Goal: Task Accomplishment & Management: Use online tool/utility

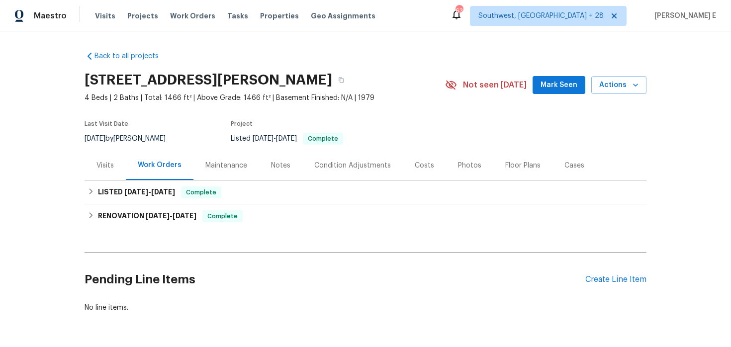
click at [112, 164] on div "Visits" at bounding box center [104, 166] width 17 height 10
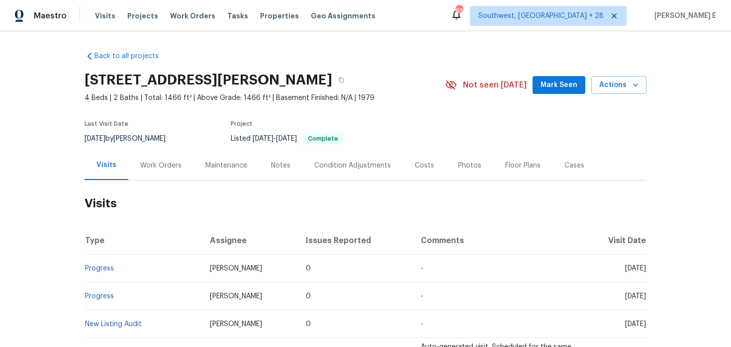
click at [611, 96] on div "10110 Willmont Rd, La Porte, TX 77571 4 Beds | 2 Baths | Total: 1466 ft² | Abov…" at bounding box center [366, 85] width 562 height 36
click at [625, 77] on button "Actions" at bounding box center [618, 85] width 55 height 18
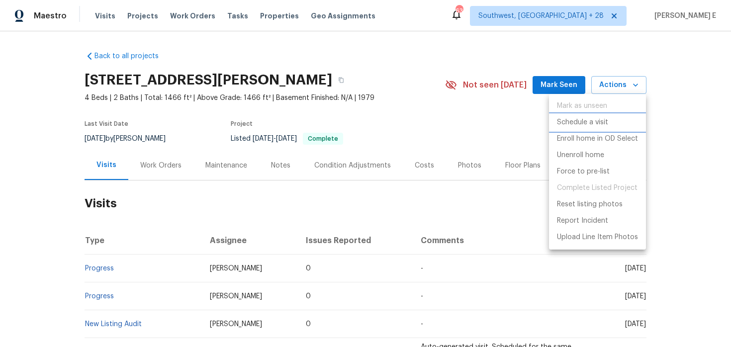
click at [589, 118] on p "Schedule a visit" at bounding box center [582, 122] width 51 height 10
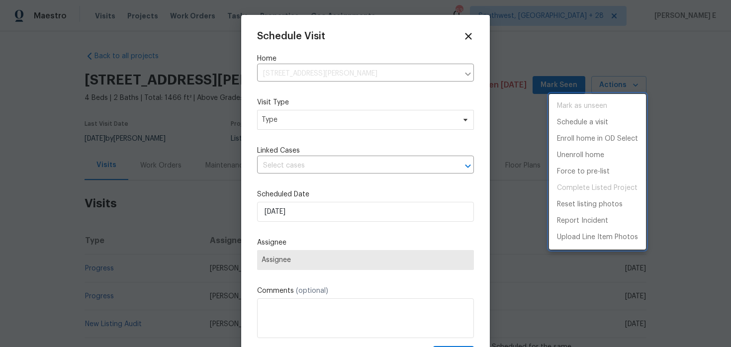
click at [297, 118] on div at bounding box center [365, 173] width 731 height 347
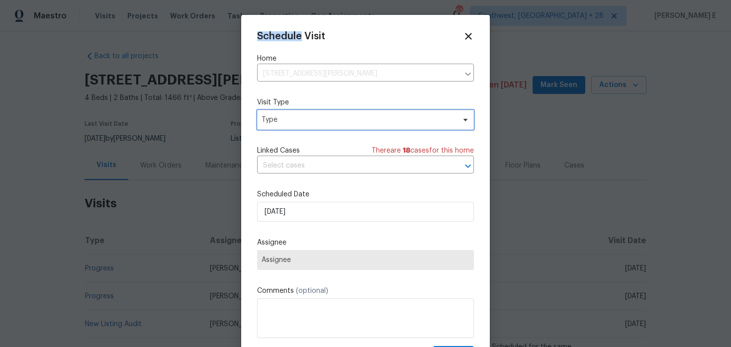
click at [297, 118] on span "Type" at bounding box center [358, 120] width 193 height 10
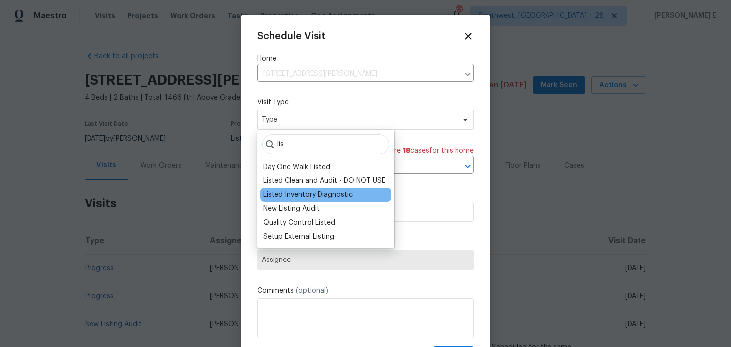
type input "lis"
click at [297, 194] on div "Listed Inventory Diagnostic" at bounding box center [308, 195] width 90 height 10
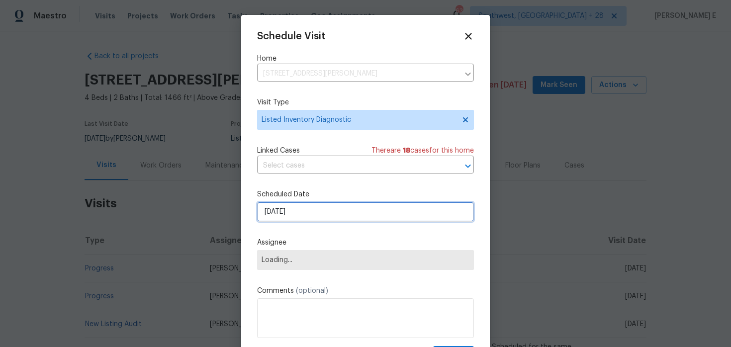
click at [296, 207] on input "[DATE]" at bounding box center [365, 212] width 217 height 20
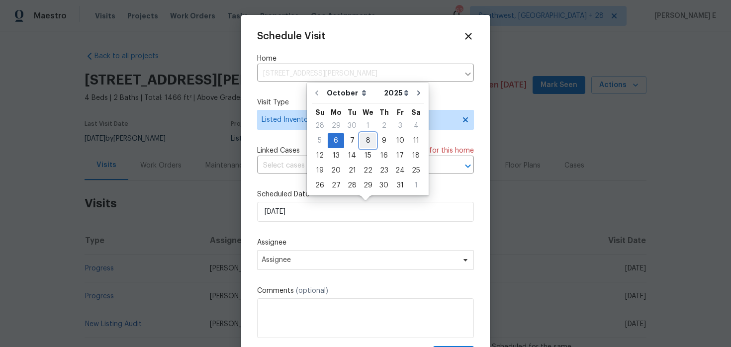
click at [364, 144] on div "8" at bounding box center [368, 141] width 16 height 14
type input "[DATE]"
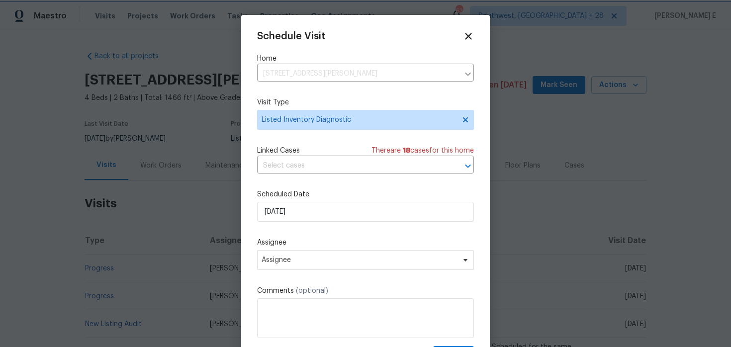
scroll to position [18, 0]
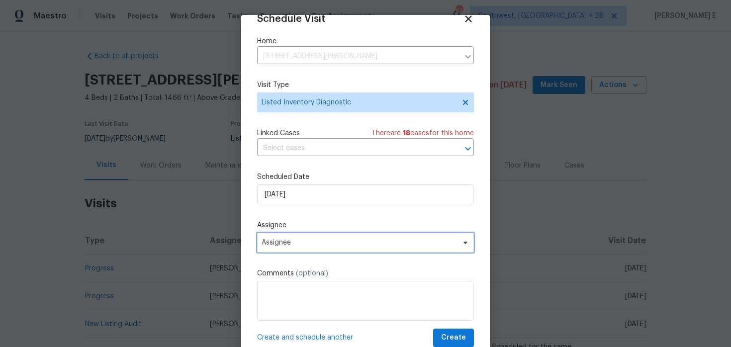
click at [330, 249] on span "Assignee" at bounding box center [365, 243] width 217 height 20
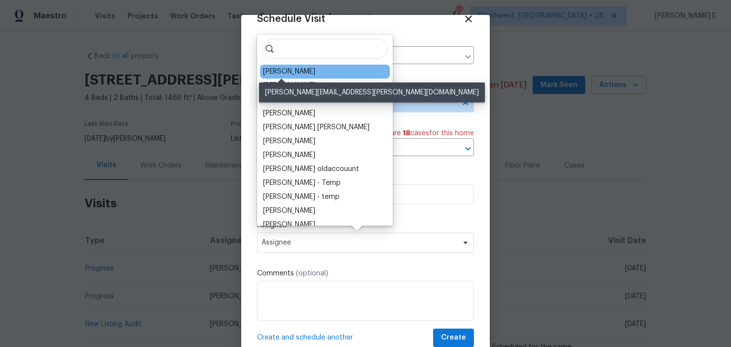
click at [293, 69] on div "Andy Taylor" at bounding box center [289, 72] width 52 height 10
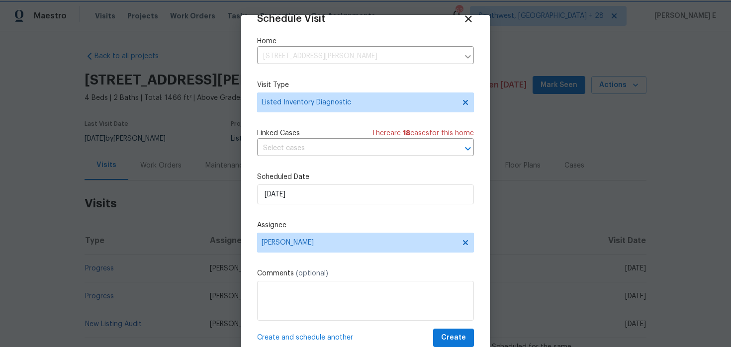
scroll to position [31, 0]
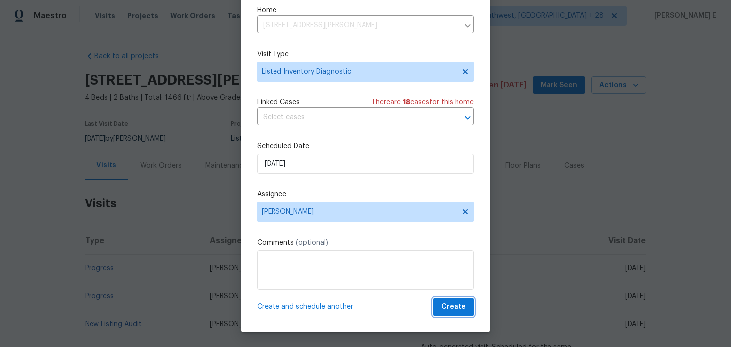
click at [447, 308] on span "Create" at bounding box center [453, 307] width 25 height 12
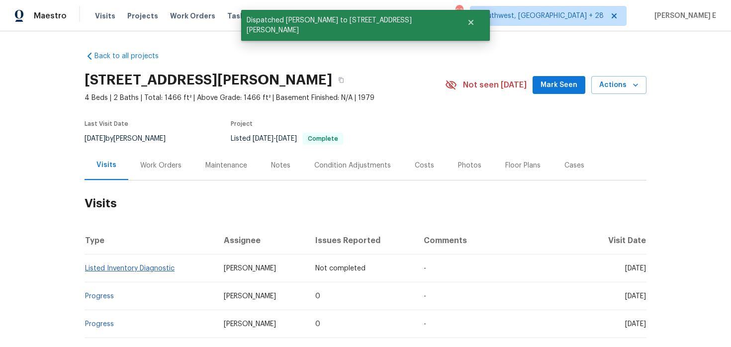
scroll to position [0, 0]
copy link "Listed Inventory Diagnostic"
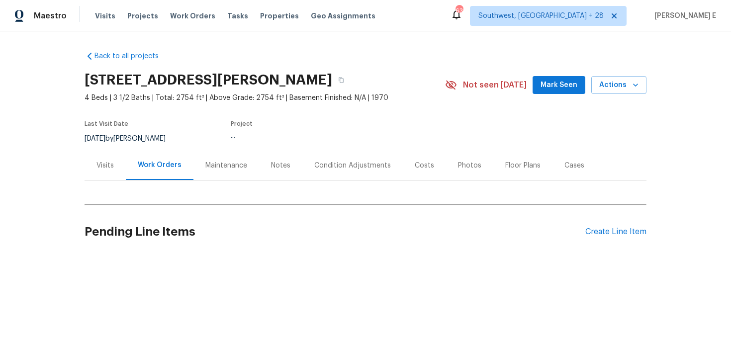
click at [108, 159] on div "Visits" at bounding box center [105, 165] width 41 height 29
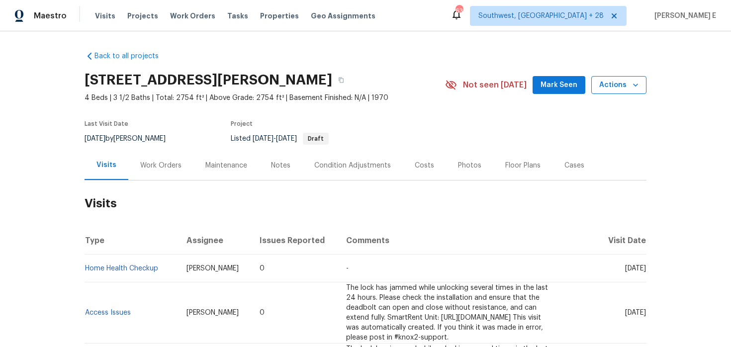
click at [615, 92] on button "Actions" at bounding box center [618, 85] width 55 height 18
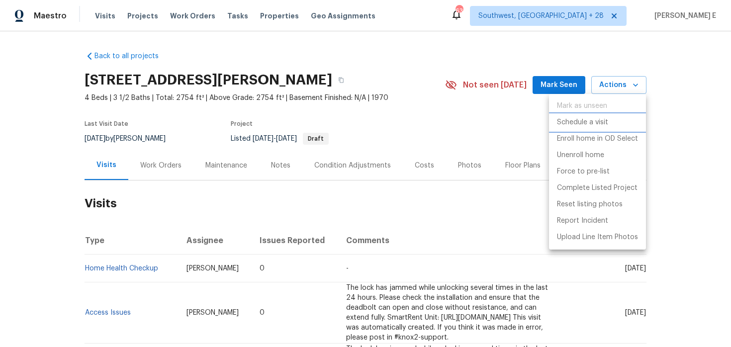
click at [592, 127] on p "Schedule a visit" at bounding box center [582, 122] width 51 height 10
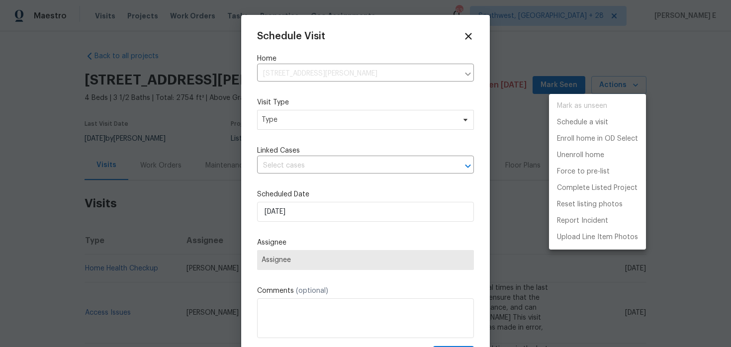
click at [337, 125] on div at bounding box center [365, 173] width 731 height 347
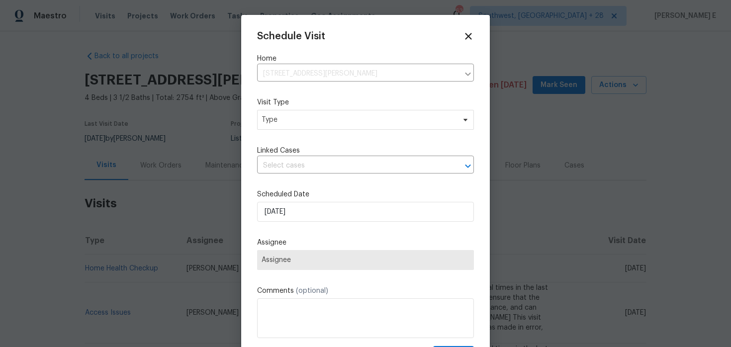
click at [337, 125] on div "Mark as unseen Schedule a visit Enroll home in OD Select Unenroll home Force to…" at bounding box center [365, 173] width 731 height 347
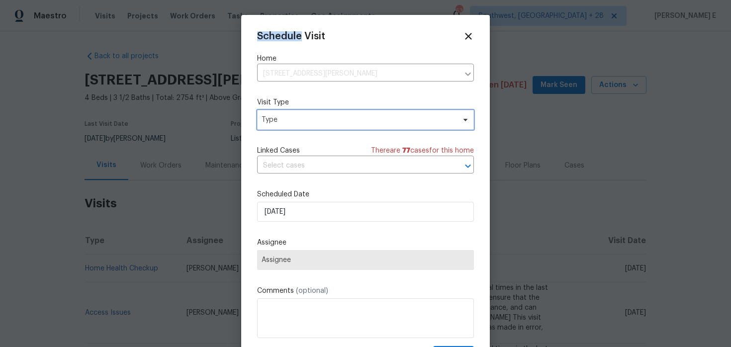
click at [337, 125] on span "Type" at bounding box center [365, 120] width 217 height 20
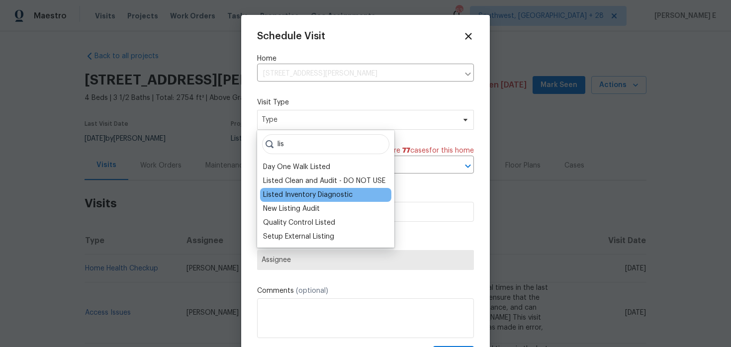
type input "lis"
click at [320, 191] on div "Listed Inventory Diagnostic" at bounding box center [308, 195] width 90 height 10
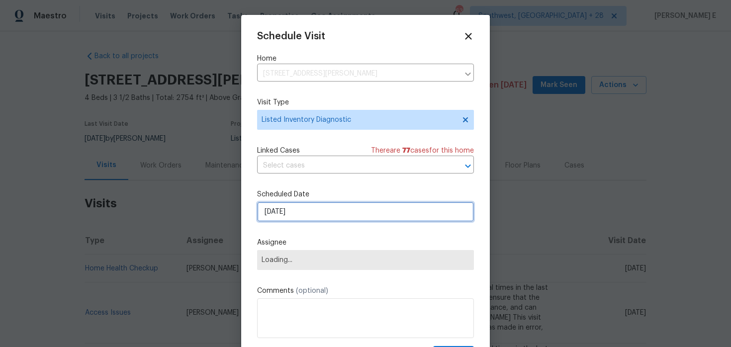
click at [312, 211] on input "[DATE]" at bounding box center [365, 212] width 217 height 20
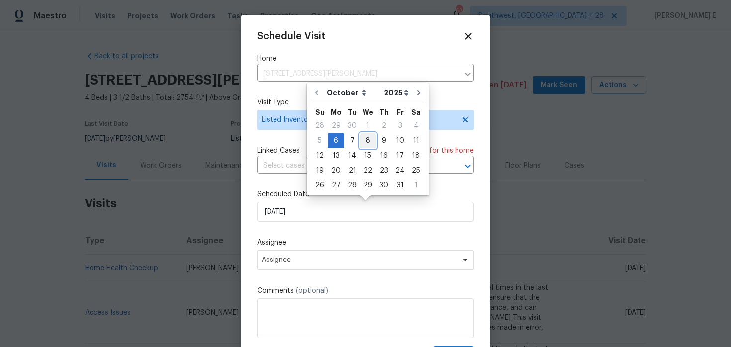
click at [367, 142] on div "8" at bounding box center [368, 141] width 16 height 14
type input "[DATE]"
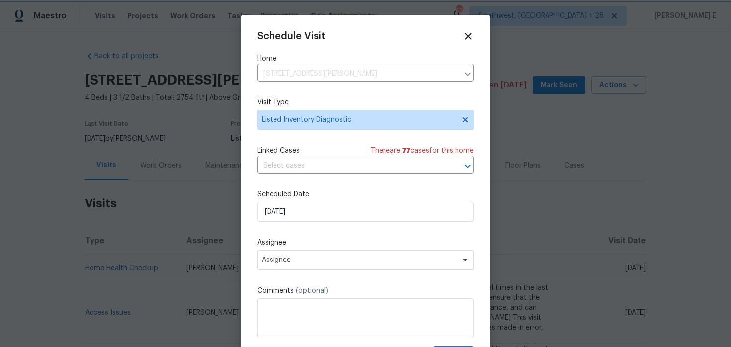
scroll to position [18, 0]
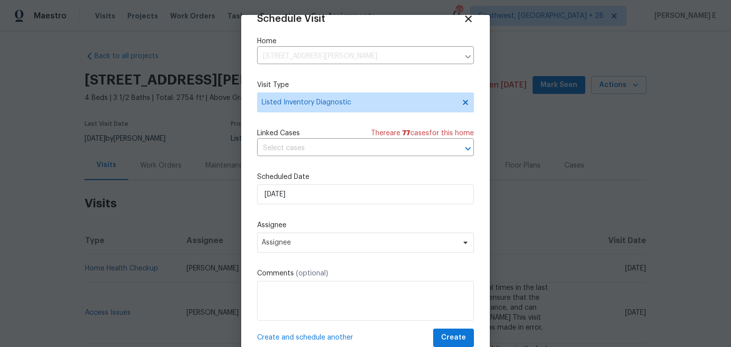
click at [348, 253] on div "Schedule Visit Home 12803 Shady Knoll Ln, Cypress, TX 77429 ​ Visit Type Listed…" at bounding box center [365, 180] width 217 height 334
click at [351, 248] on span "Assignee" at bounding box center [365, 243] width 217 height 20
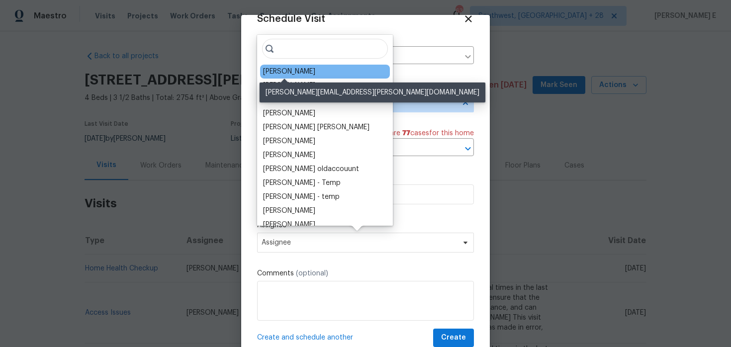
click at [285, 75] on div "Joseph Wolfe" at bounding box center [289, 72] width 52 height 10
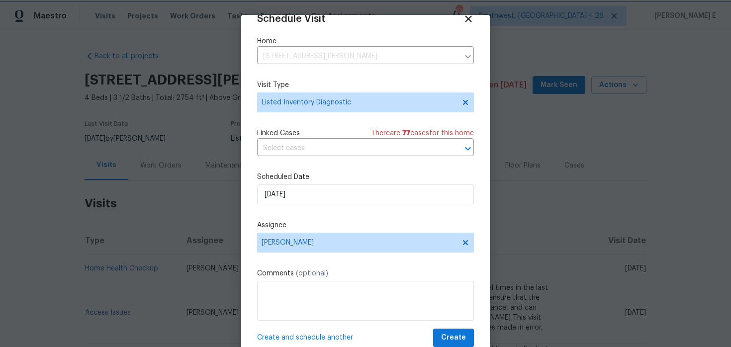
scroll to position [31, 0]
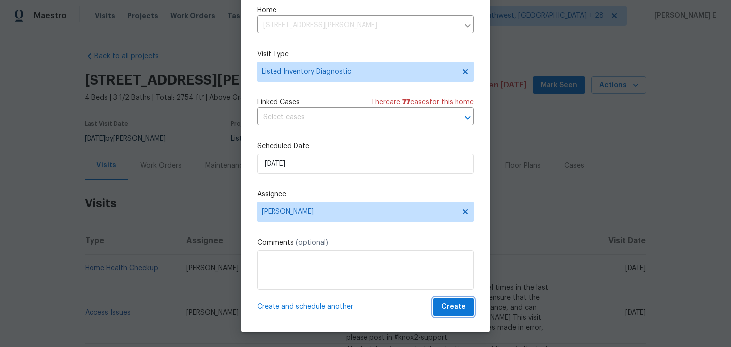
click at [457, 306] on span "Create" at bounding box center [453, 307] width 25 height 12
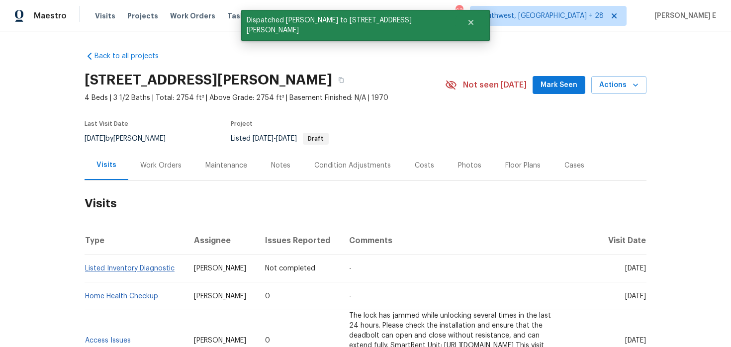
scroll to position [0, 0]
copy link "Listed Inventory Diagnostic"
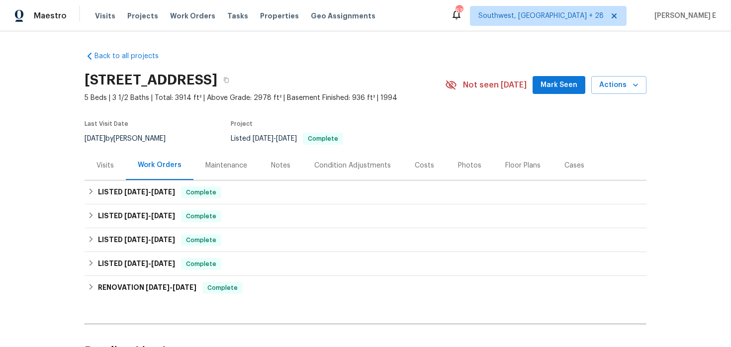
click at [104, 172] on div "Visits" at bounding box center [105, 165] width 41 height 29
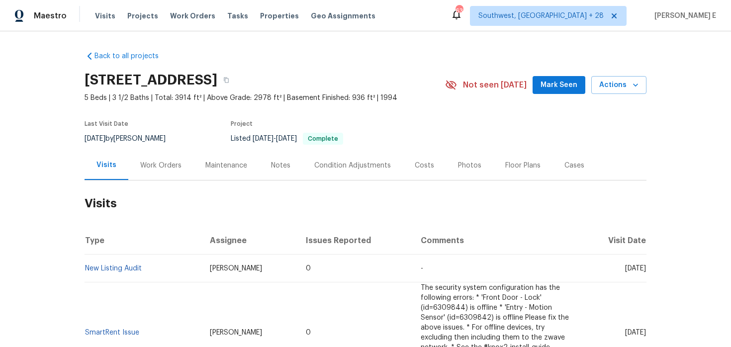
click at [627, 98] on div "7228 River Birch Ln, Indianapolis, IN 46236 5 Beds | 3 1/2 Baths | Total: 3914 …" at bounding box center [366, 85] width 562 height 36
click at [634, 88] on icon "button" at bounding box center [636, 85] width 10 height 10
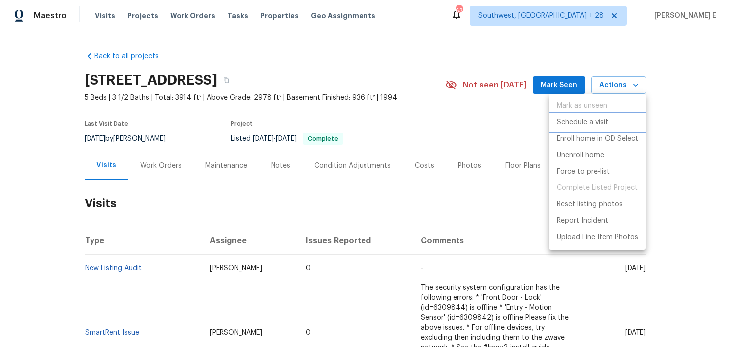
click at [587, 125] on p "Schedule a visit" at bounding box center [582, 122] width 51 height 10
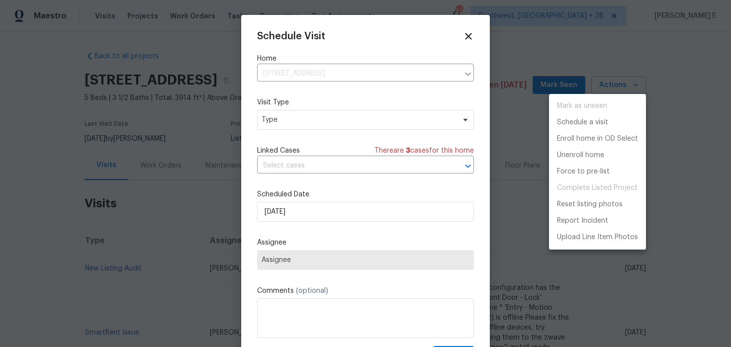
click at [296, 125] on div at bounding box center [365, 173] width 731 height 347
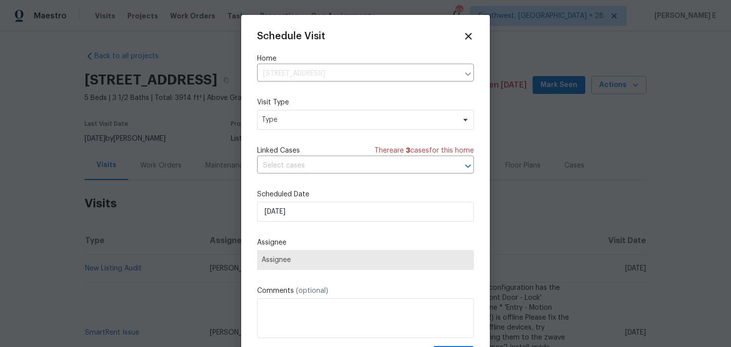
click at [296, 125] on div "Mark as unseen Schedule a visit Enroll home in OD Select Unenroll home Force to…" at bounding box center [365, 173] width 731 height 347
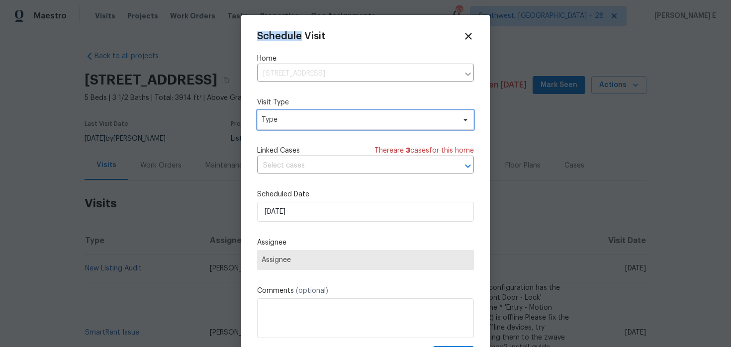
click at [296, 125] on span "Type" at bounding box center [365, 120] width 217 height 20
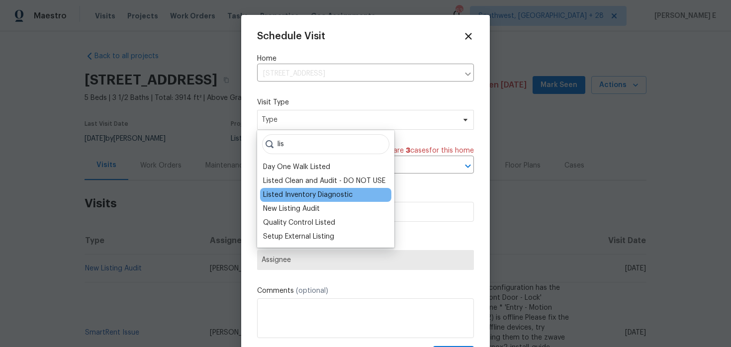
type input "lis"
click at [300, 192] on div "Listed Inventory Diagnostic" at bounding box center [308, 195] width 90 height 10
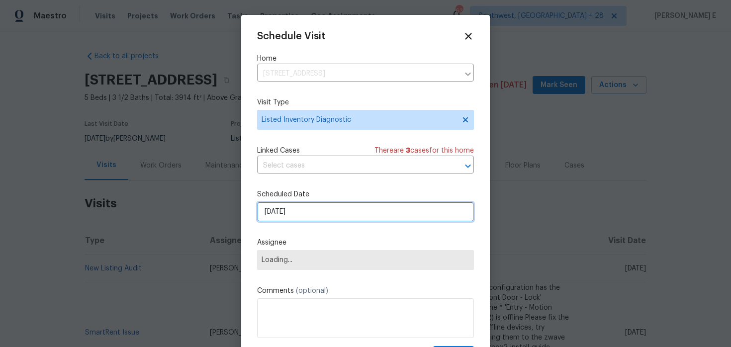
click at [293, 207] on input "[DATE]" at bounding box center [365, 212] width 217 height 20
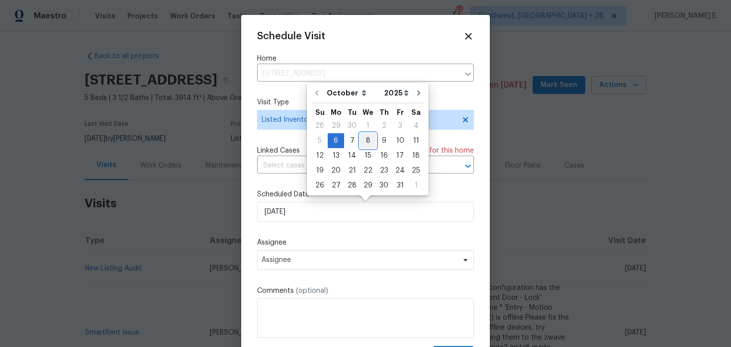
click at [363, 142] on div "8" at bounding box center [368, 141] width 16 height 14
type input "[DATE]"
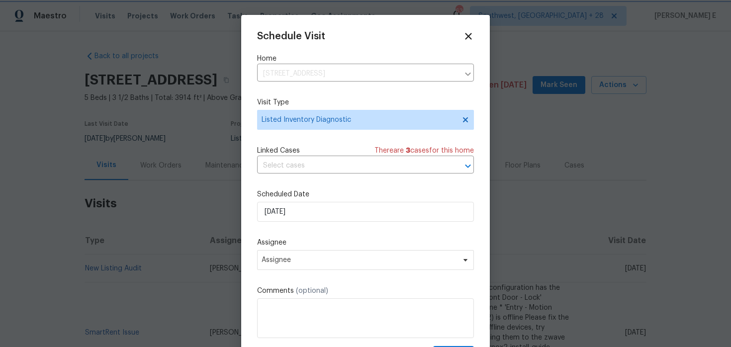
scroll to position [18, 0]
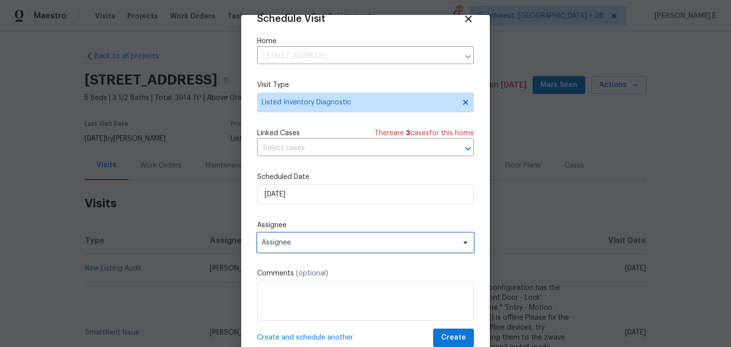
click at [346, 244] on span "Assignee" at bounding box center [359, 243] width 195 height 8
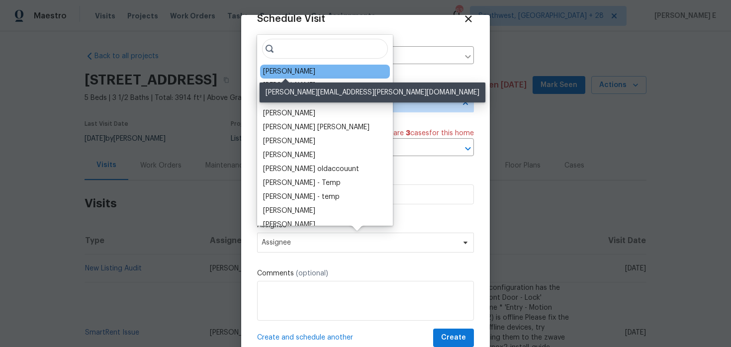
click at [298, 72] on div "Isaul Martinez" at bounding box center [289, 72] width 52 height 10
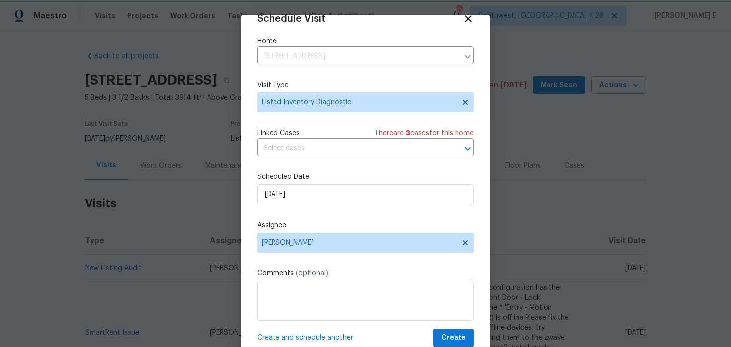
scroll to position [31, 0]
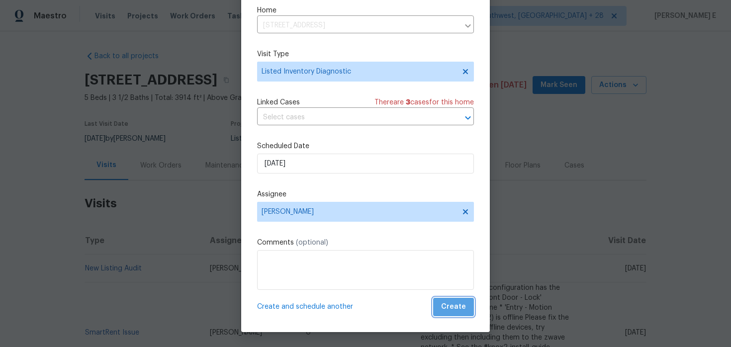
click at [461, 302] on span "Create" at bounding box center [453, 307] width 25 height 12
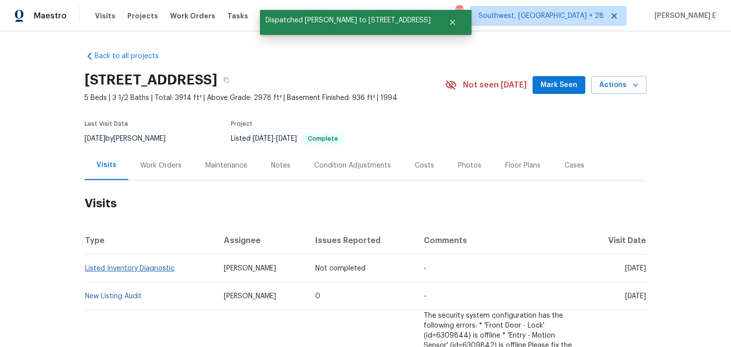
scroll to position [0, 0]
copy link "Listed Inventory Diagnostic"
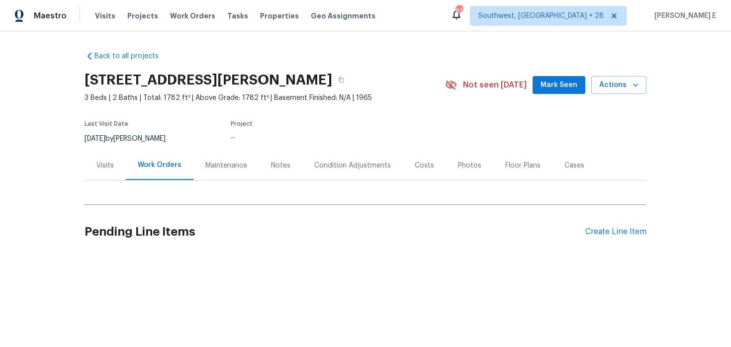
click at [94, 166] on div "Visits" at bounding box center [105, 165] width 41 height 29
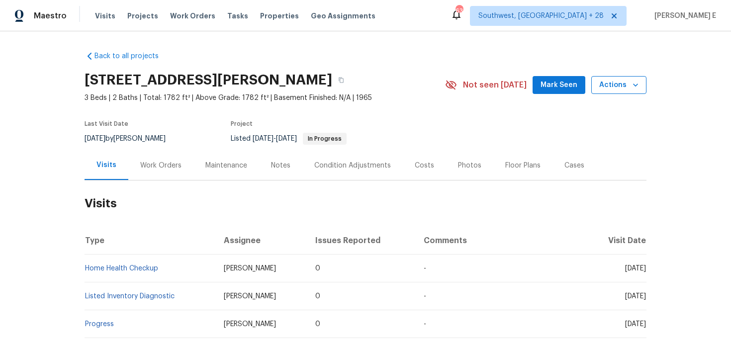
click at [607, 84] on span "Actions" at bounding box center [618, 85] width 39 height 12
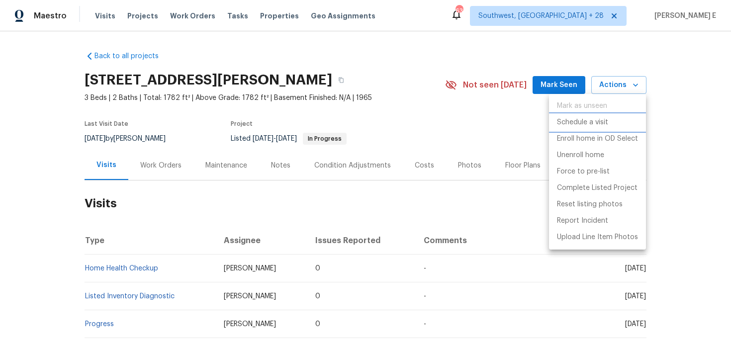
click at [579, 126] on p "Schedule a visit" at bounding box center [582, 122] width 51 height 10
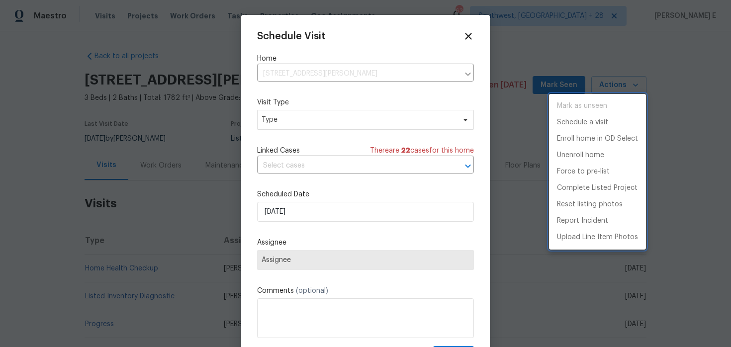
click at [324, 116] on div at bounding box center [365, 173] width 731 height 347
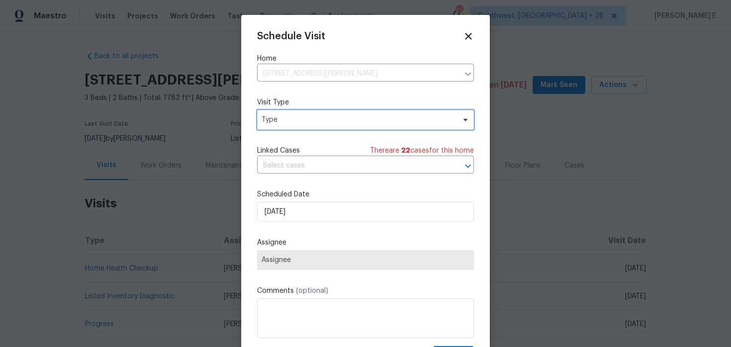
click at [324, 116] on span "Type" at bounding box center [358, 120] width 193 height 10
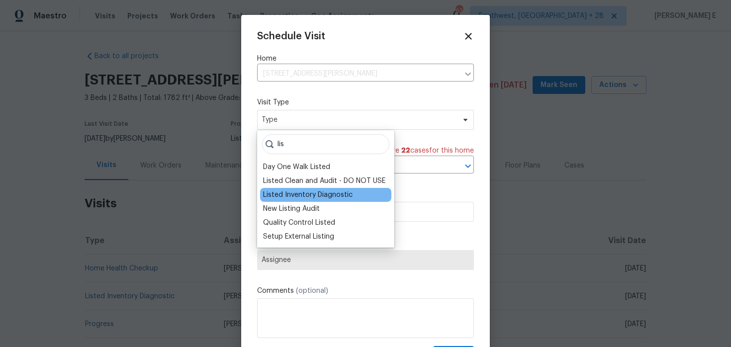
type input "lis"
click at [312, 190] on div "Listed Inventory Diagnostic" at bounding box center [308, 195] width 90 height 10
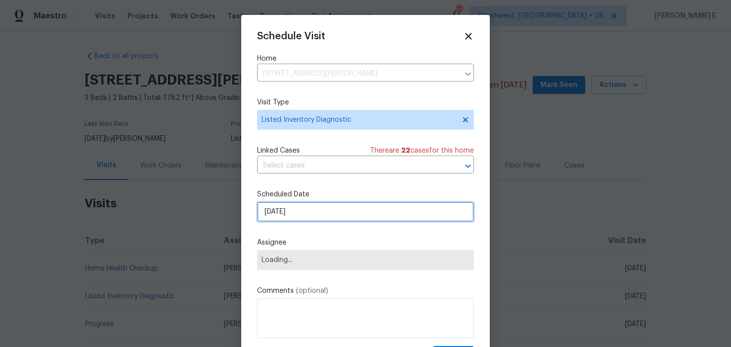
click at [305, 207] on input "06/10/2025" at bounding box center [365, 212] width 217 height 20
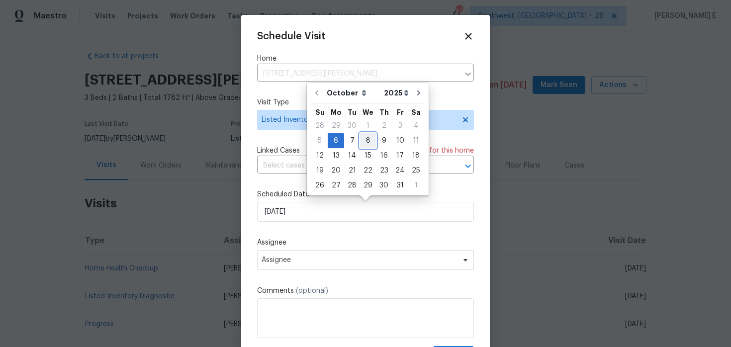
click at [361, 138] on div "8" at bounding box center [368, 141] width 16 height 14
type input "08/10/2025"
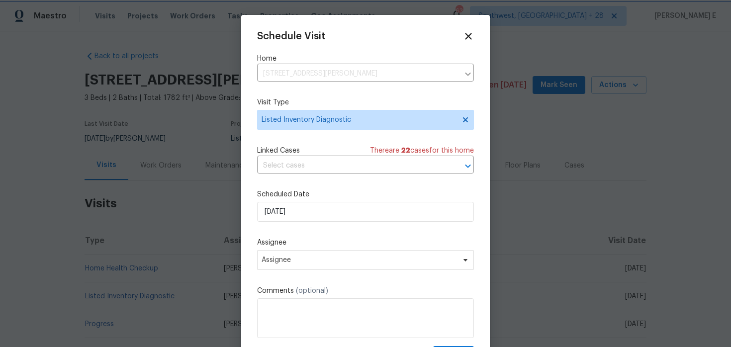
scroll to position [18, 0]
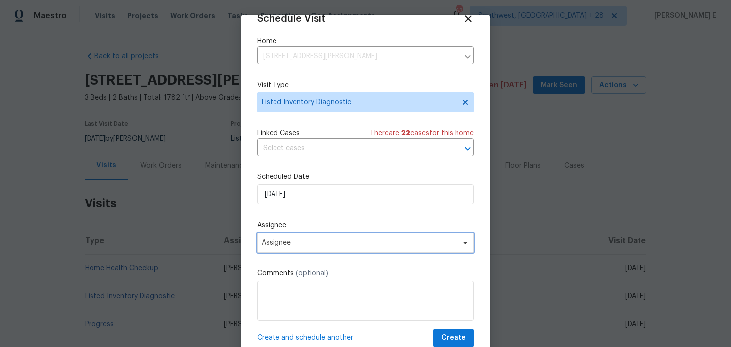
click at [308, 242] on span "Assignee" at bounding box center [359, 243] width 195 height 8
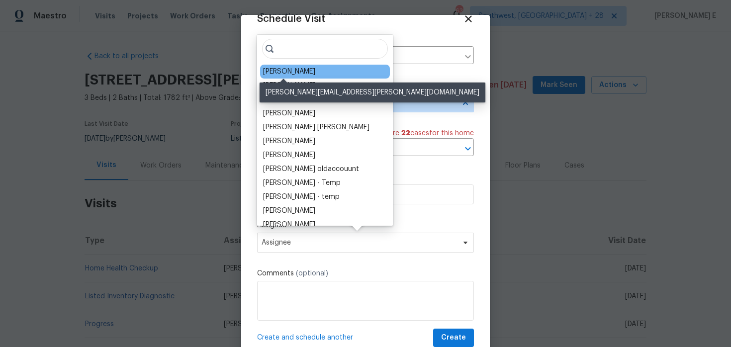
click at [293, 72] on div "Dodd Drayer" at bounding box center [289, 72] width 52 height 10
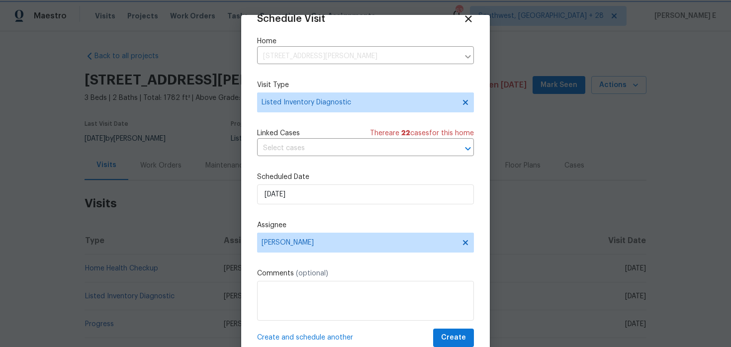
scroll to position [31, 0]
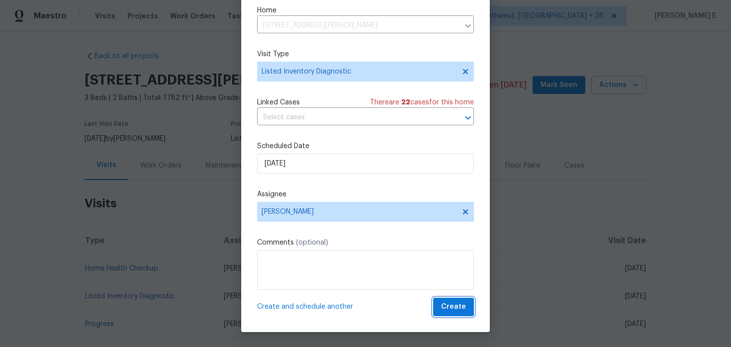
click at [452, 309] on span "Create" at bounding box center [453, 307] width 25 height 12
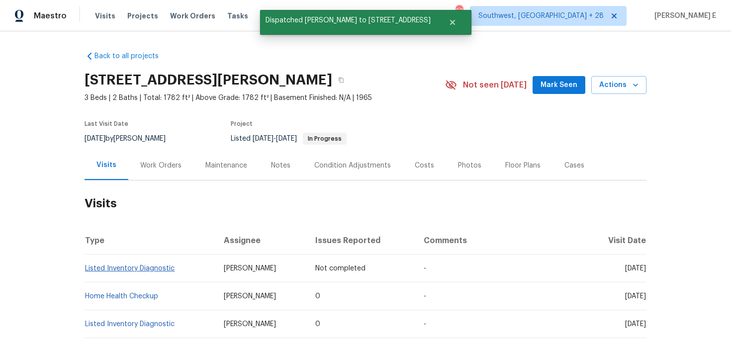
scroll to position [0, 0]
copy link "Listed Inventory Diagnostic"
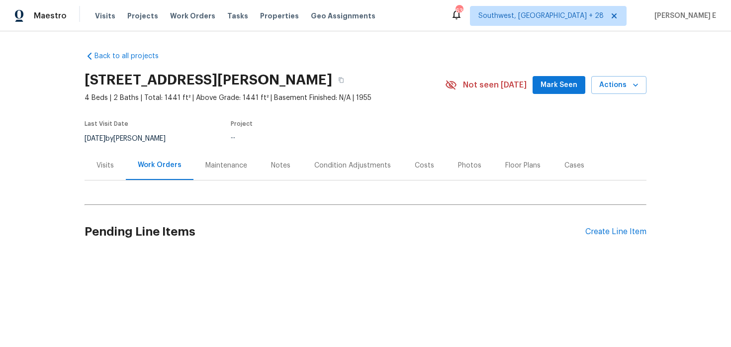
click at [99, 169] on div "Visits" at bounding box center [104, 166] width 17 height 10
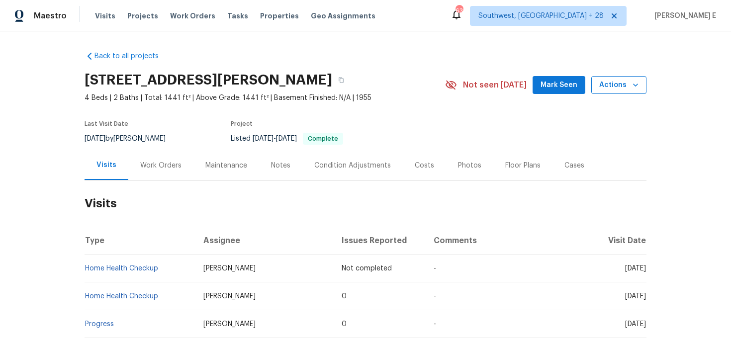
click at [619, 77] on button "Actions" at bounding box center [618, 85] width 55 height 18
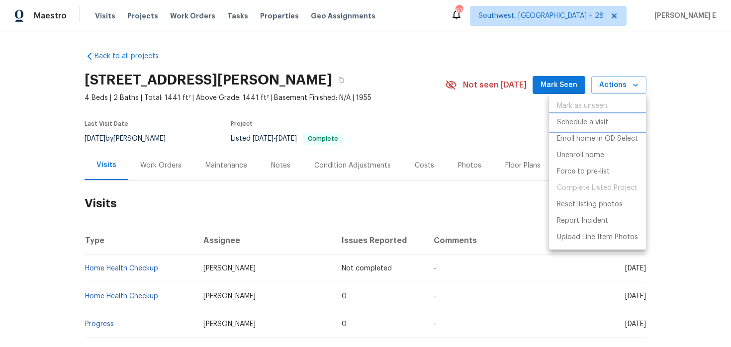
click at [571, 121] on p "Schedule a visit" at bounding box center [582, 122] width 51 height 10
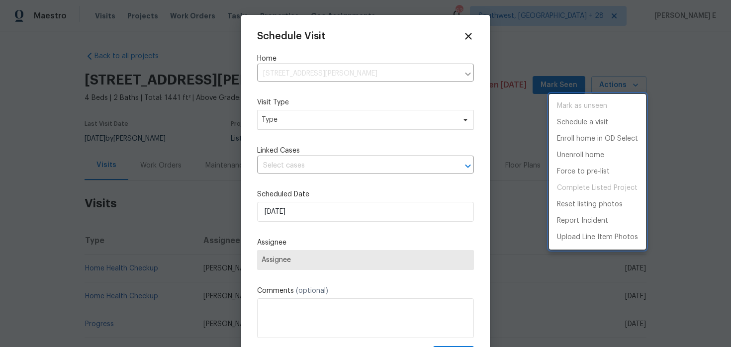
click at [313, 122] on div at bounding box center [365, 173] width 731 height 347
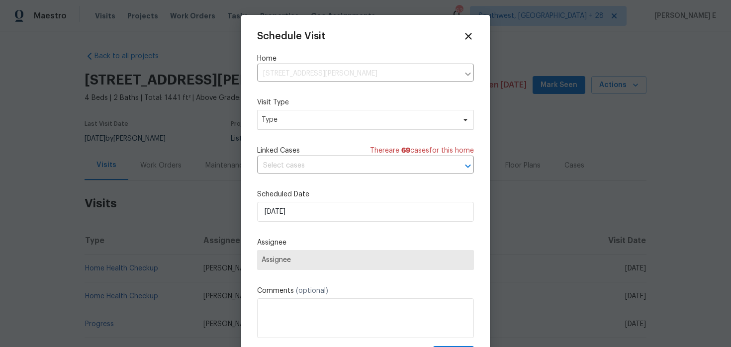
click at [313, 122] on div "Mark as unseen Schedule a visit Enroll home in OD Select Unenroll home Force to…" at bounding box center [365, 173] width 731 height 347
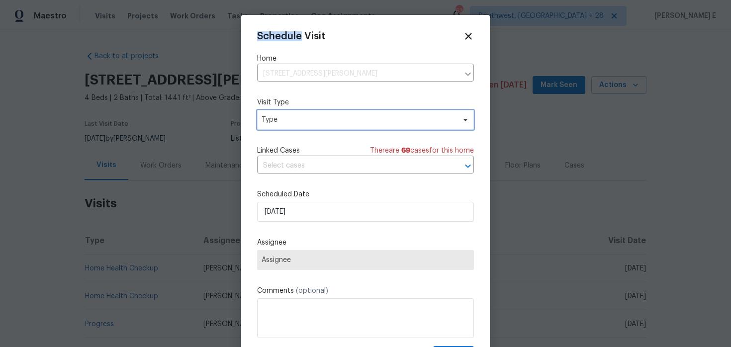
click at [313, 122] on span "Type" at bounding box center [358, 120] width 193 height 10
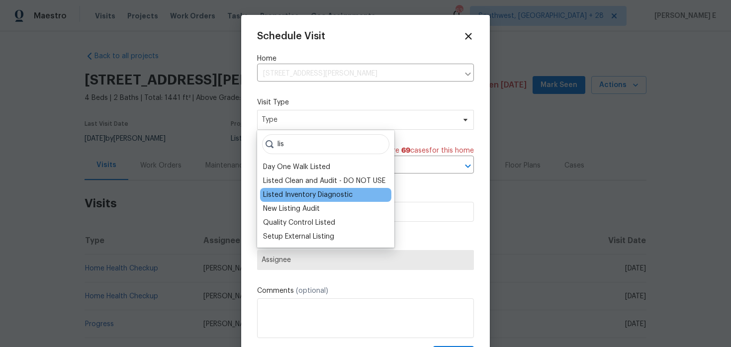
type input "lis"
click at [295, 193] on div "Listed Inventory Diagnostic" at bounding box center [308, 195] width 90 height 10
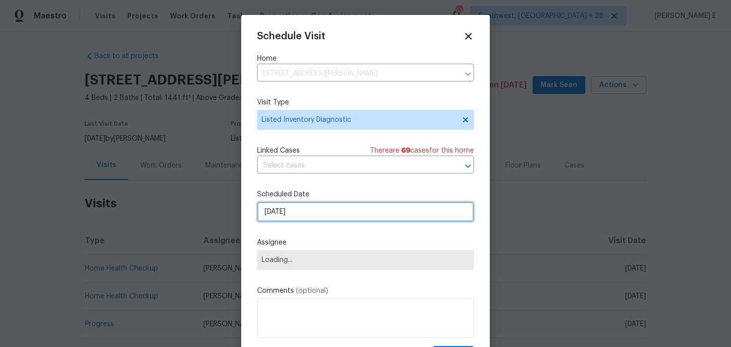
click at [290, 209] on input "[DATE]" at bounding box center [365, 212] width 217 height 20
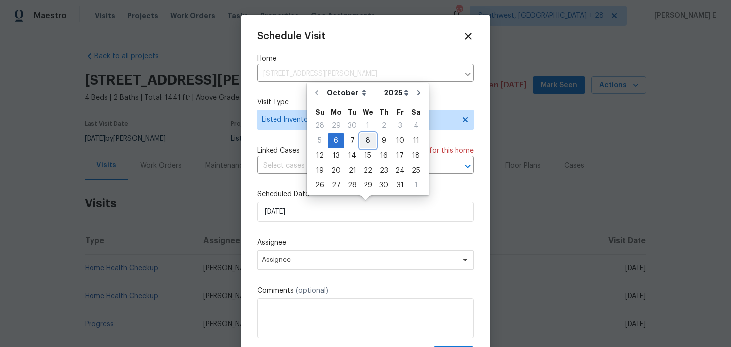
click at [366, 136] on div "8" at bounding box center [368, 141] width 16 height 14
type input "[DATE]"
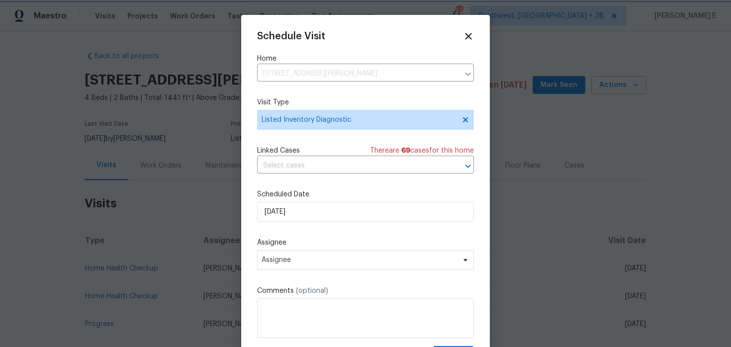
scroll to position [18, 0]
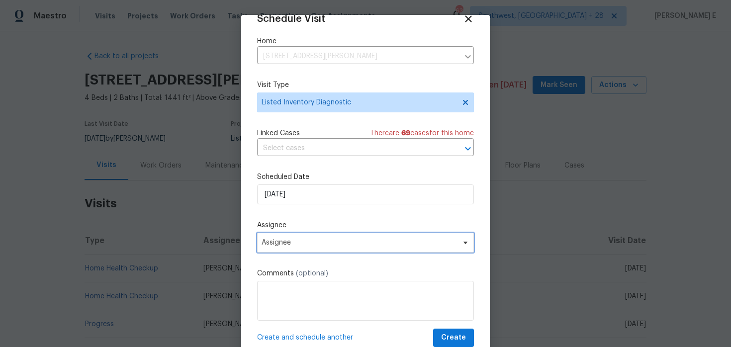
click at [315, 248] on span "Assignee" at bounding box center [365, 243] width 217 height 20
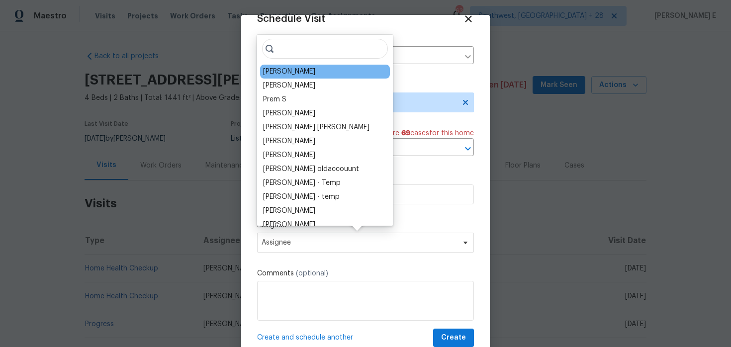
click at [310, 71] on div "Jeremy Dykes" at bounding box center [325, 72] width 130 height 14
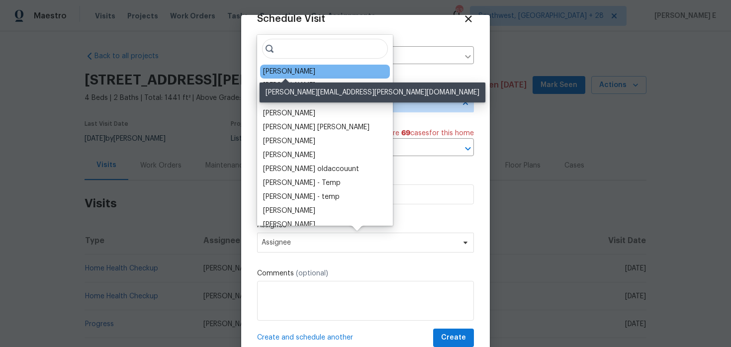
click at [297, 74] on div "Jeremy Dykes" at bounding box center [289, 72] width 52 height 10
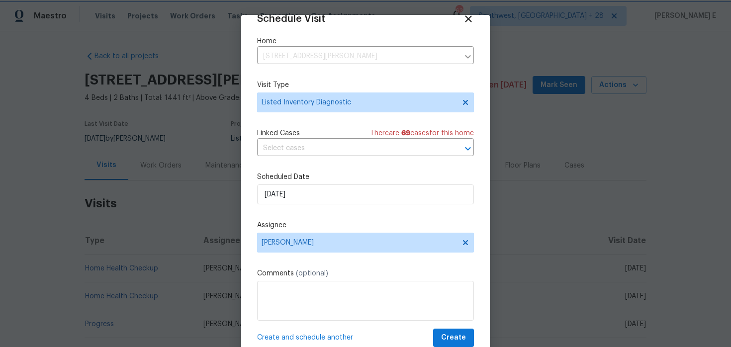
scroll to position [31, 0]
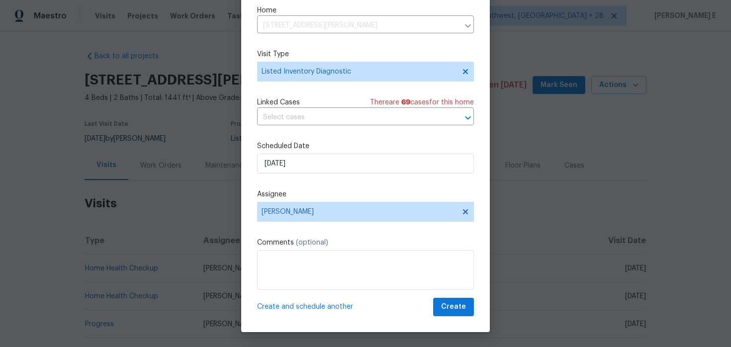
click at [433, 306] on div "Create and schedule another Create" at bounding box center [365, 307] width 217 height 18
click at [444, 306] on span "Create" at bounding box center [453, 307] width 25 height 12
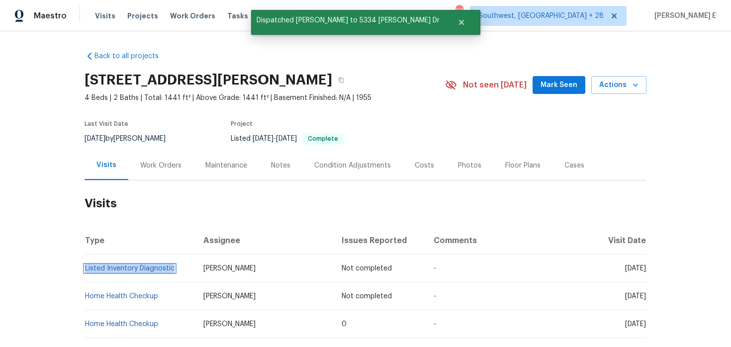
scroll to position [0, 0]
copy link "Listed Inventory Diagnostic"
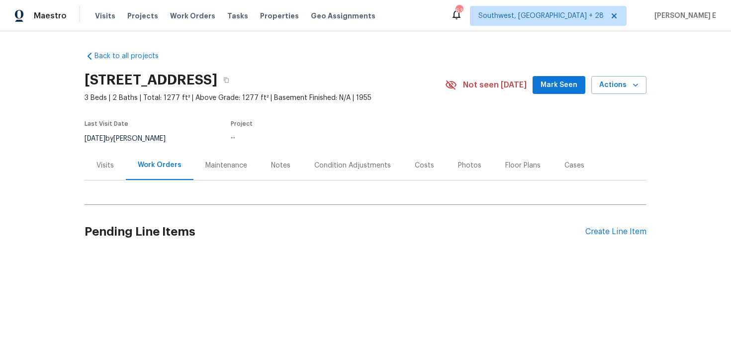
click at [110, 161] on div "Visits" at bounding box center [104, 166] width 17 height 10
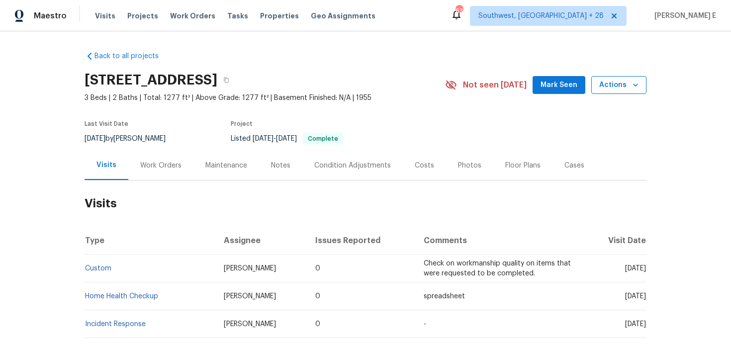
click at [607, 90] on span "Actions" at bounding box center [618, 85] width 39 height 12
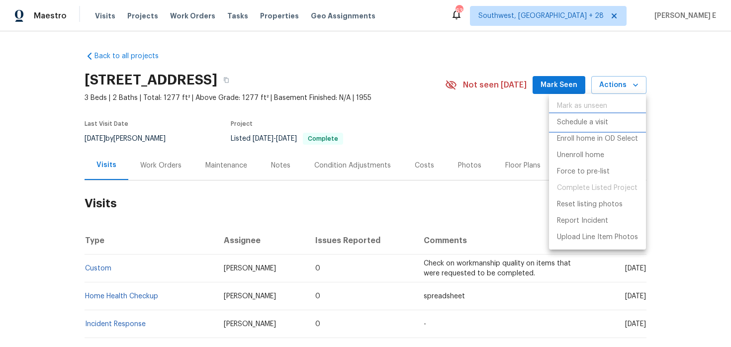
click at [581, 120] on p "Schedule a visit" at bounding box center [582, 122] width 51 height 10
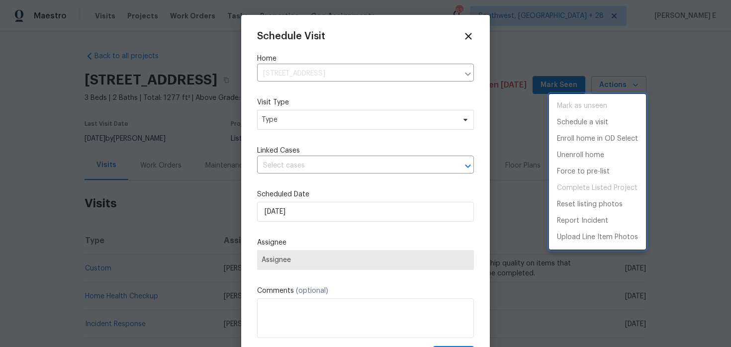
click at [296, 128] on div at bounding box center [365, 173] width 731 height 347
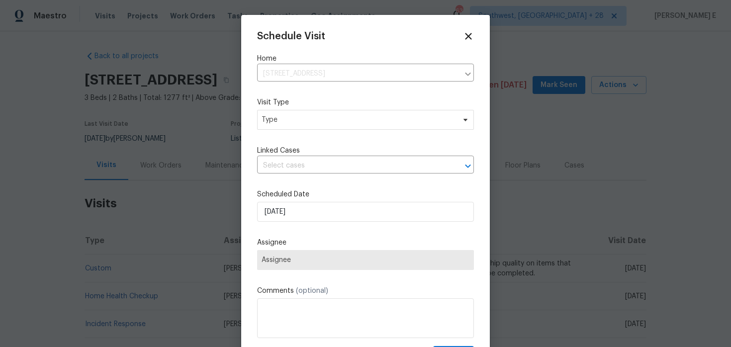
click at [296, 128] on div "Mark as unseen Schedule a visit Enroll home in OD Select Unenroll home Force to…" at bounding box center [365, 173] width 731 height 347
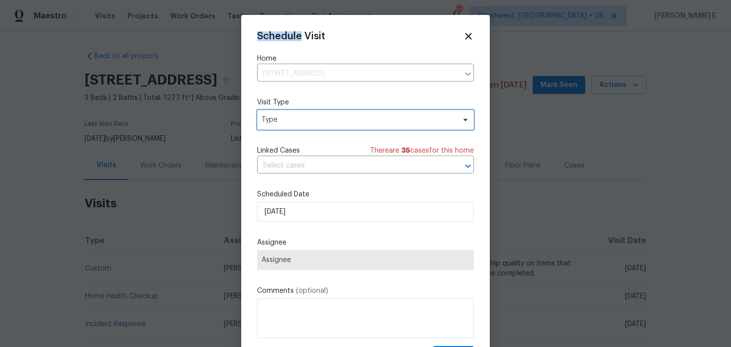
click at [296, 128] on span "Type" at bounding box center [365, 120] width 217 height 20
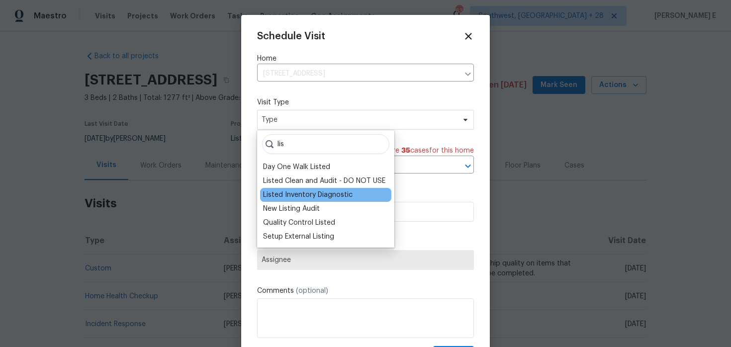
type input "lis"
click at [287, 193] on div "Listed Inventory Diagnostic" at bounding box center [308, 195] width 90 height 10
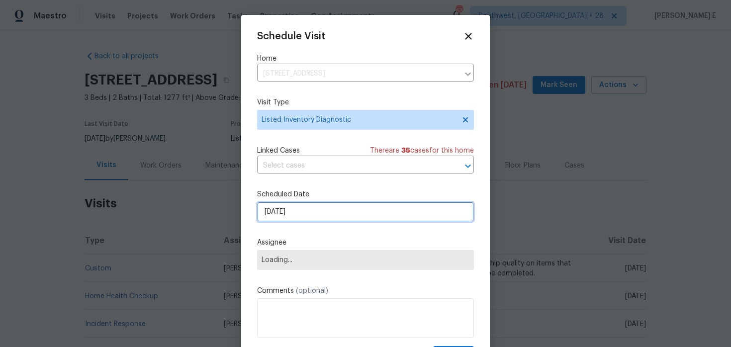
click at [284, 210] on input "[DATE]" at bounding box center [365, 212] width 217 height 20
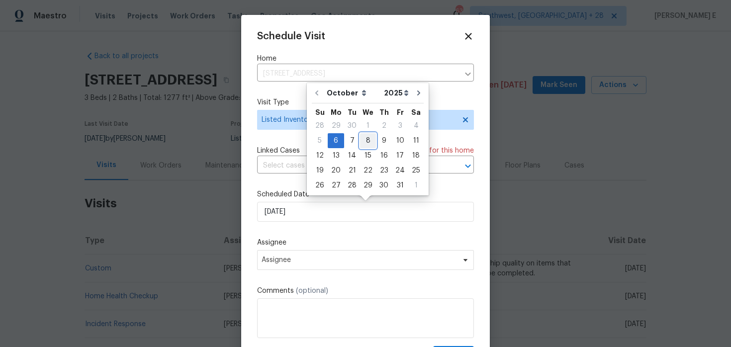
click at [361, 137] on div "8" at bounding box center [368, 141] width 16 height 14
type input "[DATE]"
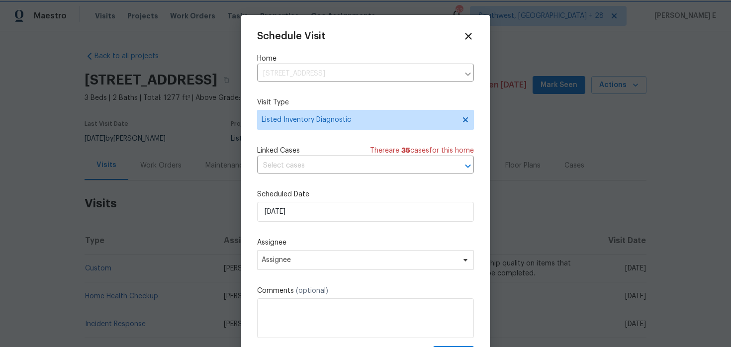
scroll to position [18, 0]
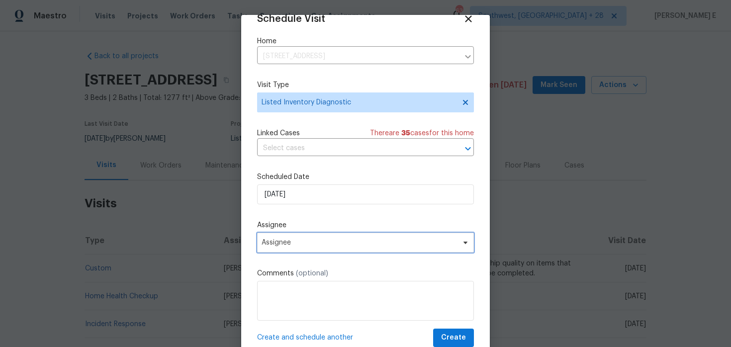
click at [319, 246] on span "Assignee" at bounding box center [359, 243] width 195 height 8
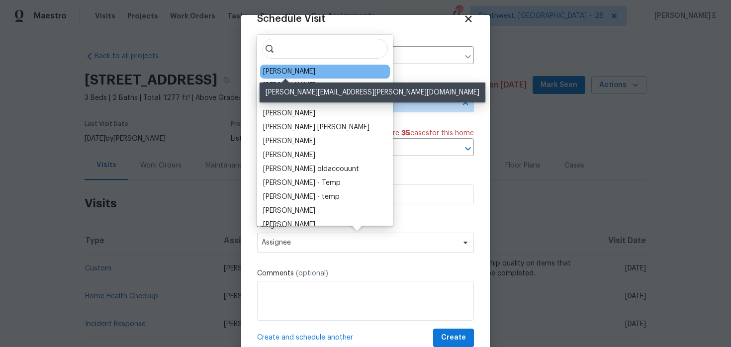
click at [296, 68] on div "[PERSON_NAME]" at bounding box center [289, 72] width 52 height 10
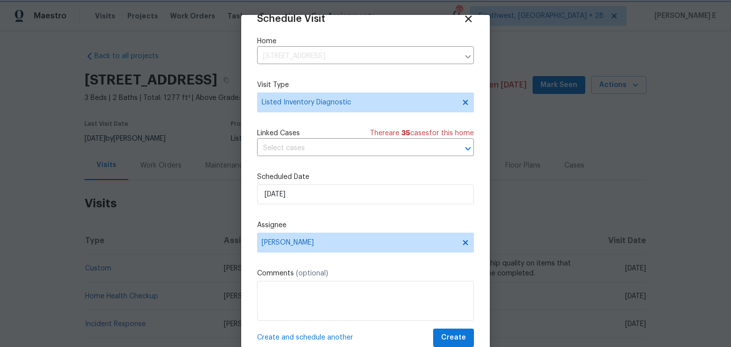
scroll to position [31, 0]
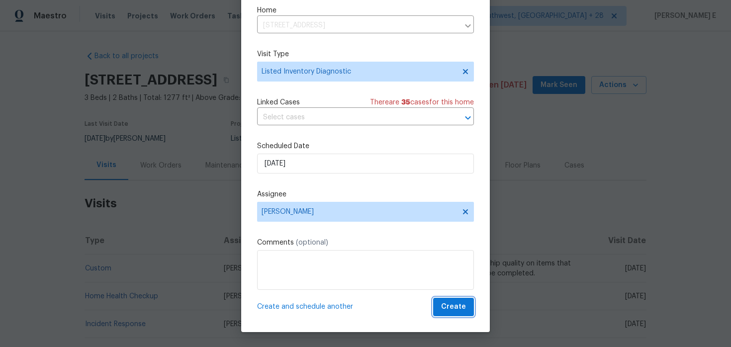
click at [450, 309] on span "Create" at bounding box center [453, 307] width 25 height 12
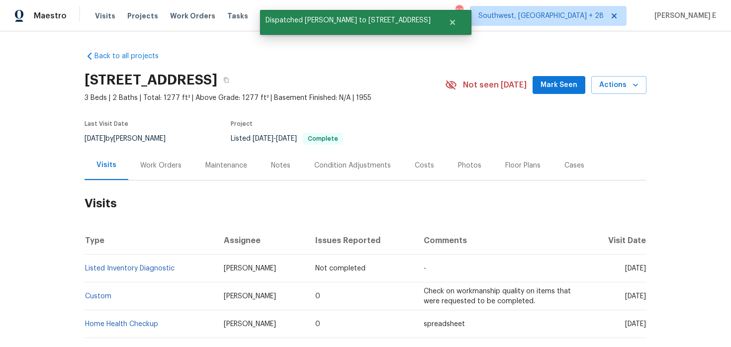
scroll to position [0, 0]
copy link "Listed Inventory Diagnostic"
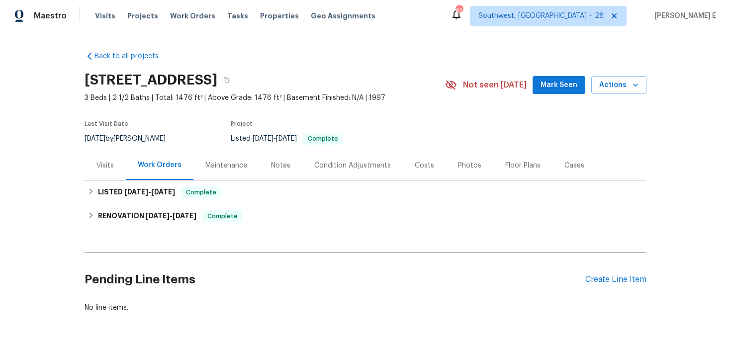
click at [95, 174] on div "Visits" at bounding box center [105, 165] width 41 height 29
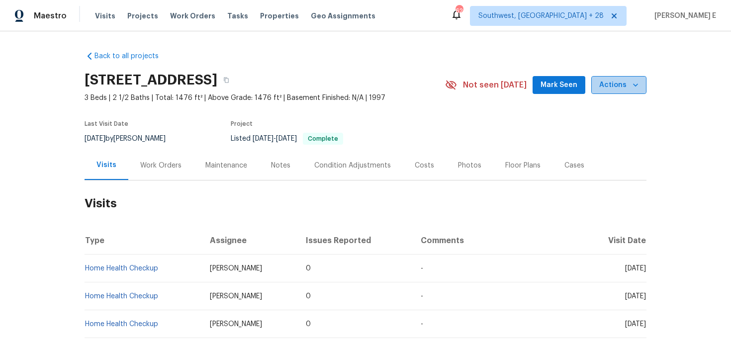
click at [630, 89] on span "Actions" at bounding box center [618, 85] width 39 height 12
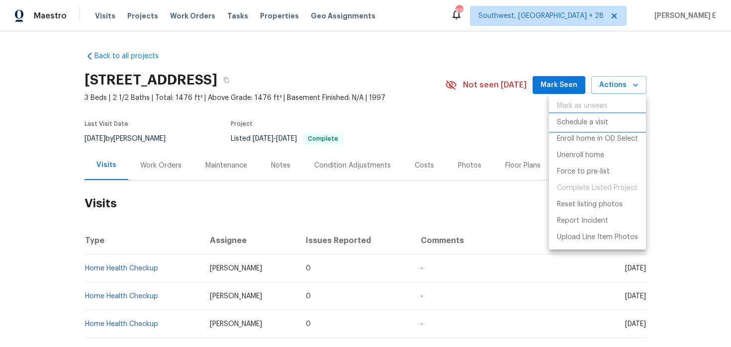
click at [581, 124] on p "Schedule a visit" at bounding box center [582, 122] width 51 height 10
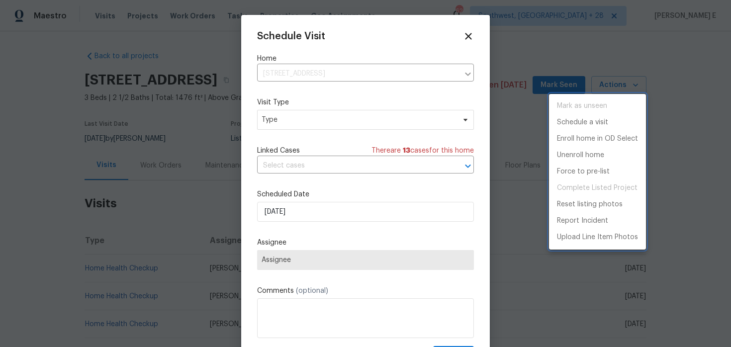
click at [281, 124] on div at bounding box center [365, 173] width 731 height 347
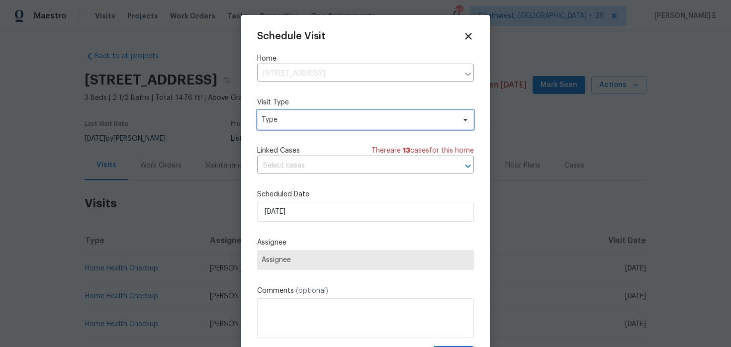
click at [281, 124] on span "Type" at bounding box center [358, 120] width 193 height 10
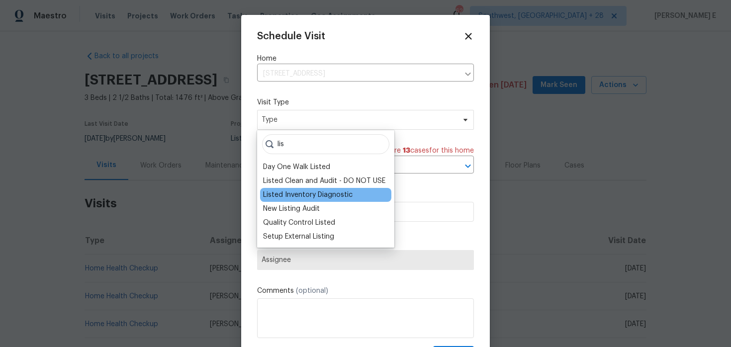
type input "lis"
click at [287, 198] on div "Listed Inventory Diagnostic" at bounding box center [308, 195] width 90 height 10
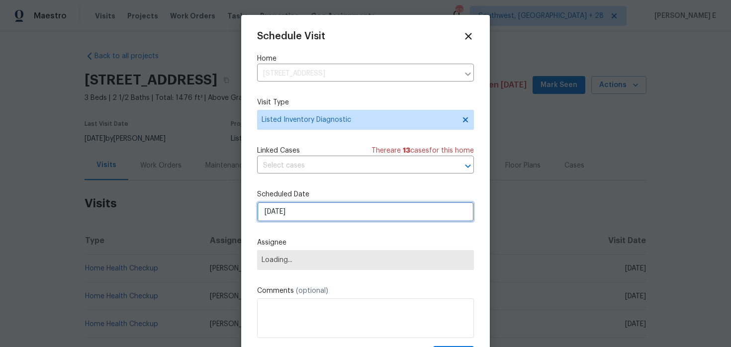
click at [281, 214] on input "[DATE]" at bounding box center [365, 212] width 217 height 20
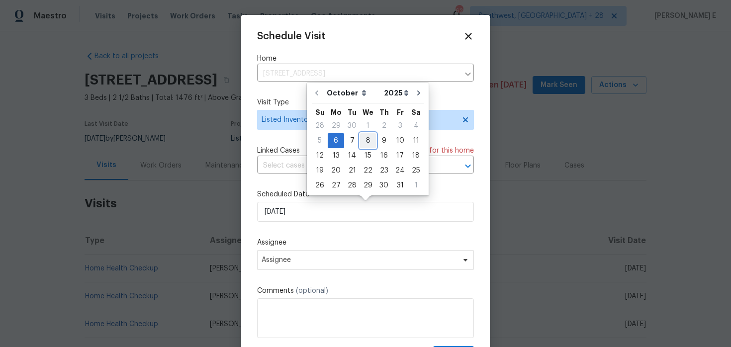
click at [364, 142] on div "8" at bounding box center [368, 141] width 16 height 14
type input "[DATE]"
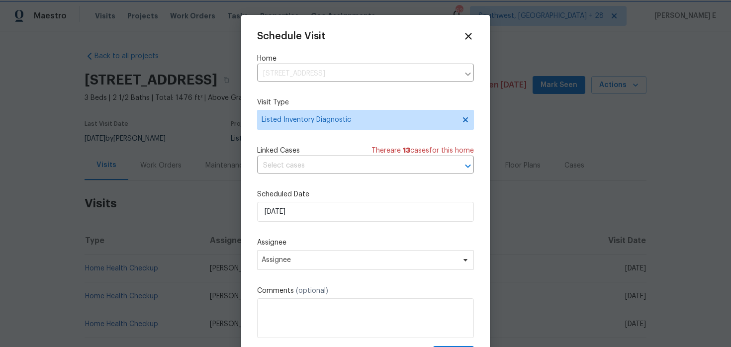
scroll to position [12, 0]
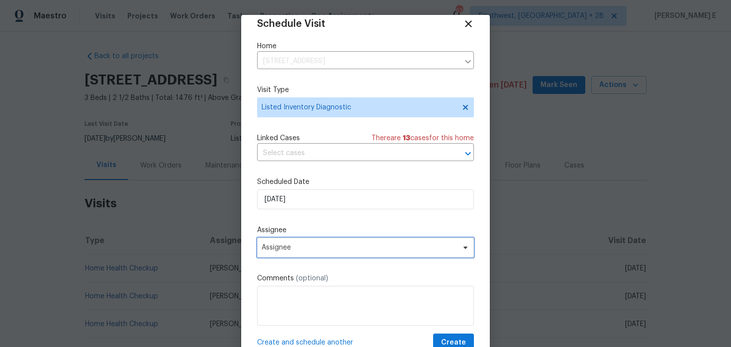
click at [305, 245] on span "Assignee" at bounding box center [359, 248] width 195 height 8
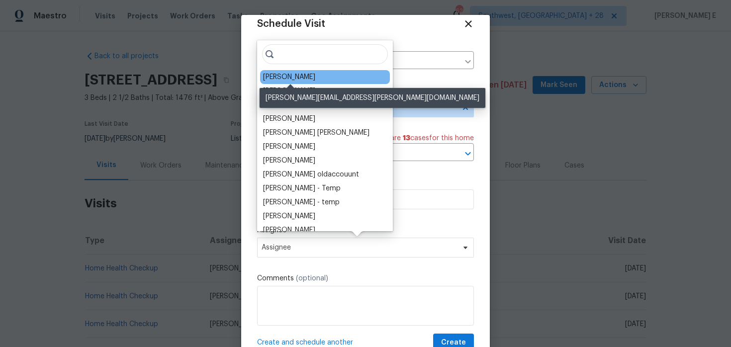
click at [300, 75] on div "[PERSON_NAME]" at bounding box center [289, 77] width 52 height 10
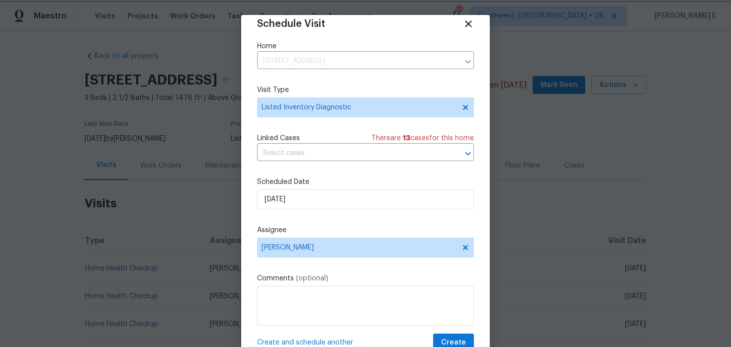
scroll to position [18, 0]
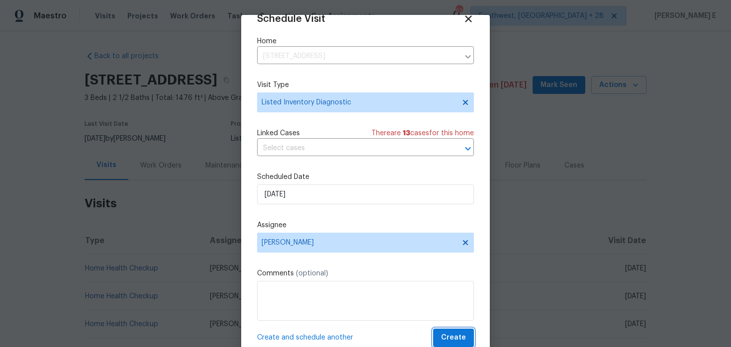
click at [458, 334] on span "Create" at bounding box center [453, 338] width 25 height 12
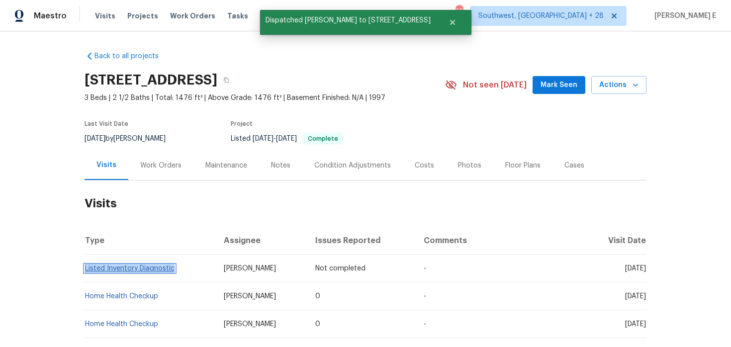
copy link "Listed Inventory Diagnostic"
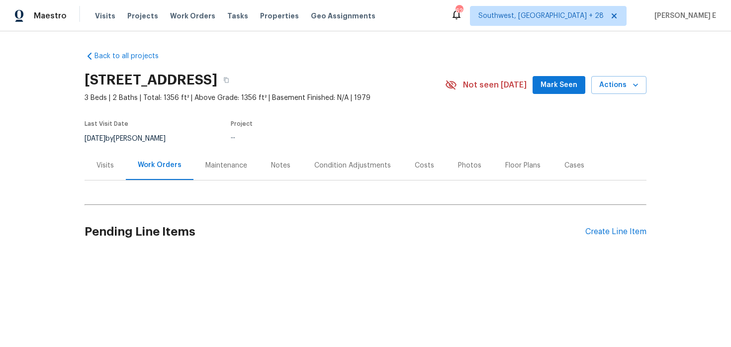
click at [100, 170] on div "Visits" at bounding box center [104, 166] width 17 height 10
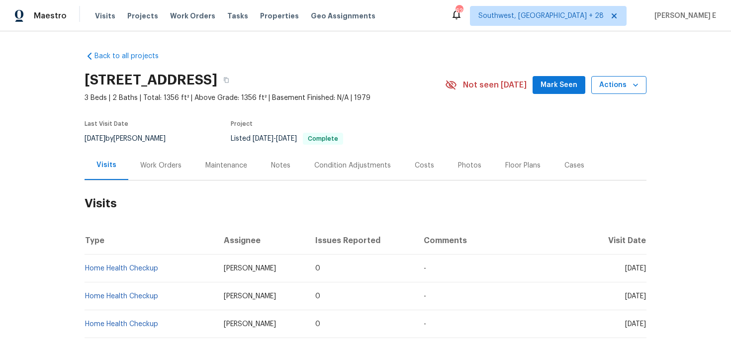
click at [606, 86] on span "Actions" at bounding box center [618, 85] width 39 height 12
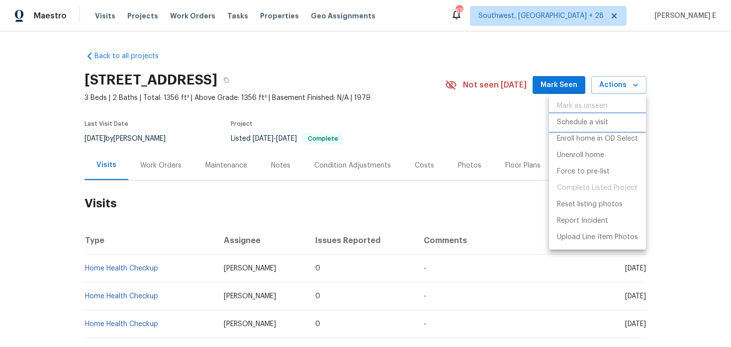
click at [593, 118] on p "Schedule a visit" at bounding box center [582, 122] width 51 height 10
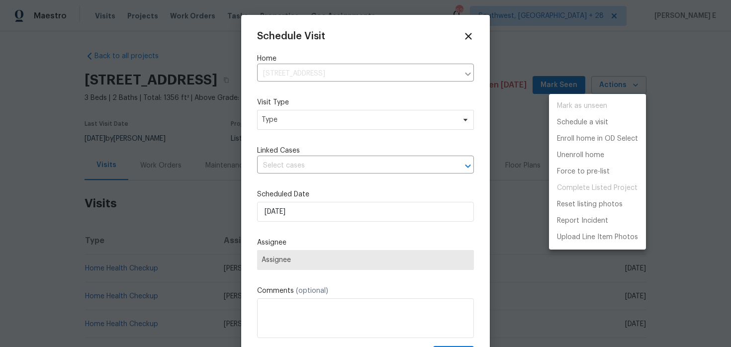
click at [312, 118] on div at bounding box center [365, 173] width 731 height 347
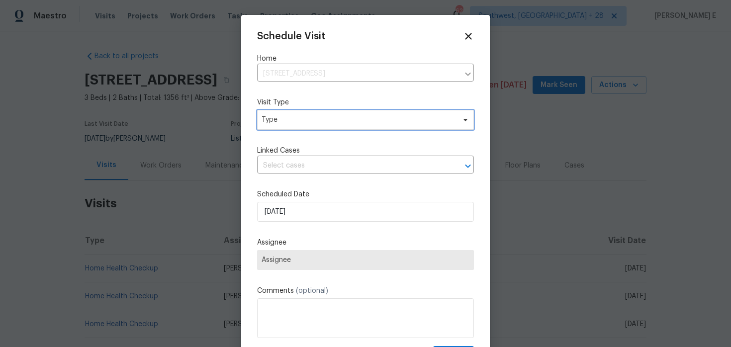
click at [312, 118] on span "Type" at bounding box center [358, 120] width 193 height 10
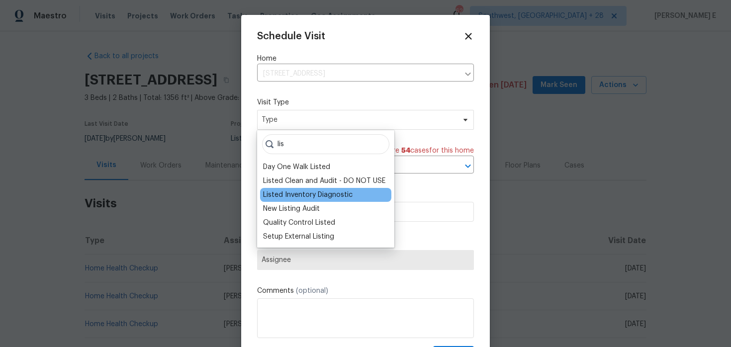
type input "lis"
click at [279, 196] on div "Listed Inventory Diagnostic" at bounding box center [308, 195] width 90 height 10
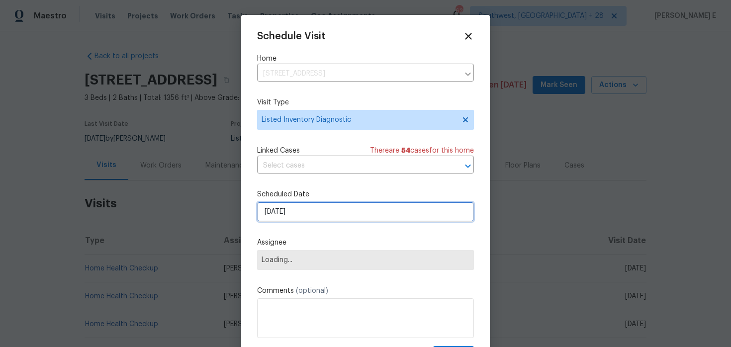
click at [280, 209] on input "[DATE]" at bounding box center [365, 212] width 217 height 20
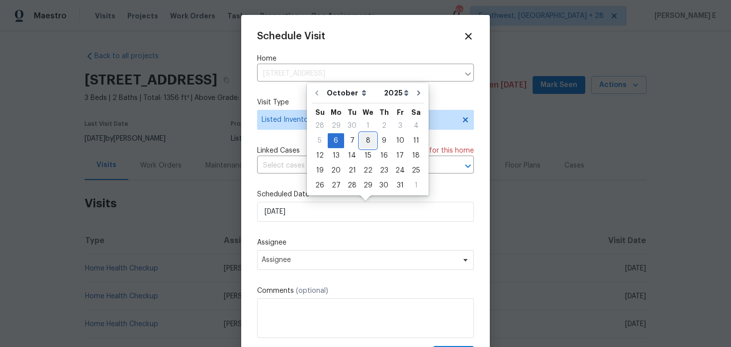
click at [363, 139] on div "8" at bounding box center [368, 141] width 16 height 14
type input "[DATE]"
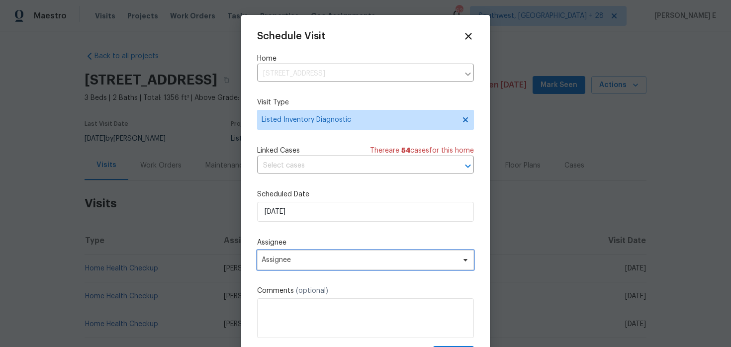
click at [311, 265] on span "Assignee" at bounding box center [365, 260] width 217 height 20
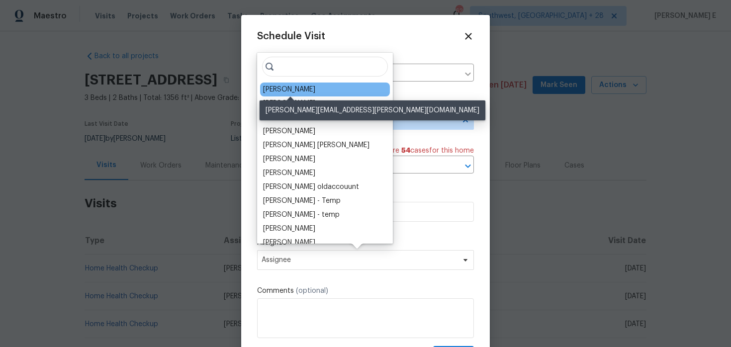
click at [304, 88] on div "[PERSON_NAME]" at bounding box center [289, 90] width 52 height 10
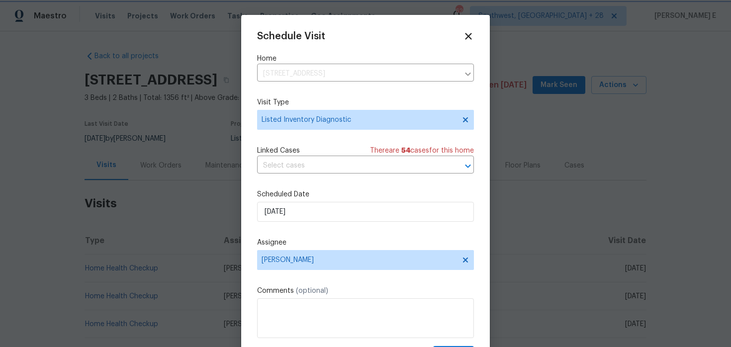
scroll to position [18, 0]
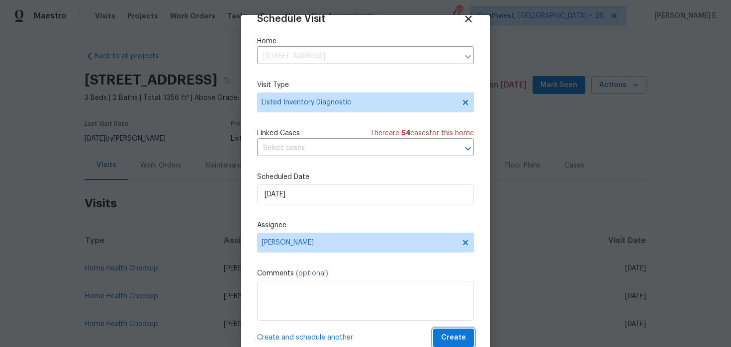
click at [447, 335] on span "Create" at bounding box center [453, 338] width 25 height 12
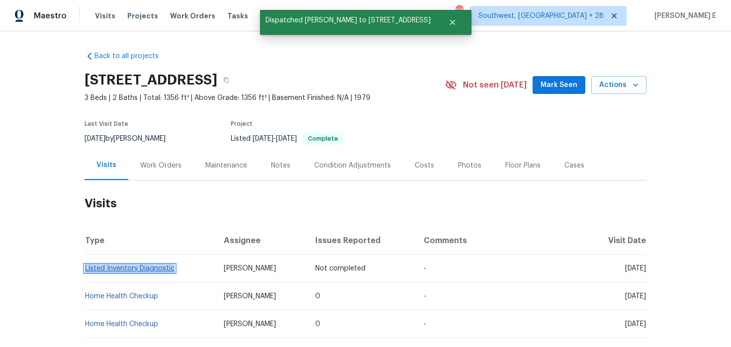
copy link "Listed Inventory Diagnostic"
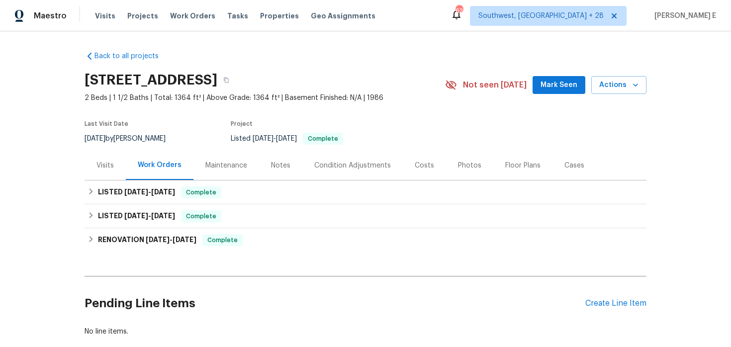
click at [95, 178] on div "Visits" at bounding box center [105, 165] width 41 height 29
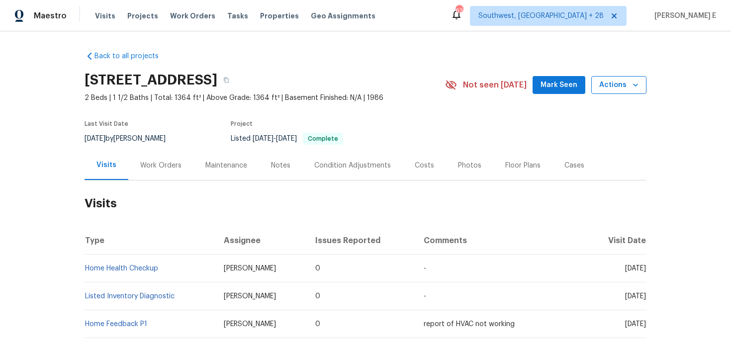
click at [629, 86] on span "Actions" at bounding box center [618, 85] width 39 height 12
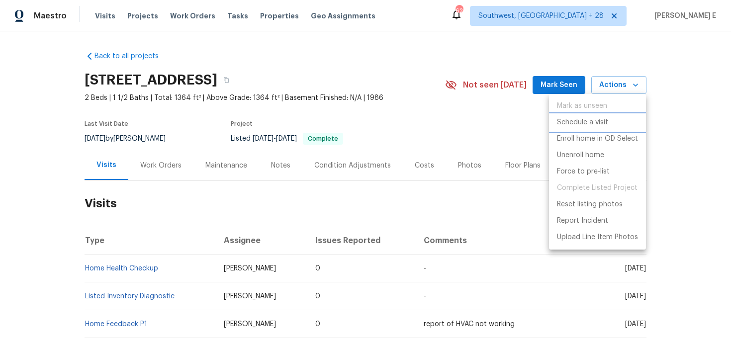
click at [564, 123] on p "Schedule a visit" at bounding box center [582, 122] width 51 height 10
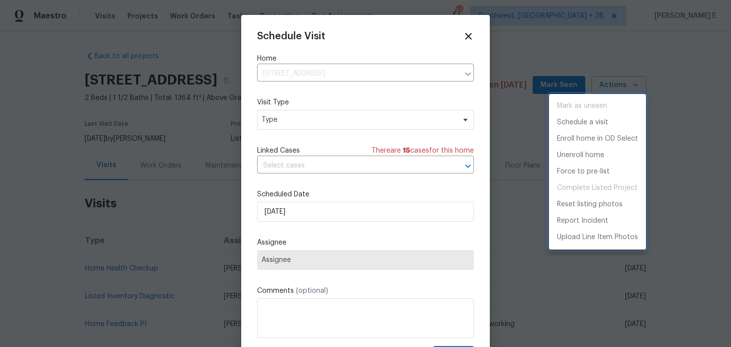
click at [304, 125] on div at bounding box center [365, 173] width 731 height 347
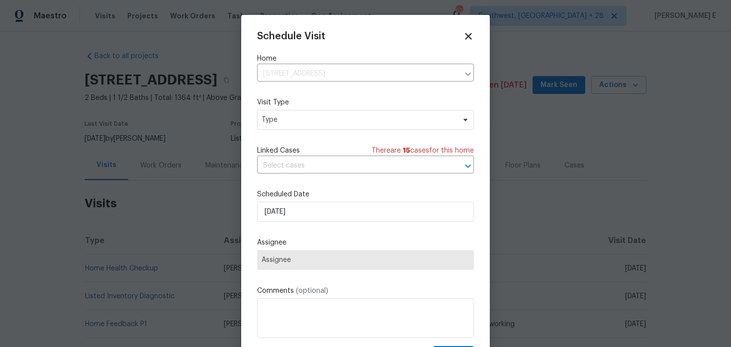
click at [304, 125] on div "Mark as unseen Schedule a visit Enroll home in OD Select Unenroll home Force to…" at bounding box center [365, 173] width 731 height 347
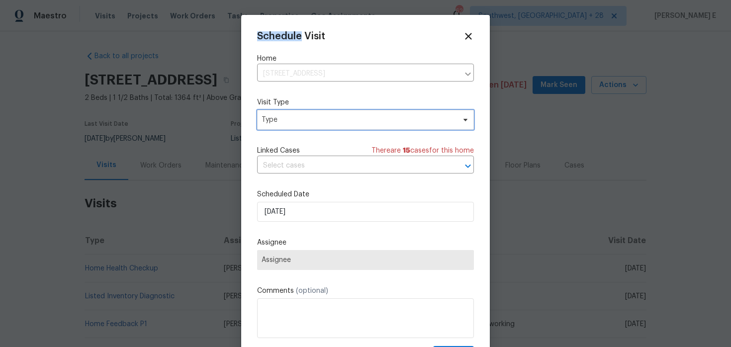
click at [304, 125] on span "Type" at bounding box center [358, 120] width 193 height 10
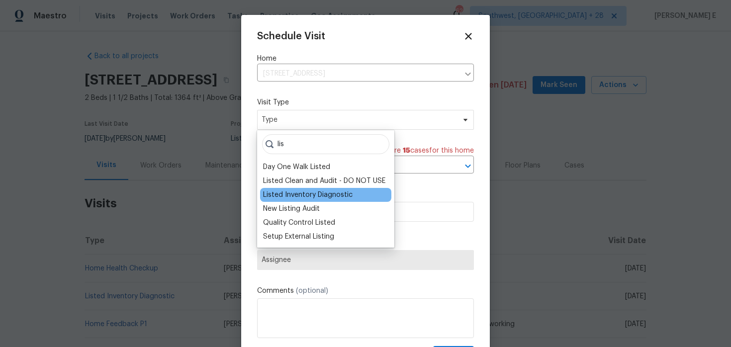
type input "lis"
click at [298, 197] on div "Listed Inventory Diagnostic" at bounding box center [308, 195] width 90 height 10
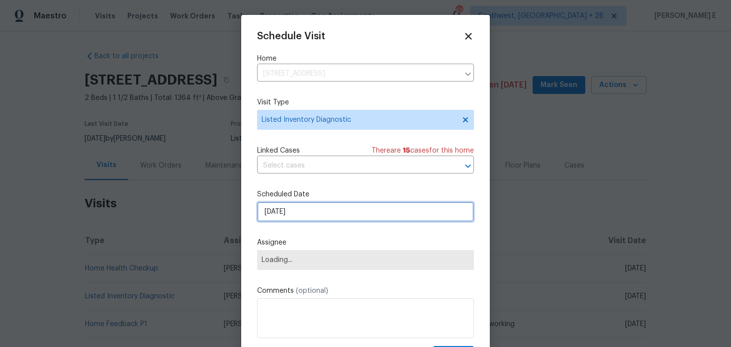
click at [294, 211] on input "[DATE]" at bounding box center [365, 212] width 217 height 20
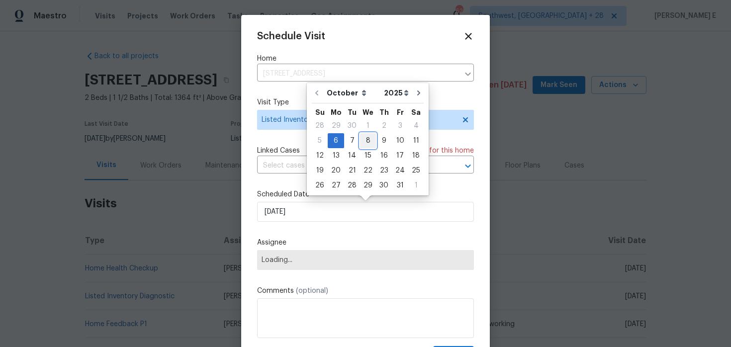
click at [364, 139] on div "8" at bounding box center [368, 141] width 16 height 14
type input "[DATE]"
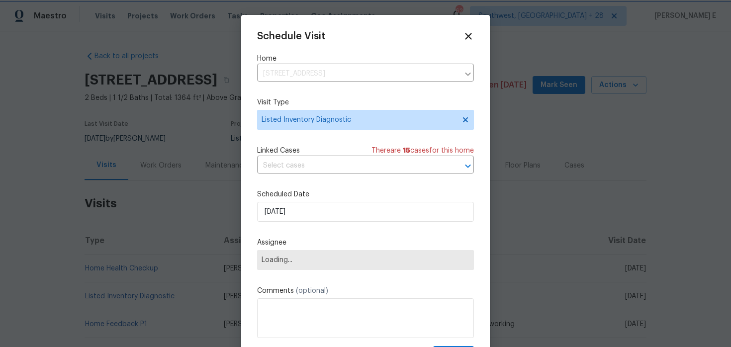
scroll to position [18, 0]
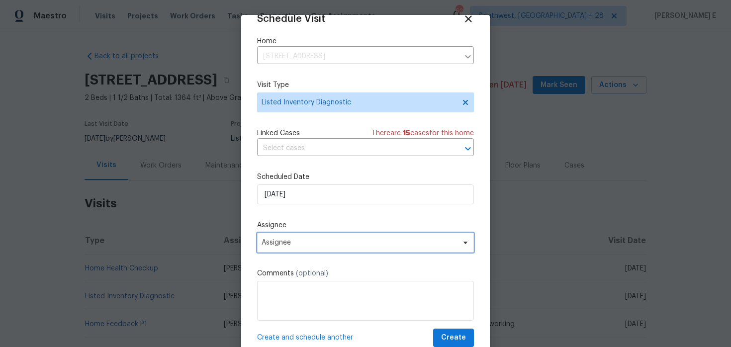
click at [335, 244] on span "Assignee" at bounding box center [359, 243] width 195 height 8
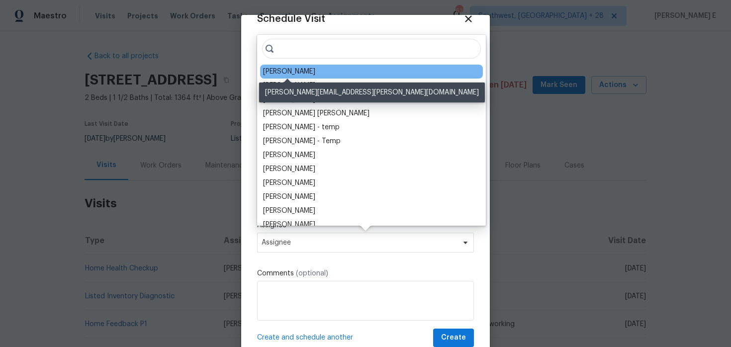
click at [269, 69] on div "[PERSON_NAME]" at bounding box center [289, 72] width 52 height 10
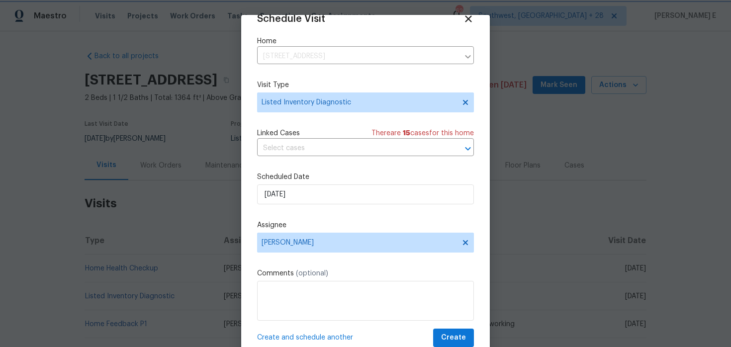
scroll to position [31, 0]
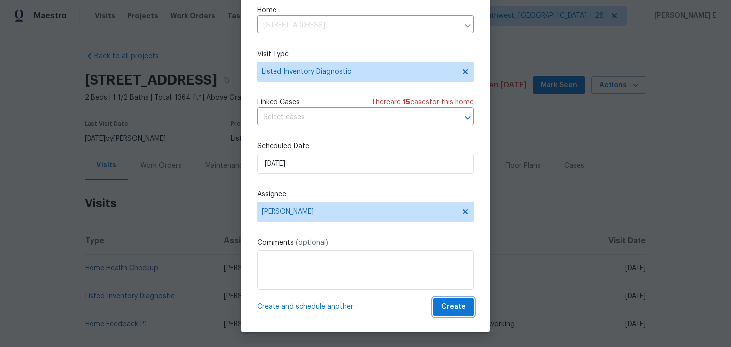
click at [439, 315] on button "Create" at bounding box center [453, 307] width 41 height 18
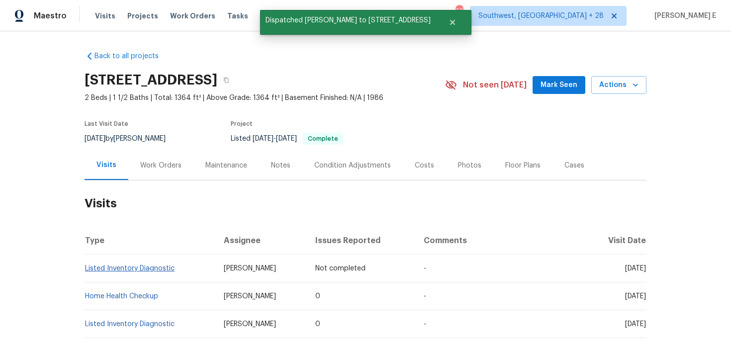
scroll to position [0, 0]
copy link "Listed Inventory Diagnostic"
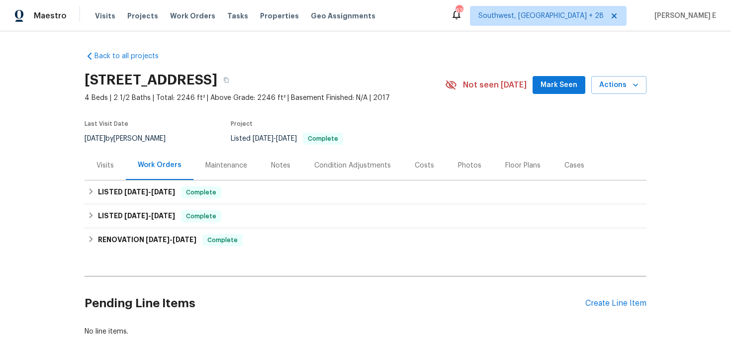
click at [106, 164] on div "Visits" at bounding box center [104, 166] width 17 height 10
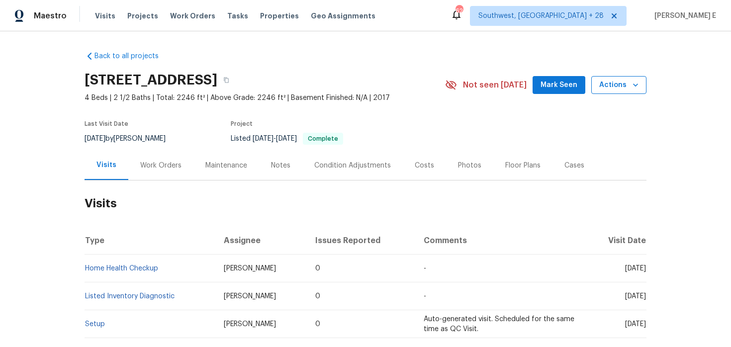
click at [617, 86] on span "Actions" at bounding box center [618, 85] width 39 height 12
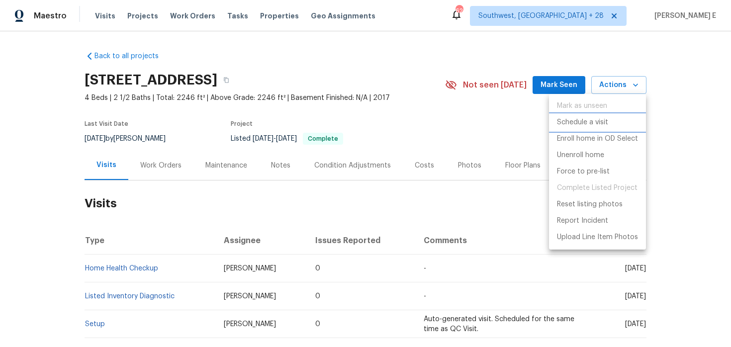
click at [575, 126] on p "Schedule a visit" at bounding box center [582, 122] width 51 height 10
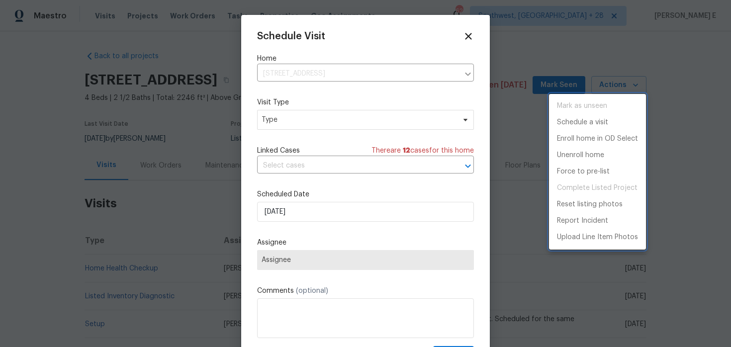
click at [351, 118] on div at bounding box center [365, 173] width 731 height 347
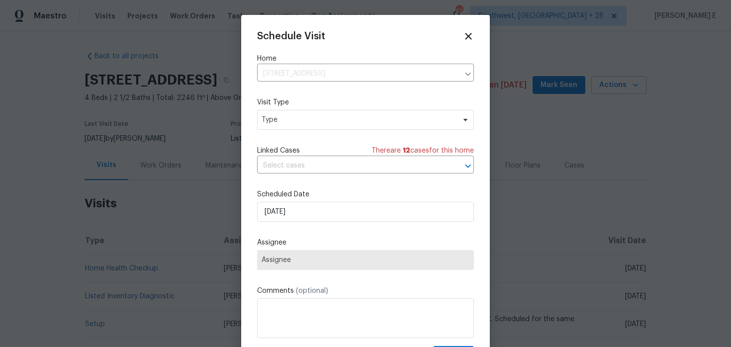
click at [351, 118] on div "Mark as unseen Schedule a visit Enroll home in OD Select Unenroll home Force to…" at bounding box center [365, 173] width 731 height 347
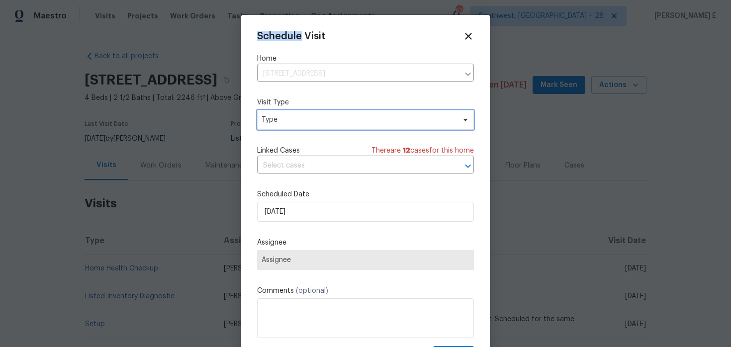
click at [351, 118] on span "Type" at bounding box center [358, 120] width 193 height 10
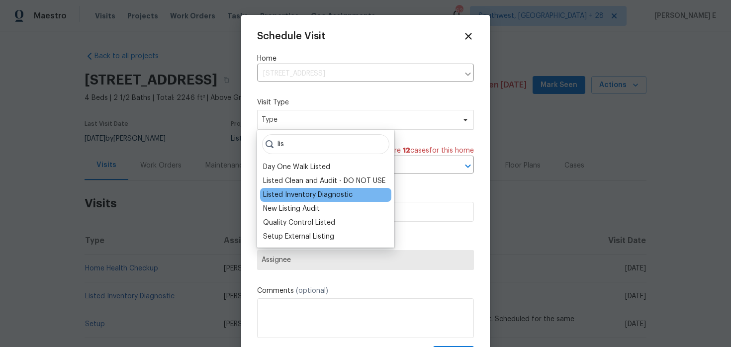
type input "lis"
click at [322, 195] on div "Listed Inventory Diagnostic" at bounding box center [308, 195] width 90 height 10
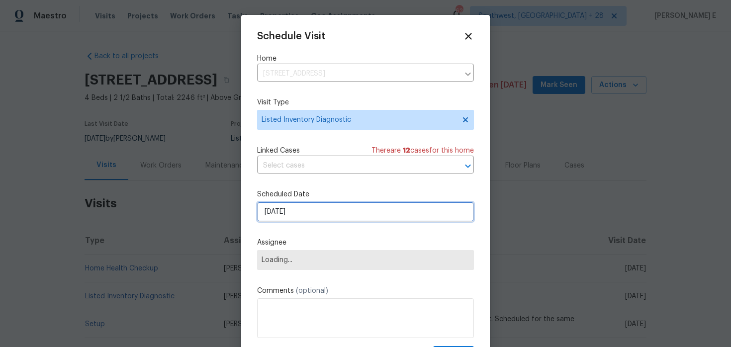
click at [311, 211] on input "06/10/2025" at bounding box center [365, 212] width 217 height 20
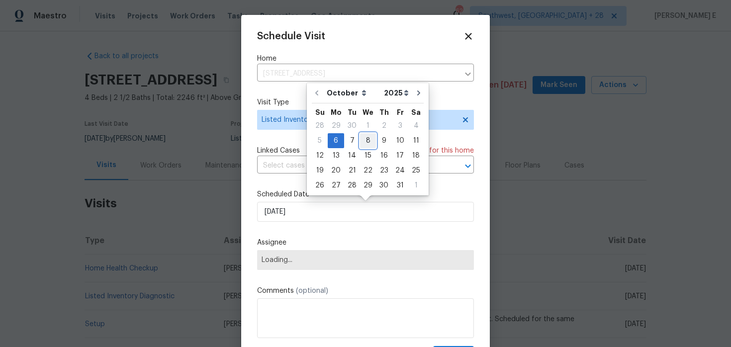
click at [366, 137] on div "8" at bounding box center [368, 141] width 16 height 14
type input "08/10/2025"
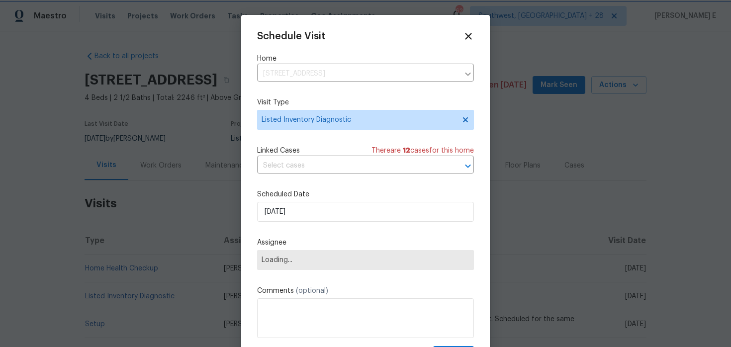
scroll to position [18, 0]
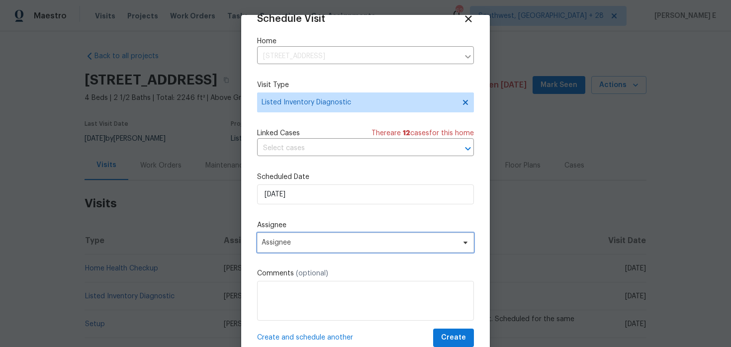
click at [314, 241] on span "Assignee" at bounding box center [359, 243] width 195 height 8
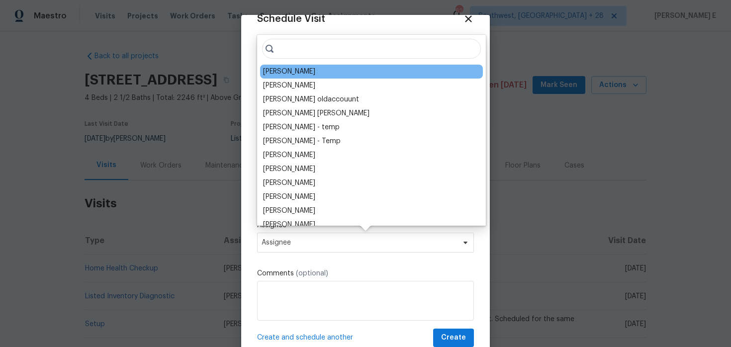
click at [291, 75] on div "Wayne Putnam" at bounding box center [289, 72] width 52 height 10
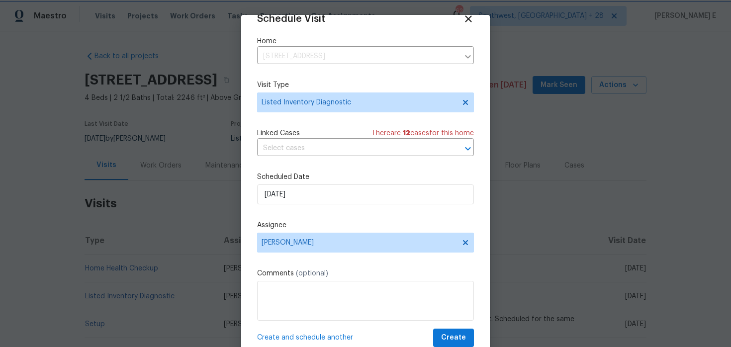
scroll to position [31, 0]
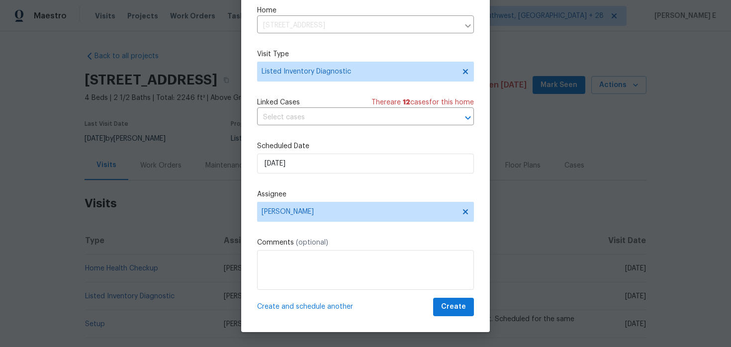
click at [447, 297] on div "Schedule Visit Home 664 Lavenham Ln, Fuquay Varina, NC 27526 ​ Visit Type Liste…" at bounding box center [365, 150] width 217 height 334
click at [447, 306] on span "Create" at bounding box center [453, 307] width 25 height 12
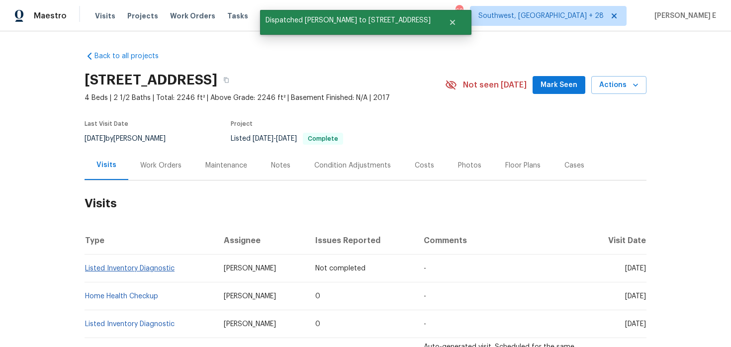
scroll to position [0, 0]
copy link "Listed Inventory Diagnostic"
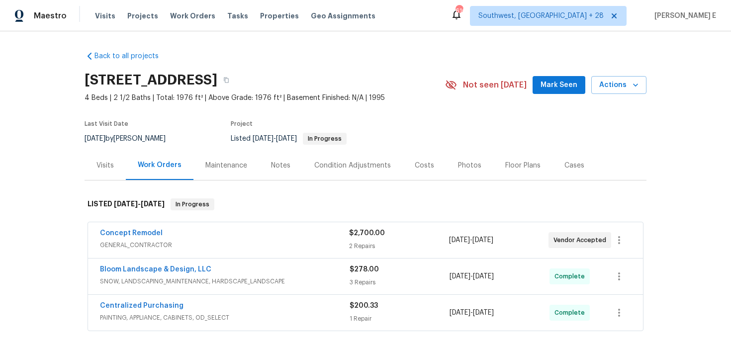
click at [108, 173] on div "Visits" at bounding box center [105, 165] width 41 height 29
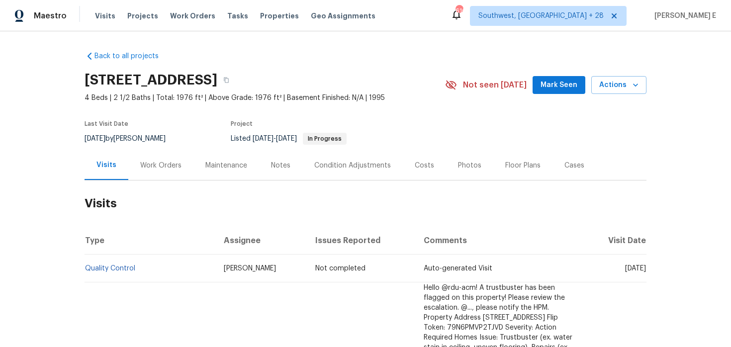
click at [611, 101] on div "[STREET_ADDRESS] 4 Beds | 2 1/2 Baths | Total: 1976 ft² | Above Grade: 1976 ft²…" at bounding box center [366, 85] width 562 height 36
click at [620, 91] on span "Actions" at bounding box center [618, 85] width 39 height 12
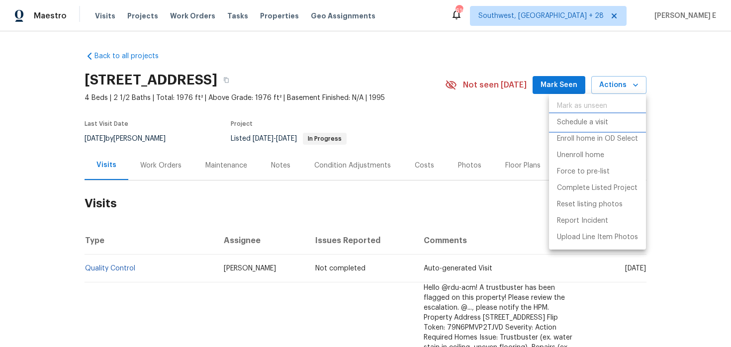
click at [565, 121] on p "Schedule a visit" at bounding box center [582, 122] width 51 height 10
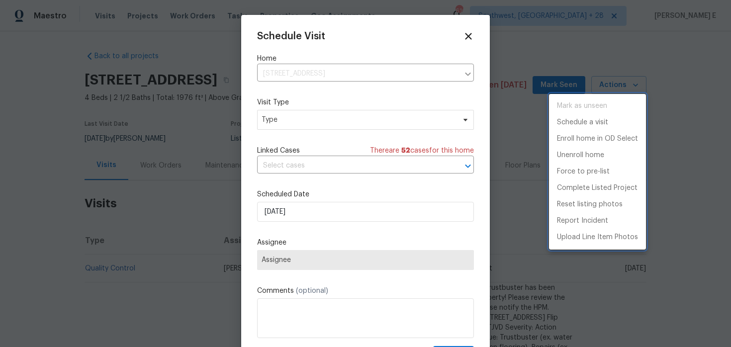
click at [288, 124] on div at bounding box center [365, 173] width 731 height 347
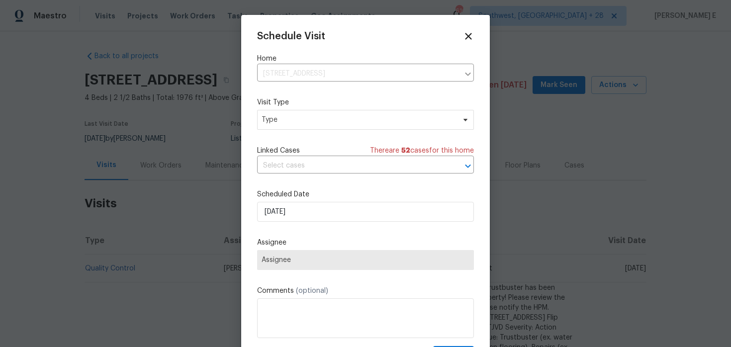
click at [288, 124] on div "Mark as unseen Schedule a visit Enroll home in OD Select Unenroll home Force to…" at bounding box center [365, 173] width 731 height 347
click at [288, 124] on span "Type" at bounding box center [358, 120] width 193 height 10
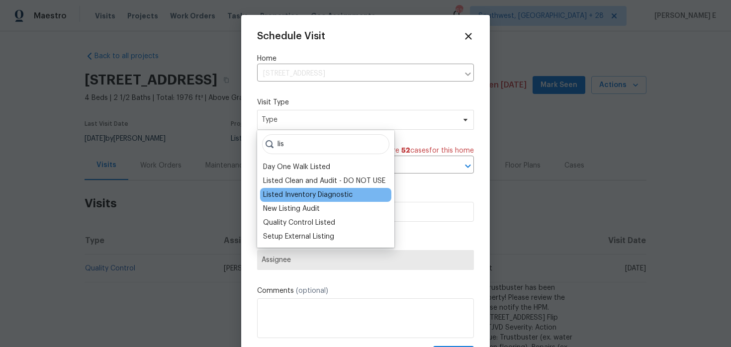
type input "lis"
click at [281, 197] on div "Listed Inventory Diagnostic" at bounding box center [308, 195] width 90 height 10
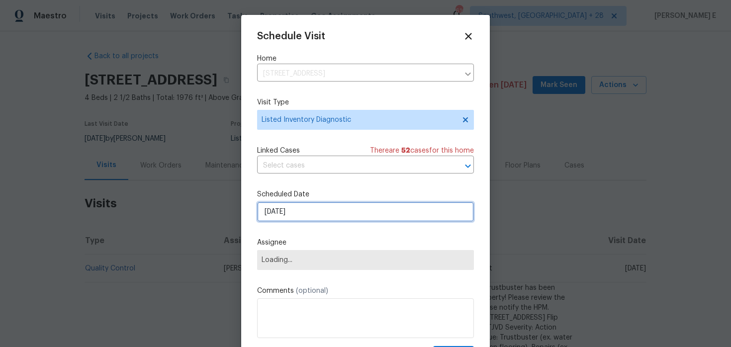
click at [286, 209] on input "[DATE]" at bounding box center [365, 212] width 217 height 20
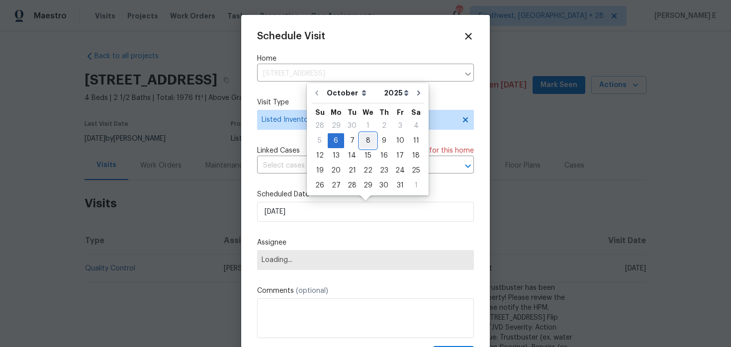
click at [363, 139] on div "8" at bounding box center [368, 141] width 16 height 14
type input "[DATE]"
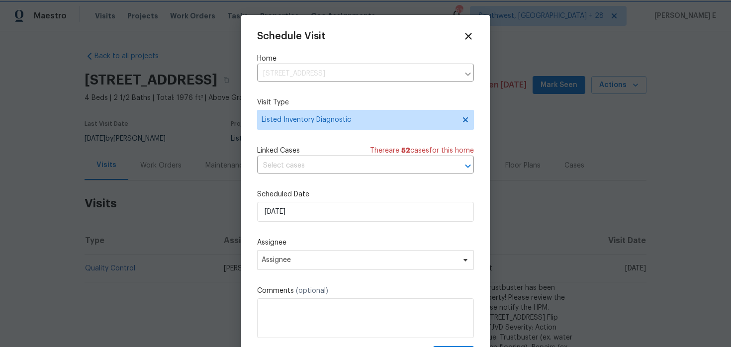
scroll to position [16, 0]
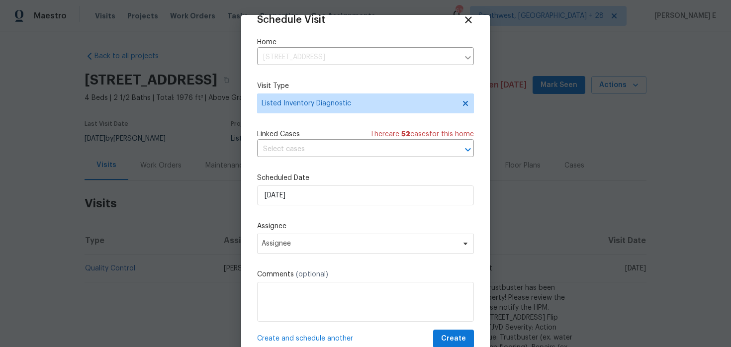
click at [323, 255] on div "Schedule Visit Home 104 Deerwalk Ct, Cary, NC 27513 ​ Visit Type Listed Invento…" at bounding box center [365, 181] width 217 height 334
click at [325, 250] on span "Assignee" at bounding box center [365, 244] width 217 height 20
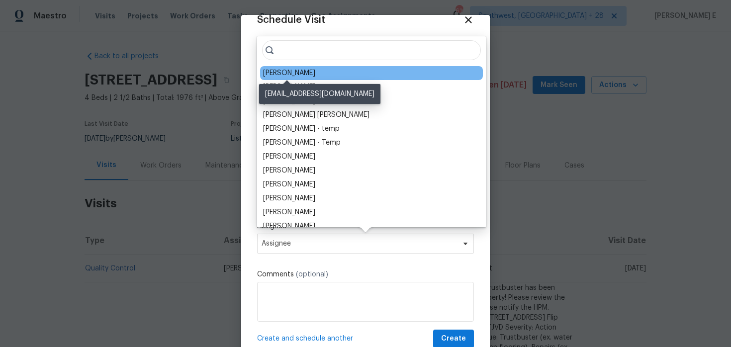
click at [291, 71] on div "[PERSON_NAME]" at bounding box center [289, 73] width 52 height 10
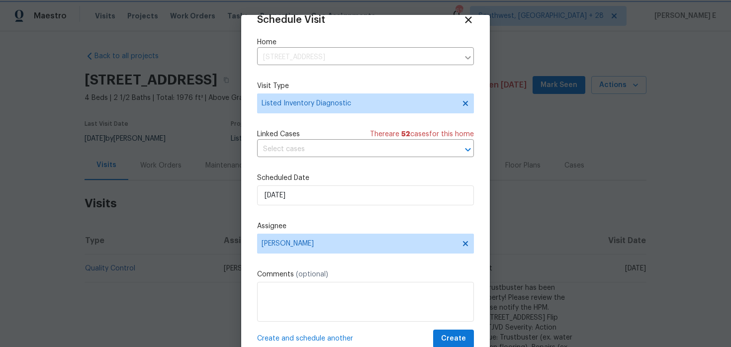
scroll to position [18, 0]
click at [446, 337] on span "Create" at bounding box center [453, 338] width 25 height 12
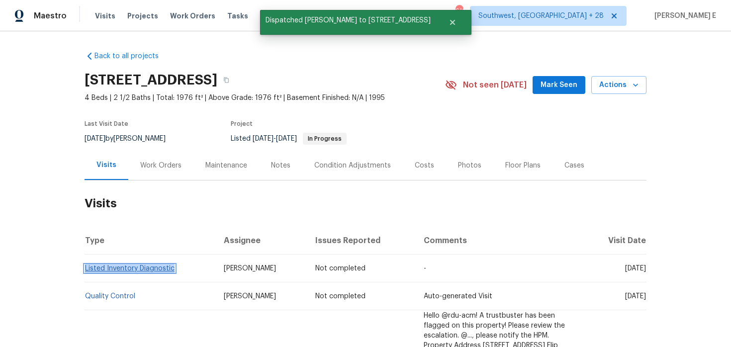
copy link "Listed Inventory Diagnostic"
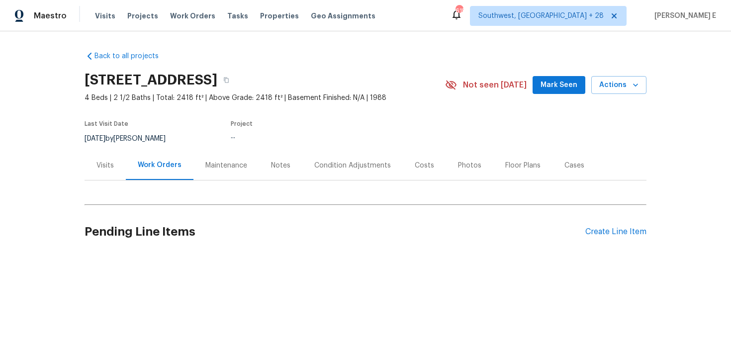
click at [95, 164] on div "Visits" at bounding box center [105, 165] width 41 height 29
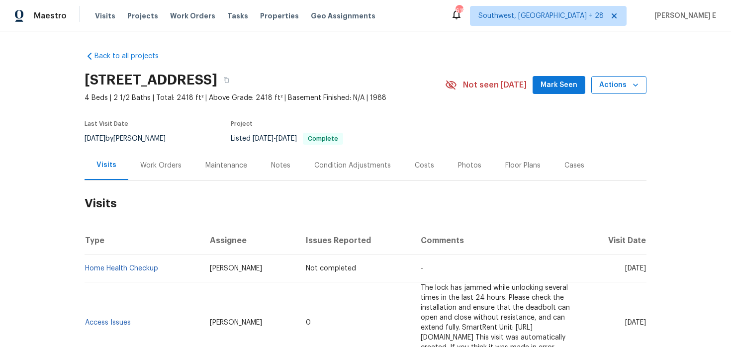
click at [618, 88] on span "Actions" at bounding box center [618, 85] width 39 height 12
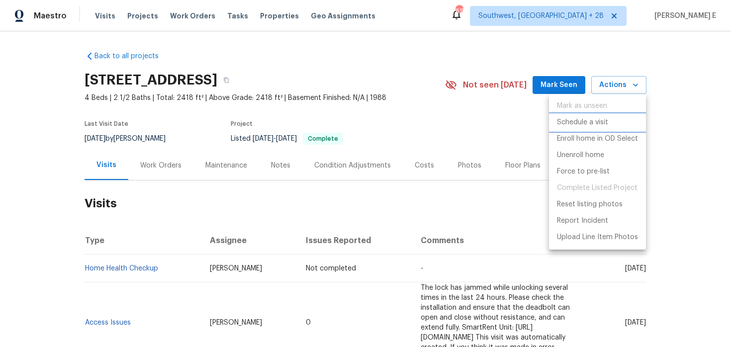
click at [576, 123] on p "Schedule a visit" at bounding box center [582, 122] width 51 height 10
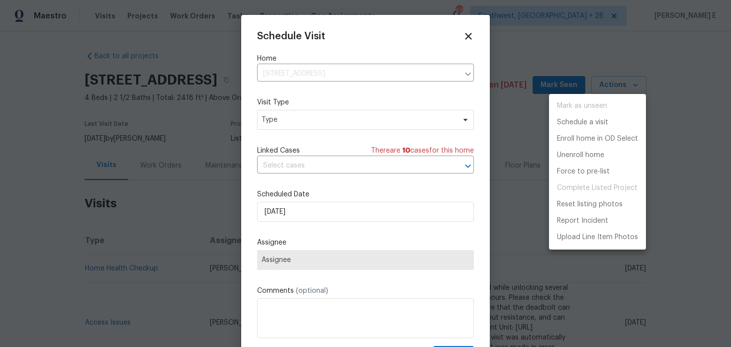
click at [326, 123] on div at bounding box center [365, 173] width 731 height 347
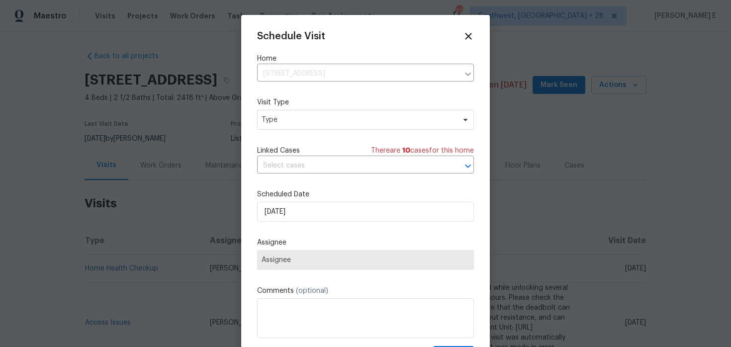
click at [326, 123] on div "Mark as unseen Schedule a visit Enroll home in OD Select Unenroll home Force to…" at bounding box center [365, 173] width 731 height 347
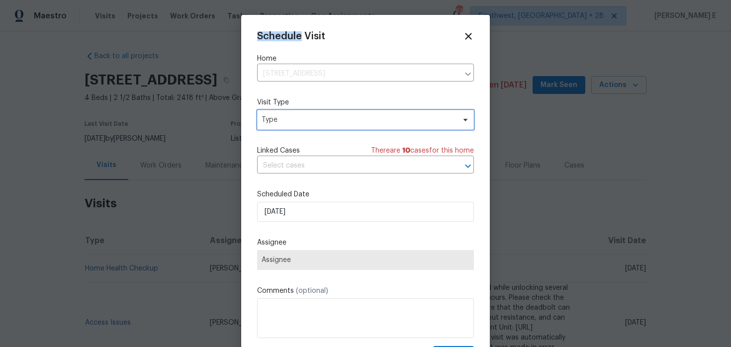
click at [326, 123] on span "Type" at bounding box center [358, 120] width 193 height 10
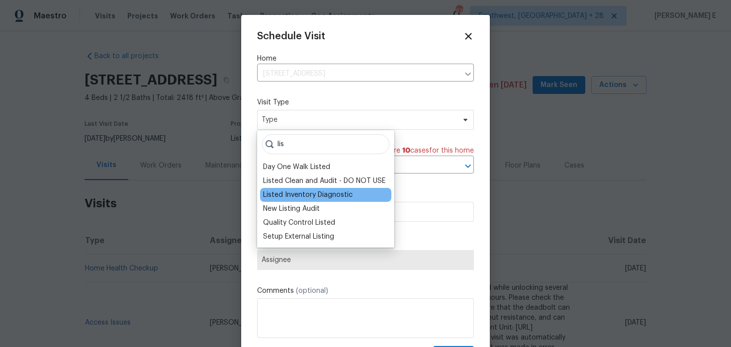
type input "lis"
click at [335, 197] on div "Listed Inventory Diagnostic" at bounding box center [308, 195] width 90 height 10
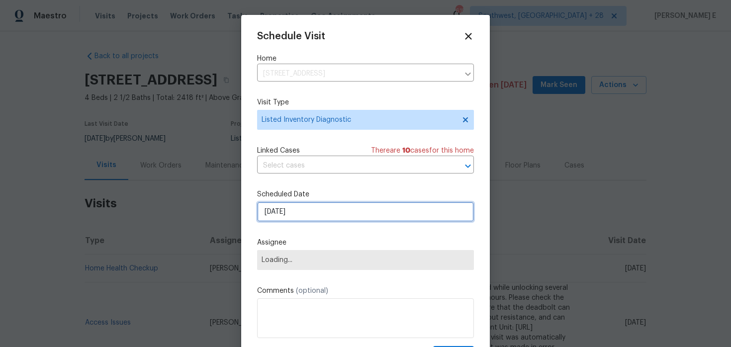
click at [319, 206] on input "[DATE]" at bounding box center [365, 212] width 217 height 20
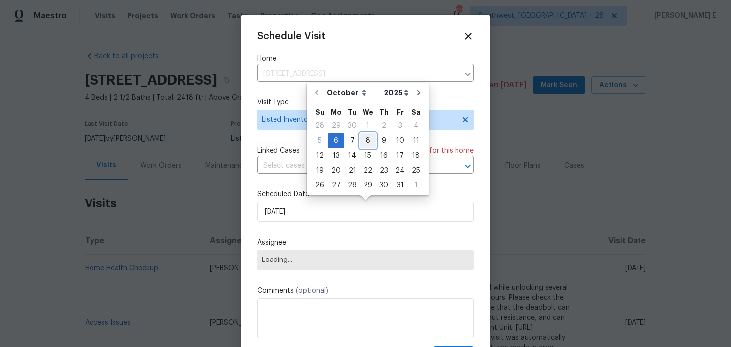
click at [368, 138] on div "8" at bounding box center [368, 141] width 16 height 14
type input "[DATE]"
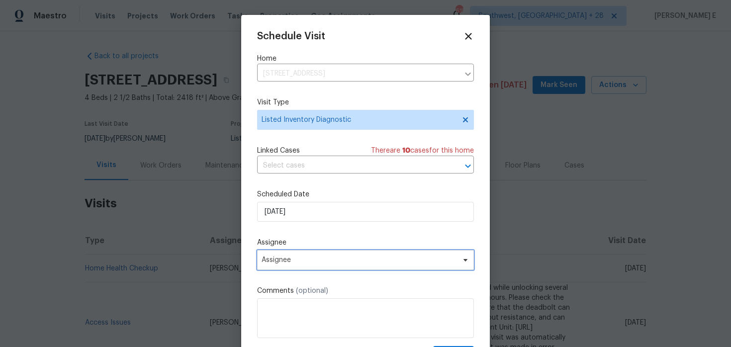
click at [293, 259] on span "Assignee" at bounding box center [359, 260] width 195 height 8
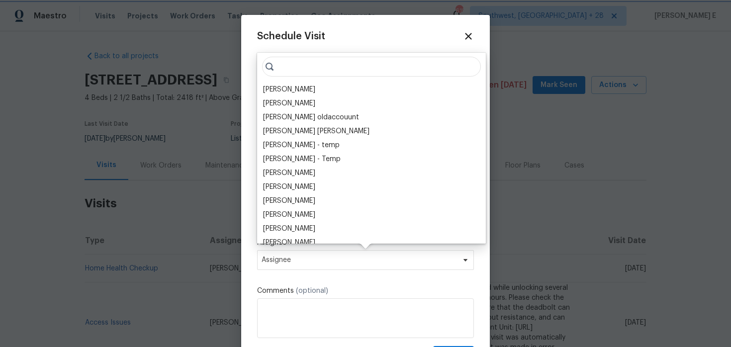
click at [293, 259] on span "Assignee" at bounding box center [359, 260] width 195 height 8
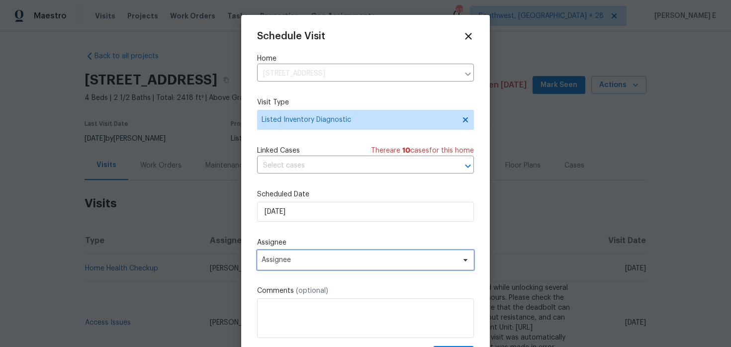
click at [285, 263] on span "Assignee" at bounding box center [359, 260] width 195 height 8
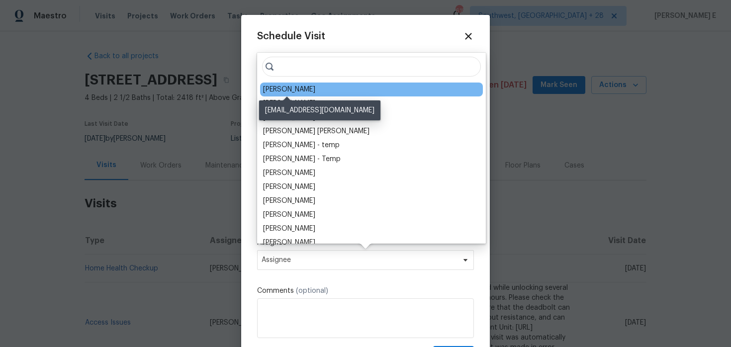
click at [287, 87] on div "[PERSON_NAME]" at bounding box center [289, 90] width 52 height 10
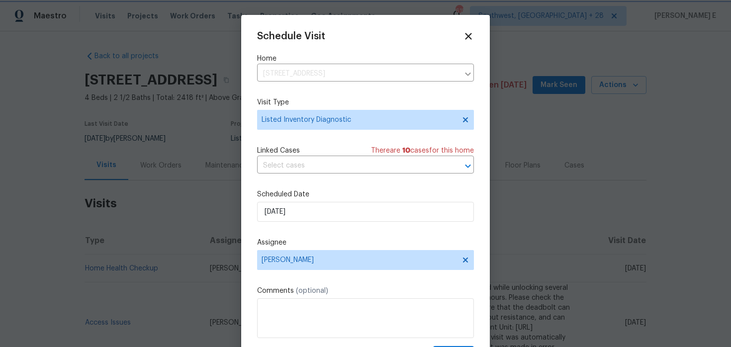
scroll to position [18, 0]
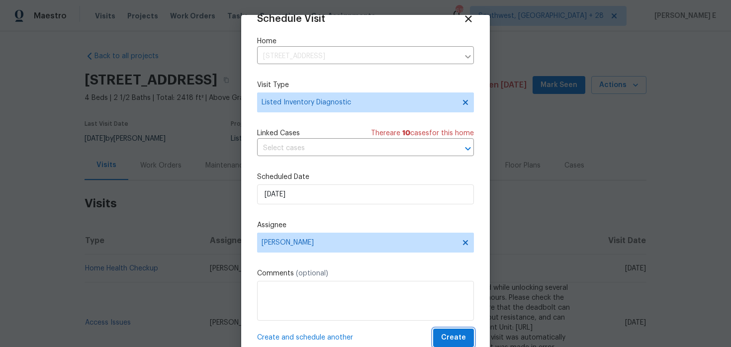
click at [462, 333] on span "Create" at bounding box center [453, 338] width 25 height 12
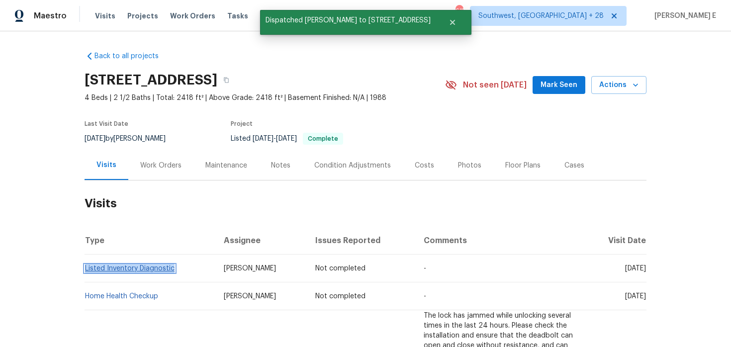
copy link "Listed Inventory Diagnostic"
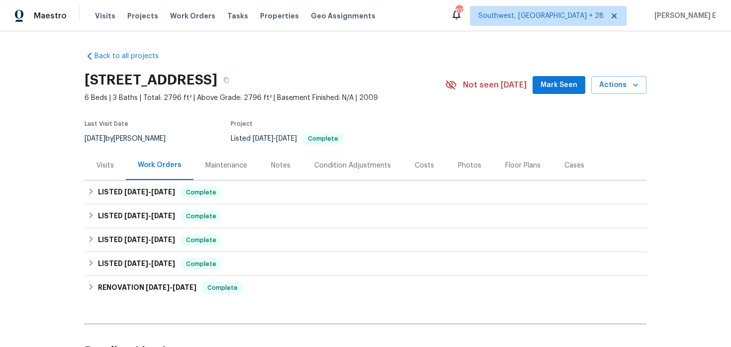
click at [108, 165] on div "Visits" at bounding box center [104, 166] width 17 height 10
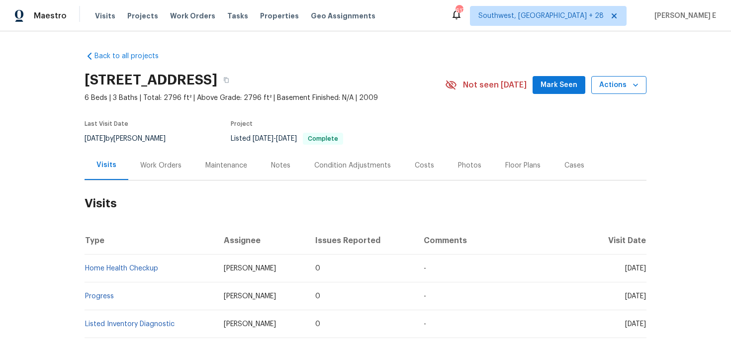
click at [623, 93] on button "Actions" at bounding box center [618, 85] width 55 height 18
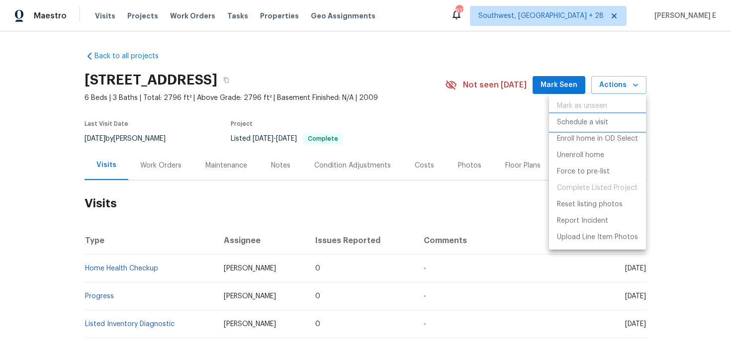
click at [586, 124] on p "Schedule a visit" at bounding box center [582, 122] width 51 height 10
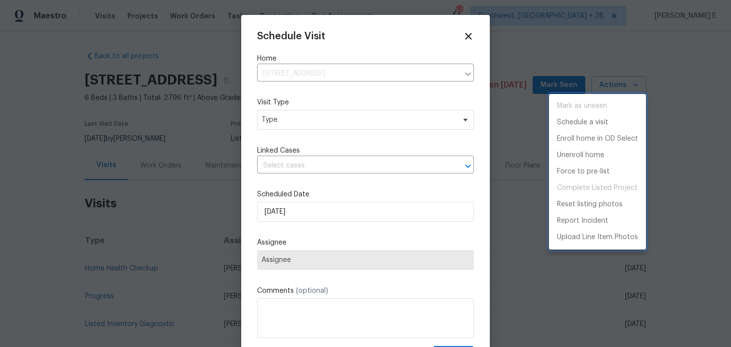
click at [288, 131] on div at bounding box center [365, 173] width 731 height 347
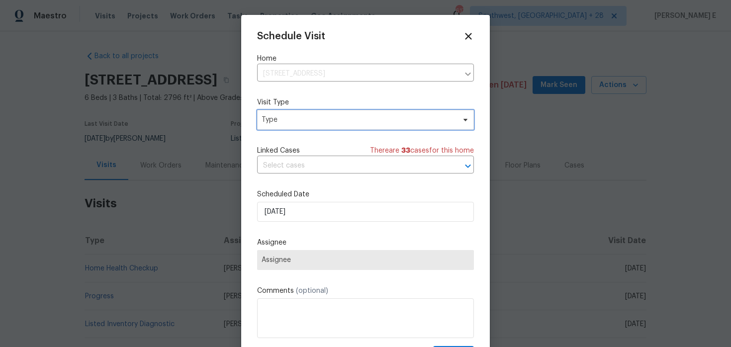
click at [291, 126] on span "Type" at bounding box center [365, 120] width 217 height 20
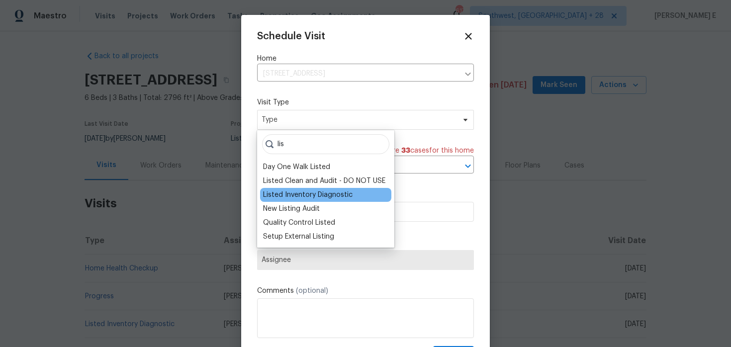
type input "lis"
click at [275, 196] on div "Listed Inventory Diagnostic" at bounding box center [308, 195] width 90 height 10
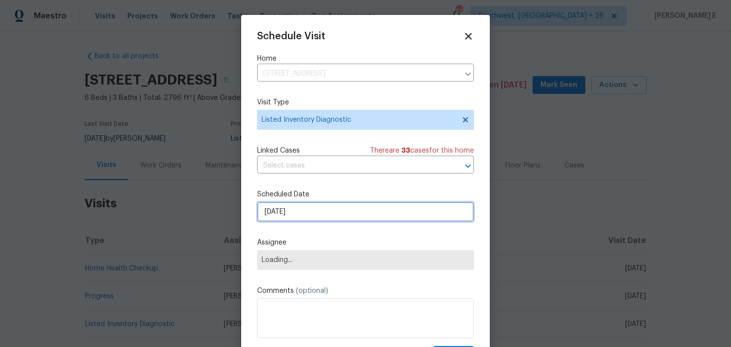
click at [280, 208] on input "[DATE]" at bounding box center [365, 212] width 217 height 20
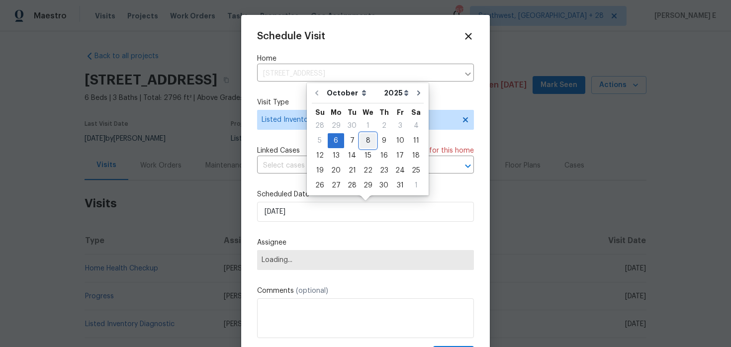
click at [362, 138] on div "8" at bounding box center [368, 141] width 16 height 14
type input "[DATE]"
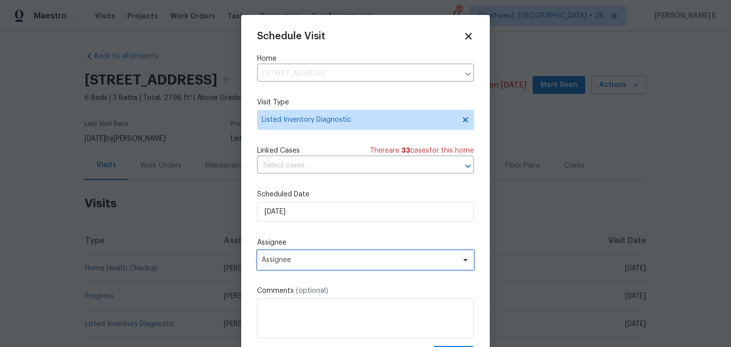
click at [312, 260] on span "Assignee" at bounding box center [359, 260] width 195 height 8
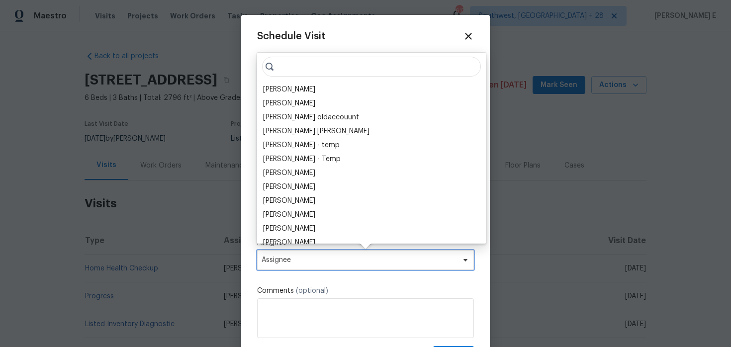
click at [312, 260] on span "Assignee" at bounding box center [359, 260] width 195 height 8
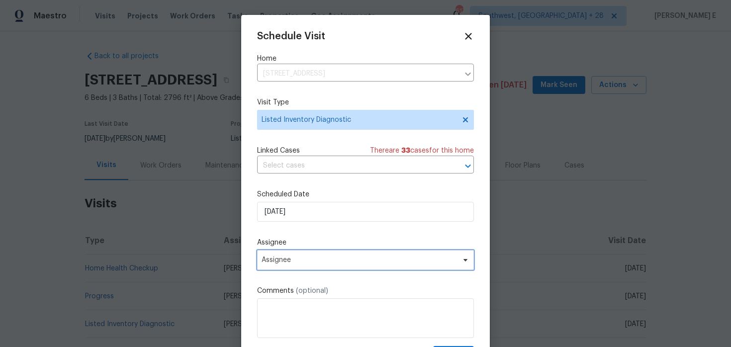
click at [312, 260] on span "Assignee" at bounding box center [359, 260] width 195 height 8
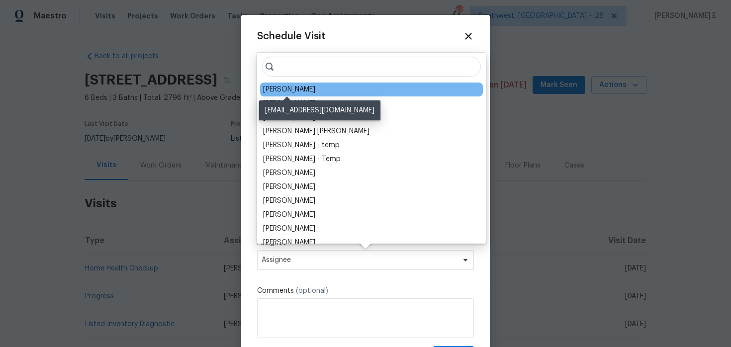
click at [284, 90] on div "Wayne Putnam" at bounding box center [289, 90] width 52 height 10
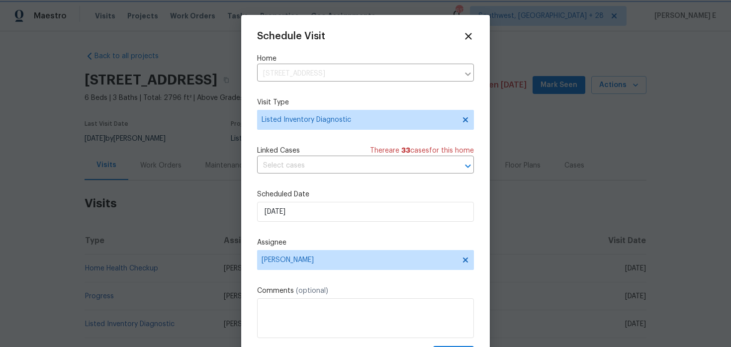
scroll to position [18, 0]
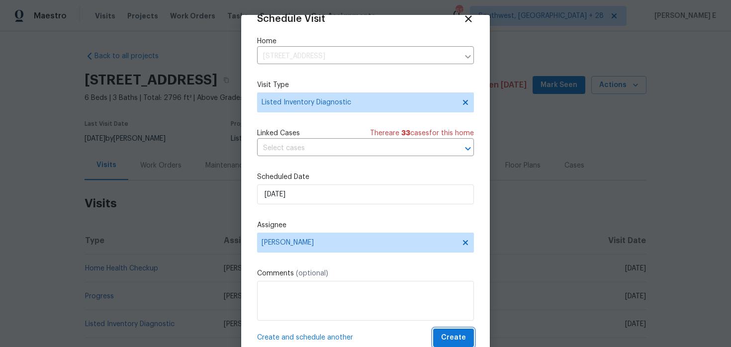
click at [449, 333] on span "Create" at bounding box center [453, 338] width 25 height 12
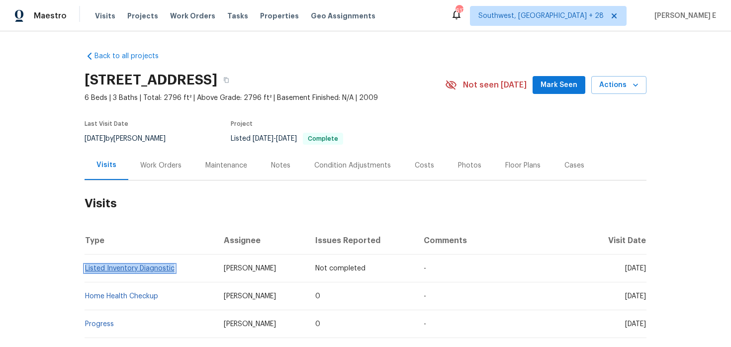
copy link "Listed Inventory Diagnostic"
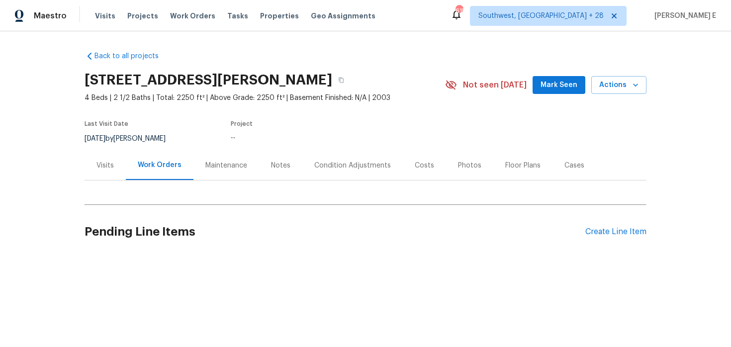
click at [99, 167] on div "Visits" at bounding box center [104, 166] width 17 height 10
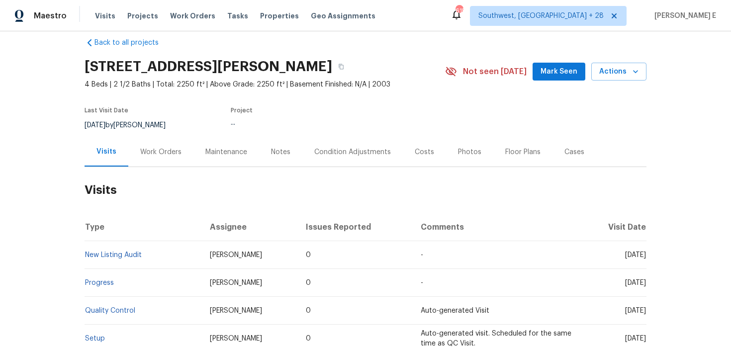
scroll to position [15, 0]
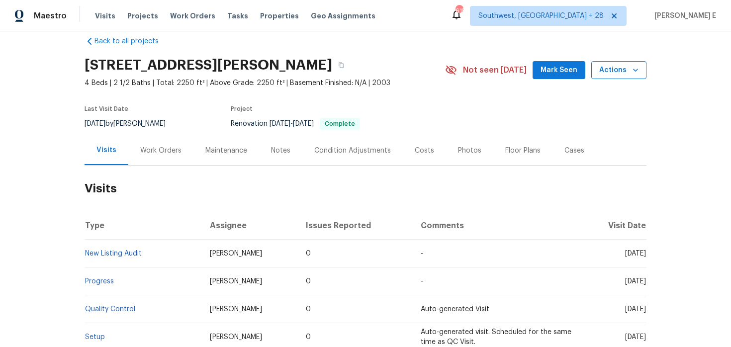
click at [613, 77] on button "Actions" at bounding box center [618, 70] width 55 height 18
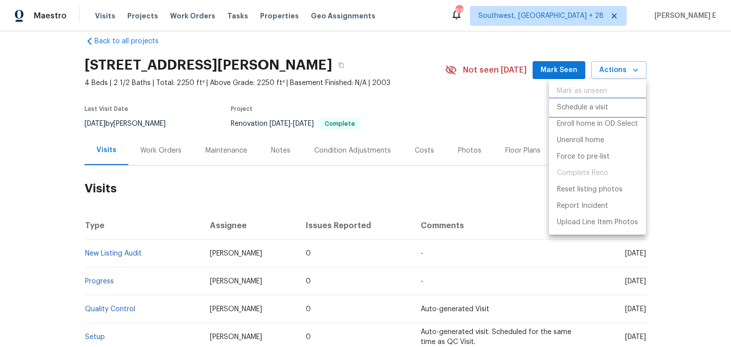
click at [581, 111] on p "Schedule a visit" at bounding box center [582, 107] width 51 height 10
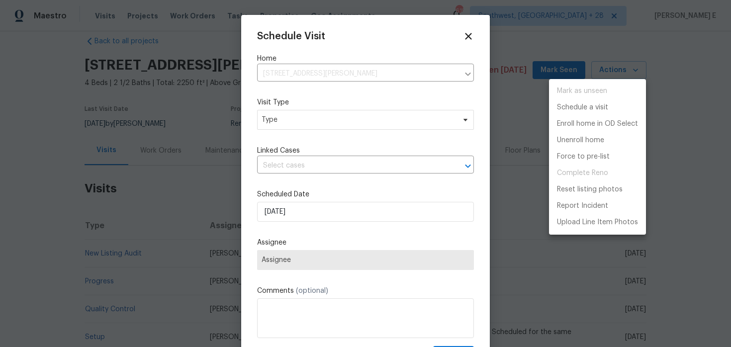
click at [329, 124] on div at bounding box center [365, 173] width 731 height 347
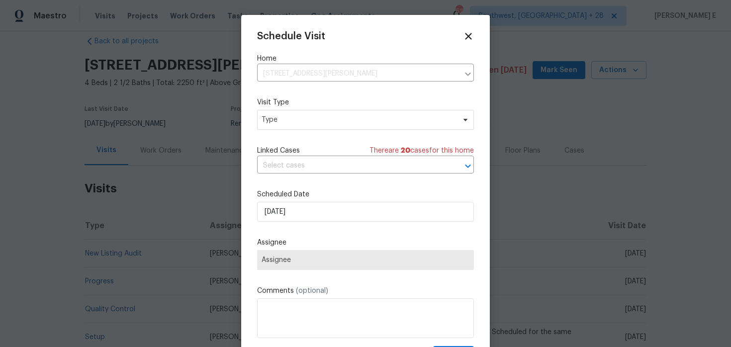
click at [329, 124] on div "Mark as unseen Schedule a visit Enroll home in OD Select Unenroll home Force to…" at bounding box center [365, 173] width 731 height 347
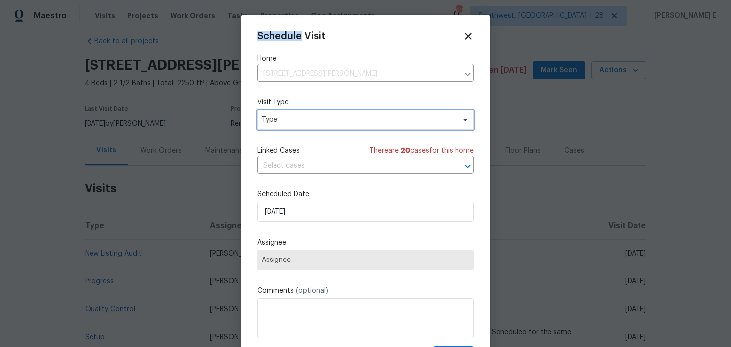
click at [329, 124] on span "Type" at bounding box center [358, 120] width 193 height 10
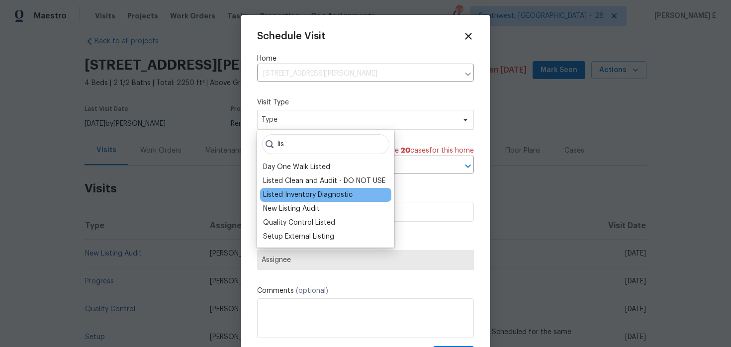
type input "lis"
click at [318, 190] on div "Listed Inventory Diagnostic" at bounding box center [308, 195] width 90 height 10
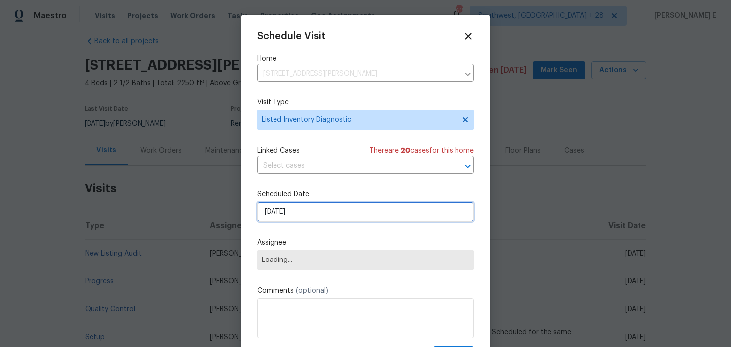
click at [306, 206] on input "06/10/2025" at bounding box center [365, 212] width 217 height 20
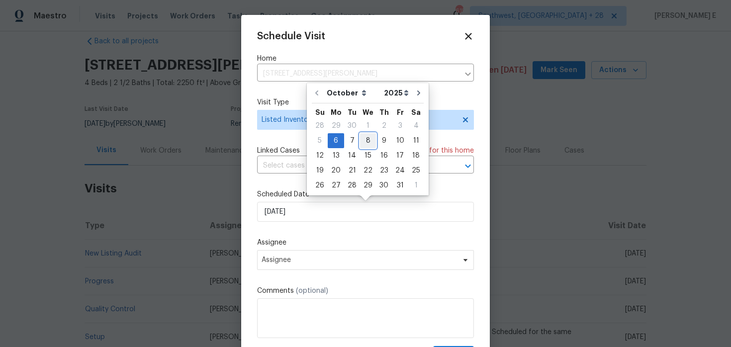
click at [365, 137] on div "8" at bounding box center [368, 141] width 16 height 14
type input "08/10/2025"
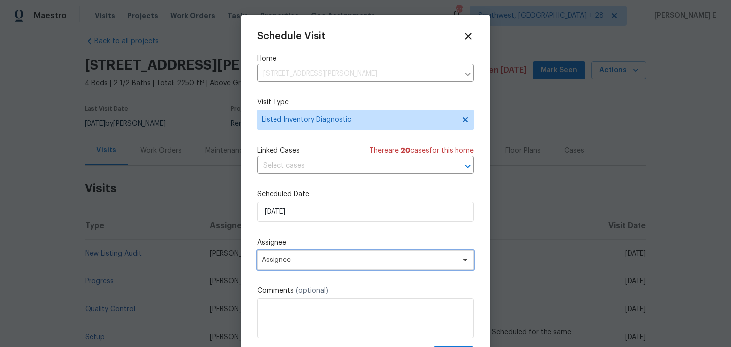
click at [301, 258] on span "Assignee" at bounding box center [359, 260] width 195 height 8
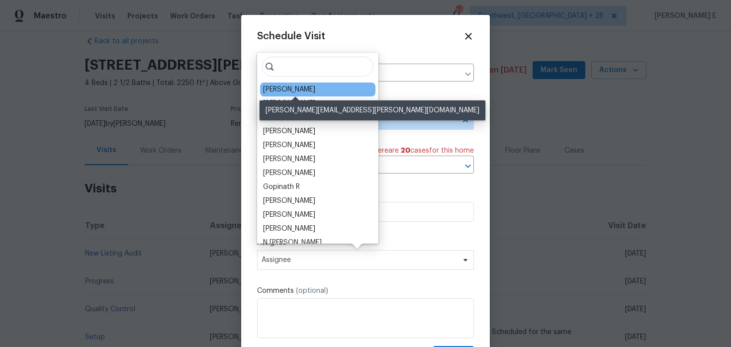
click at [296, 88] on div "Christopher Neilson" at bounding box center [289, 90] width 52 height 10
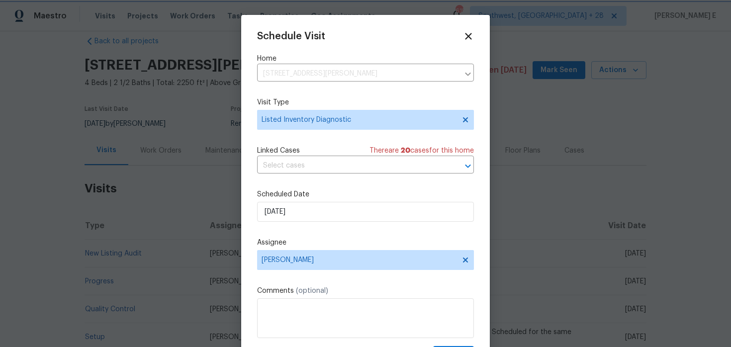
scroll to position [18, 0]
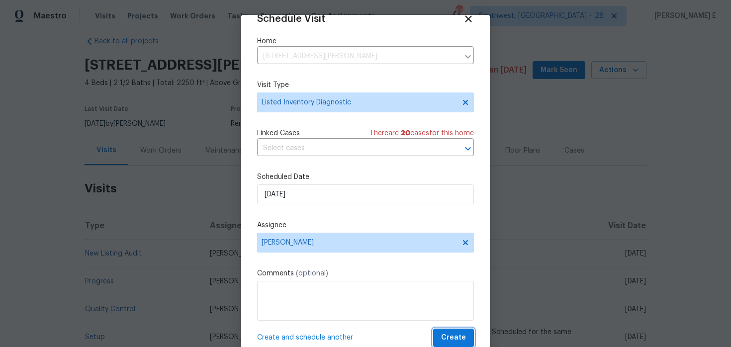
click at [455, 338] on span "Create" at bounding box center [453, 338] width 25 height 12
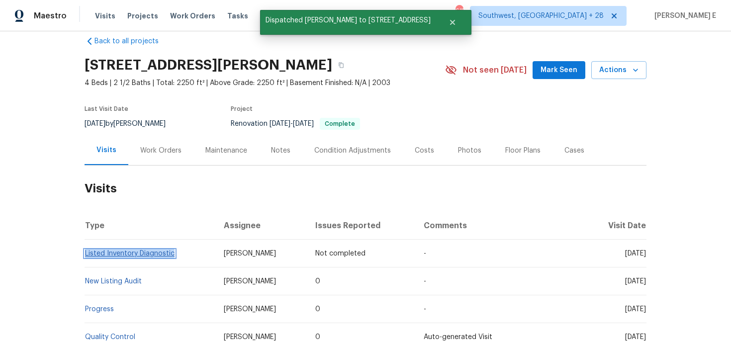
copy link "Listed Inventory Diagnostic"
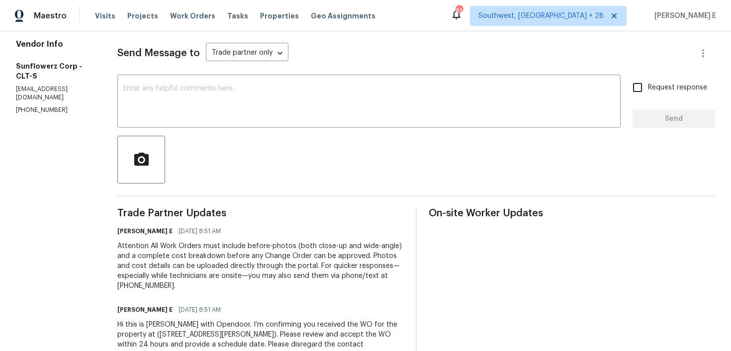
scroll to position [176, 0]
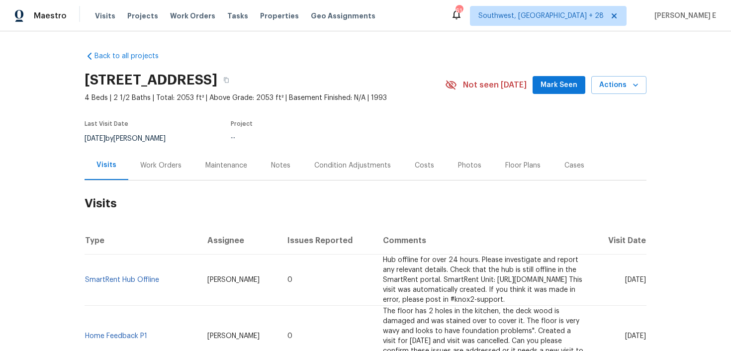
click at [148, 165] on div "Work Orders" at bounding box center [160, 166] width 41 height 10
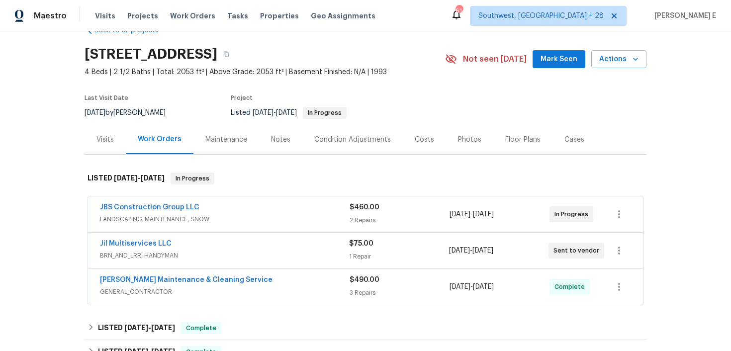
scroll to position [35, 0]
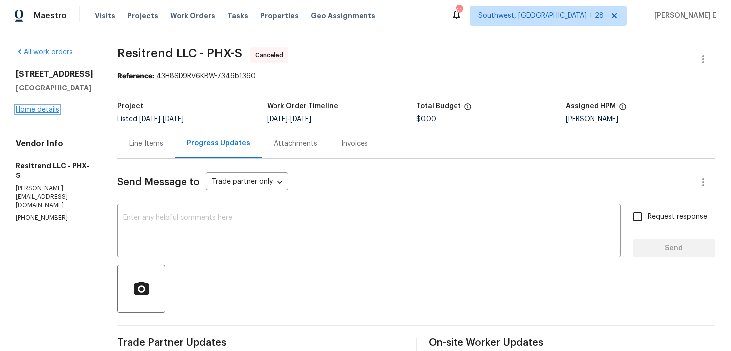
click at [47, 113] on link "Home details" at bounding box center [37, 109] width 43 height 7
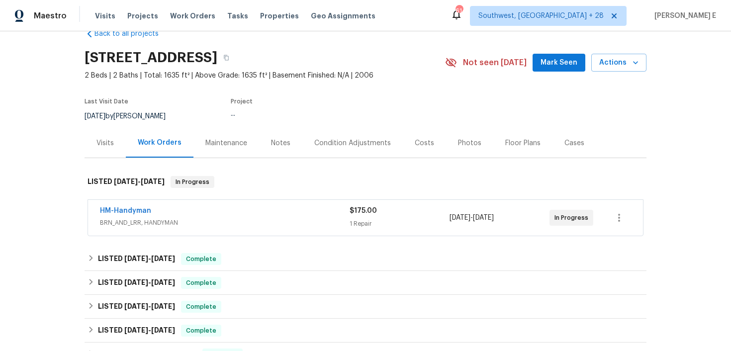
scroll to position [38, 0]
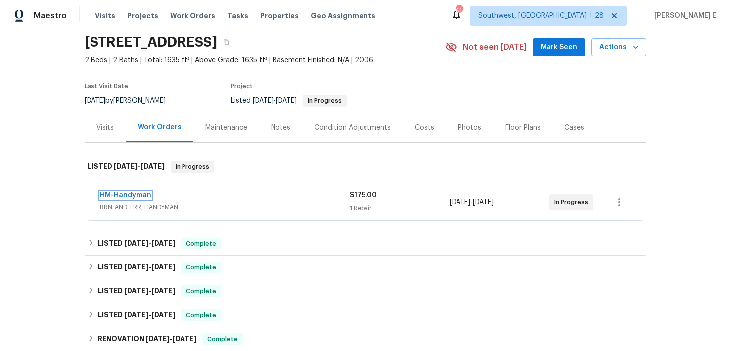
click at [127, 196] on link "HM-Handyman" at bounding box center [125, 195] width 51 height 7
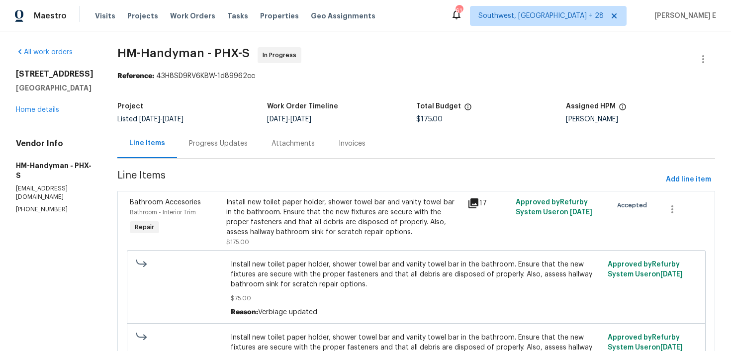
click at [230, 140] on div "Progress Updates" at bounding box center [218, 144] width 59 height 10
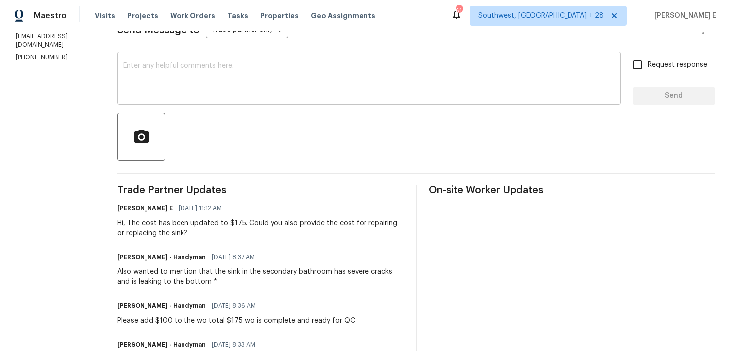
scroll to position [176, 0]
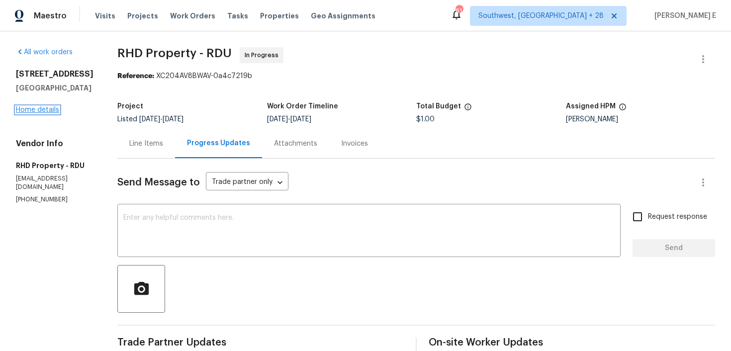
click at [46, 111] on link "Home details" at bounding box center [37, 109] width 43 height 7
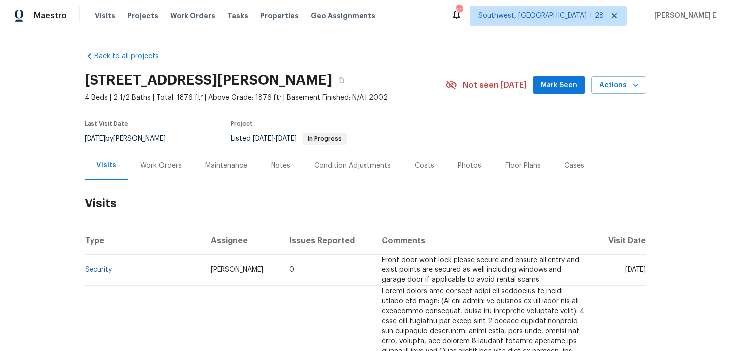
click at [148, 166] on div "Work Orders" at bounding box center [160, 166] width 41 height 10
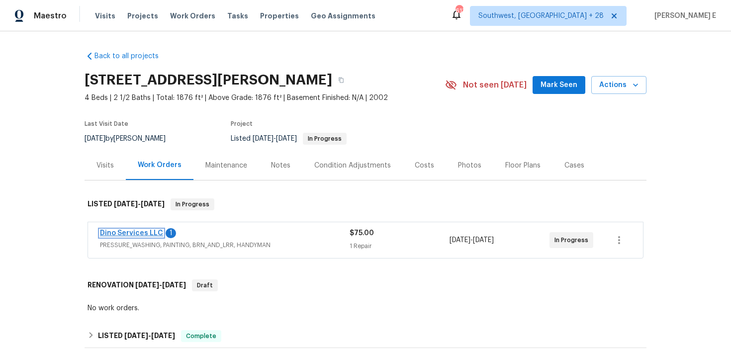
click at [137, 230] on link "Dino Services LLC" at bounding box center [131, 233] width 63 height 7
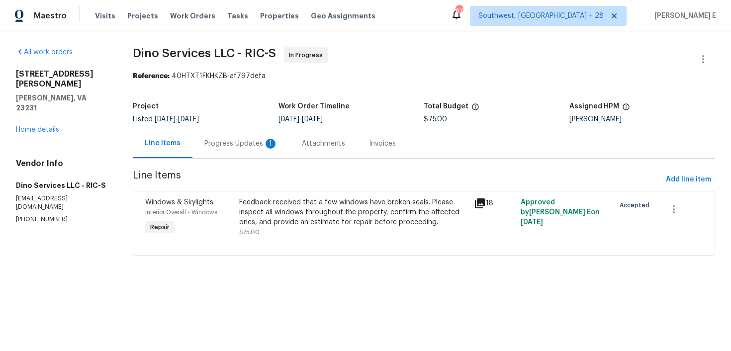
click at [217, 142] on div "Progress Updates 1" at bounding box center [241, 144] width 74 height 10
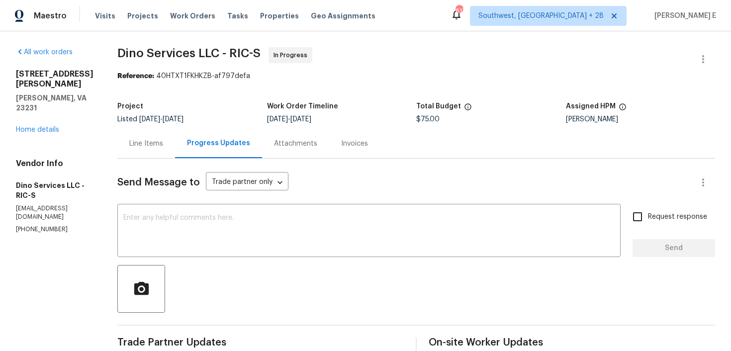
click at [132, 153] on div "Line Items" at bounding box center [146, 143] width 58 height 29
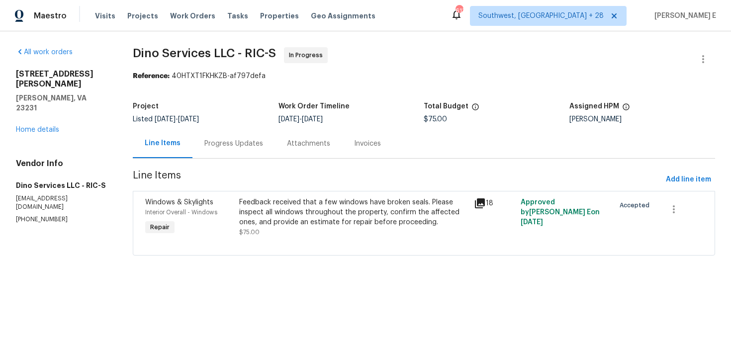
click at [285, 196] on div "Feedback received that a few windows have broken seals. Please inspect all wind…" at bounding box center [353, 217] width 235 height 46
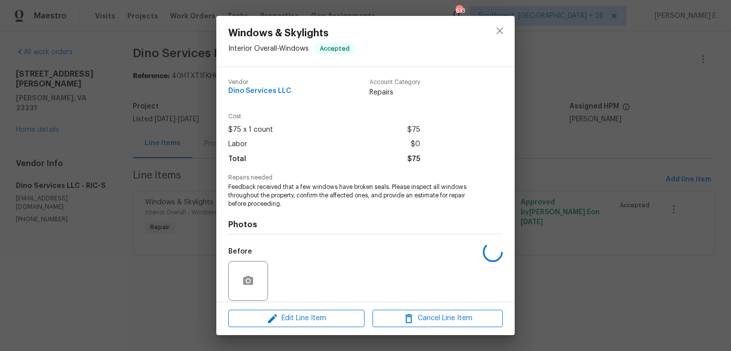
scroll to position [74, 0]
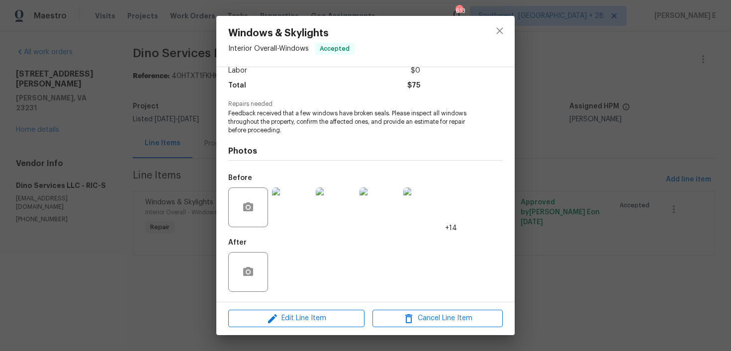
click at [289, 210] on img at bounding box center [292, 208] width 40 height 40
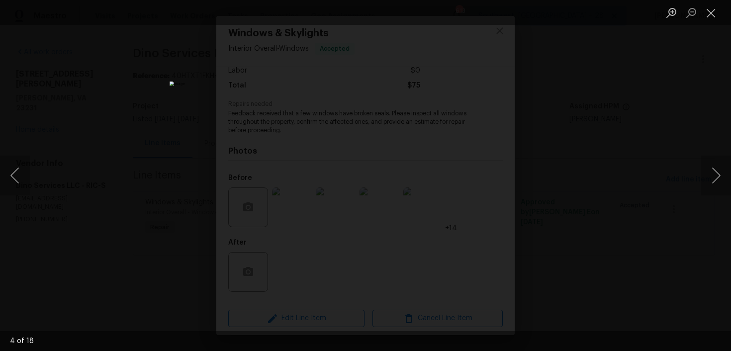
click at [629, 138] on div "Lightbox" at bounding box center [365, 175] width 731 height 351
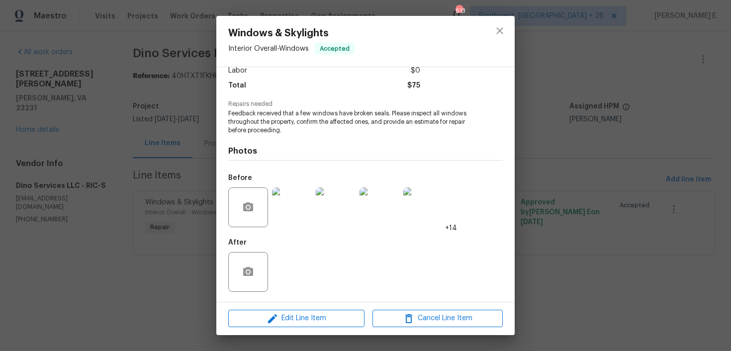
click at [629, 138] on div "Windows & Skylights Interior Overall - Windows Accepted Vendor Dino Services LL…" at bounding box center [365, 175] width 731 height 351
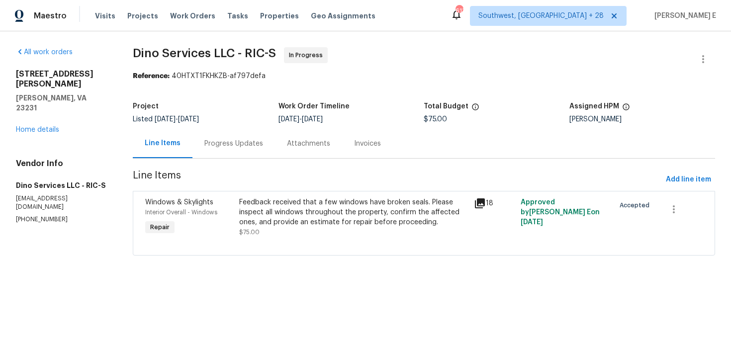
click at [240, 149] on div "Progress Updates" at bounding box center [233, 143] width 83 height 29
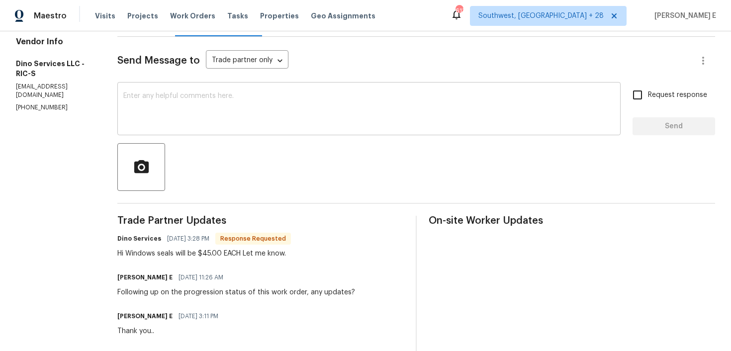
click at [286, 132] on div "x ​" at bounding box center [368, 110] width 503 height 51
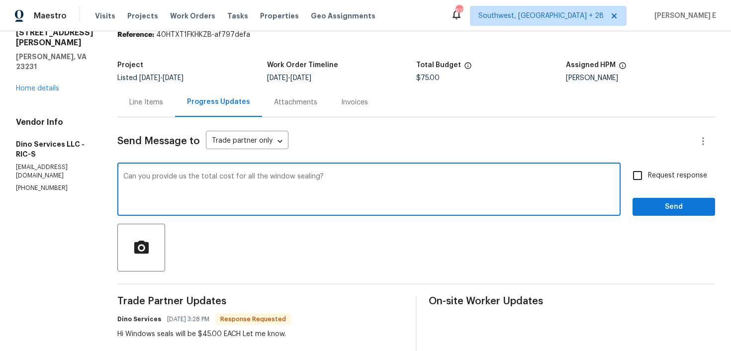
scroll to position [40, 0]
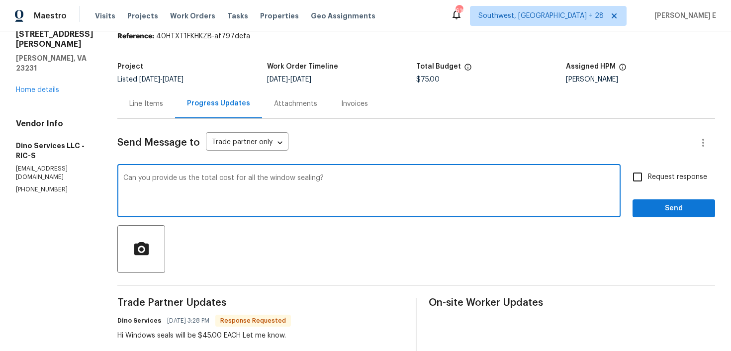
type textarea "Can you provide us the total cost for all the window sealing?"
click at [644, 175] on input "Request response" at bounding box center [637, 177] width 21 height 21
checkbox input "true"
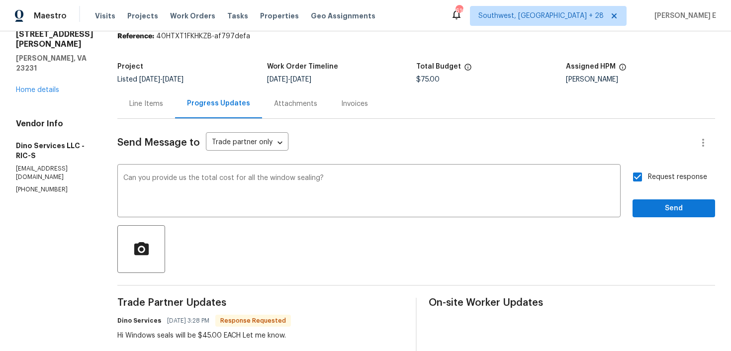
click at [670, 206] on span "Send" at bounding box center [674, 208] width 67 height 12
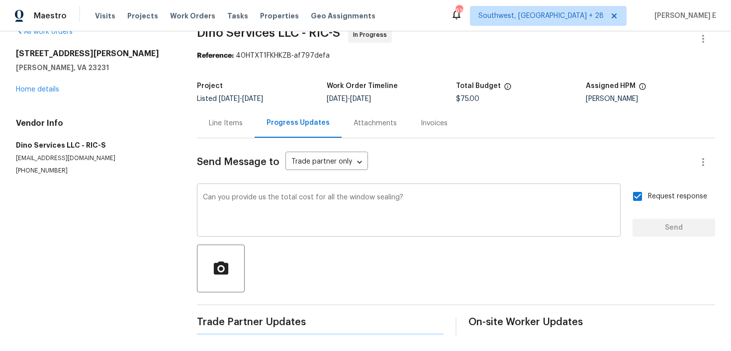
scroll to position [0, 0]
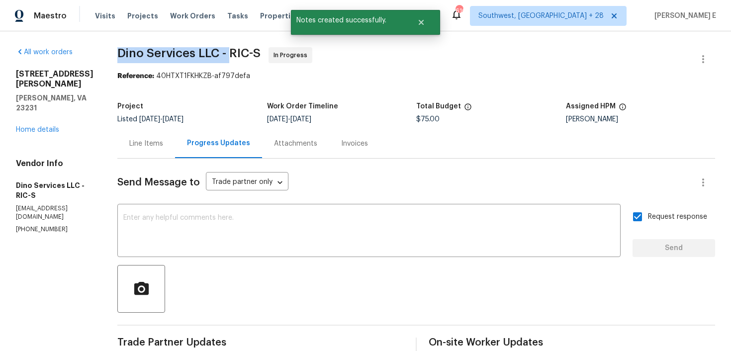
drag, startPoint x: 115, startPoint y: 53, endPoint x: 226, endPoint y: 52, distance: 110.9
click at [226, 52] on span "Dino Services LLC - RIC-S" at bounding box center [188, 53] width 143 height 12
copy span "Dino Services LLC -"
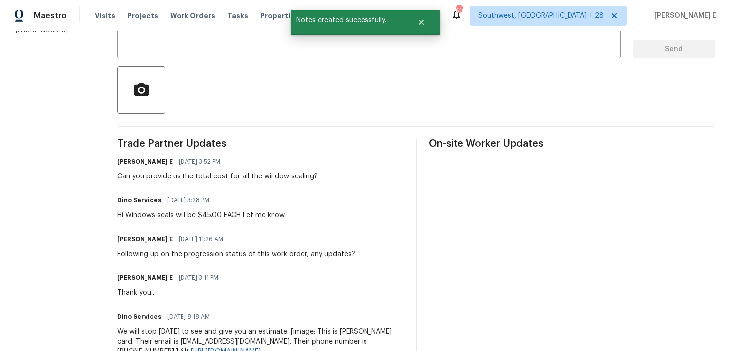
scroll to position [201, 0]
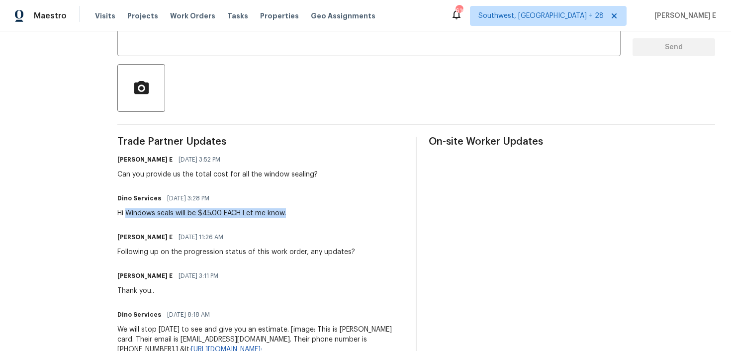
drag, startPoint x: 123, startPoint y: 215, endPoint x: 291, endPoint y: 215, distance: 168.1
click at [291, 215] on div "Dino Services 10/06/2025 3:28 PM Hi Windows seals will be $45.00 EACH Let me kn…" at bounding box center [260, 204] width 286 height 27
copy div "Windows seals will be $45.00 EACH Let me know."
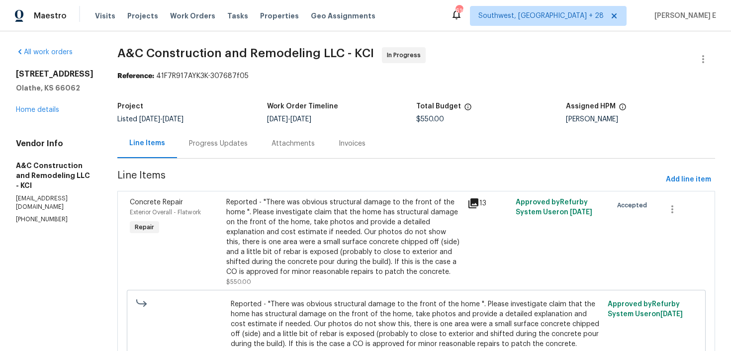
click at [252, 155] on div "Progress Updates" at bounding box center [218, 143] width 83 height 29
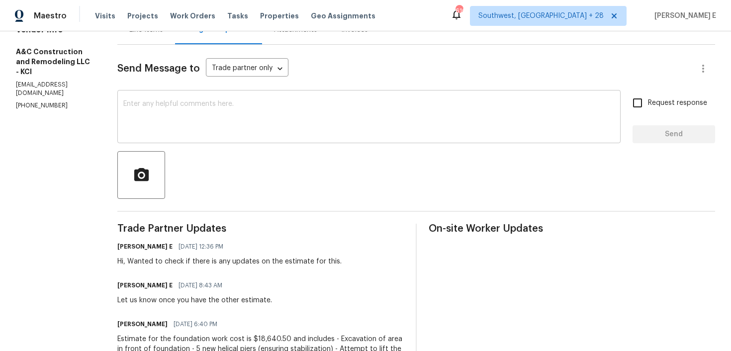
scroll to position [141, 0]
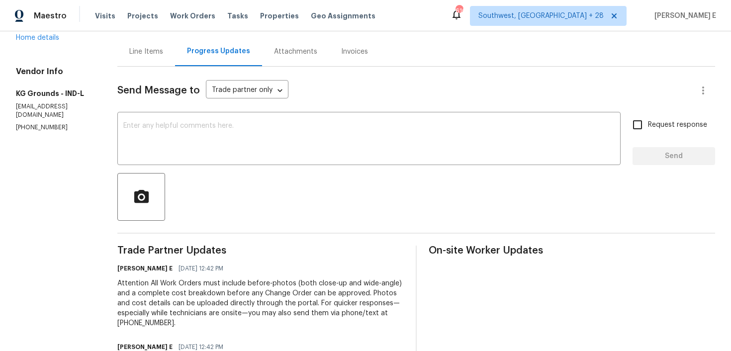
scroll to position [176, 0]
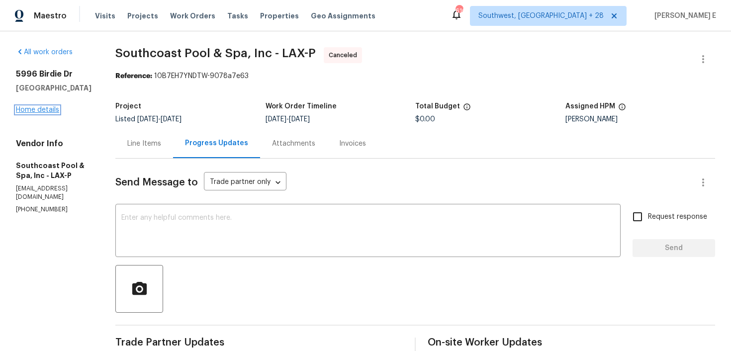
click at [53, 112] on link "Home details" at bounding box center [37, 109] width 43 height 7
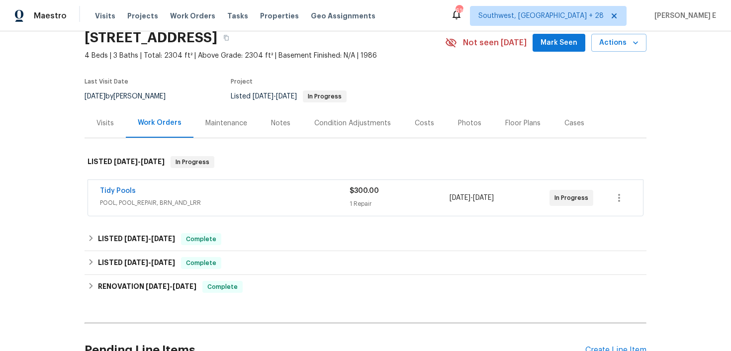
scroll to position [44, 0]
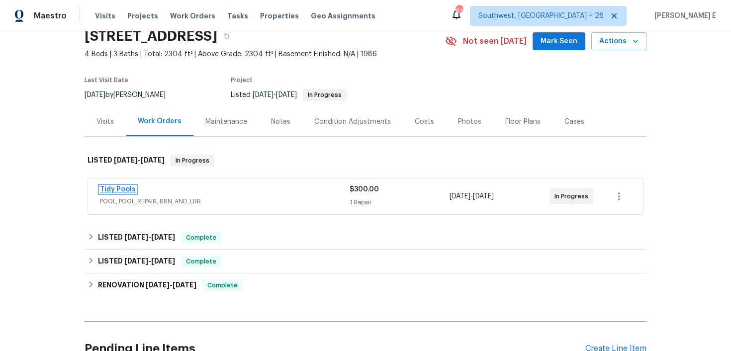
click at [114, 189] on link "Tidy Pools" at bounding box center [118, 189] width 36 height 7
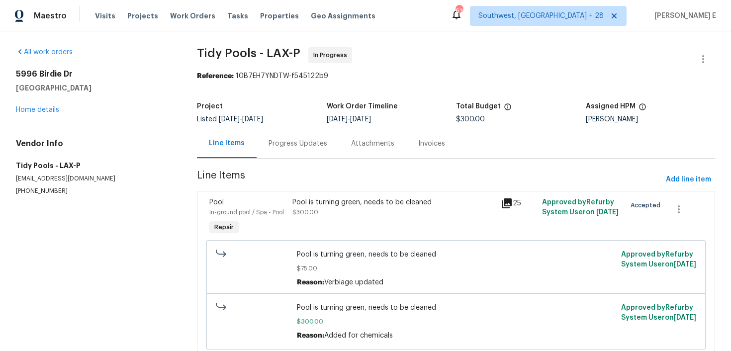
click at [270, 147] on div "Progress Updates" at bounding box center [298, 144] width 59 height 10
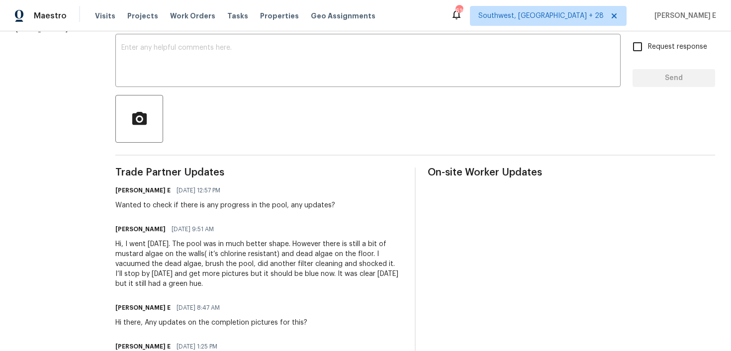
scroll to position [186, 0]
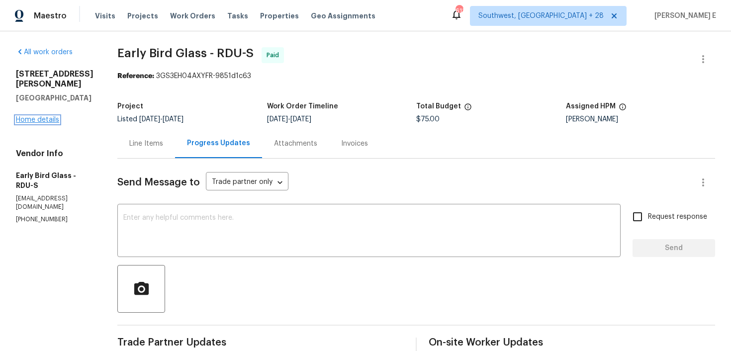
click at [55, 116] on link "Home details" at bounding box center [37, 119] width 43 height 7
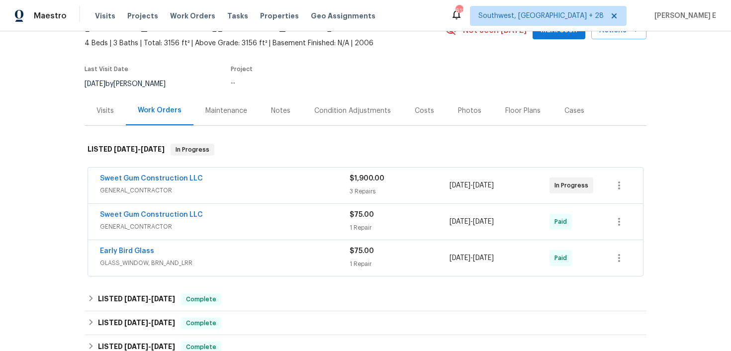
scroll to position [71, 0]
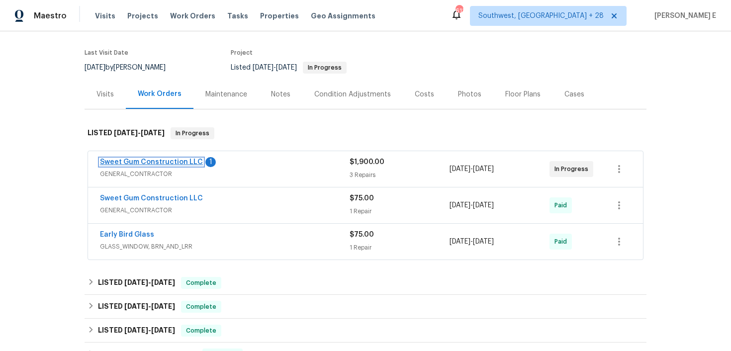
click at [174, 160] on link "Sweet Gum Construction LLC" at bounding box center [151, 162] width 103 height 7
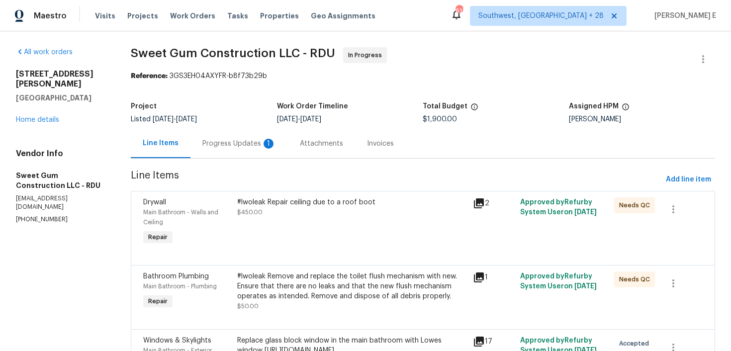
click at [259, 144] on div "Progress Updates 1" at bounding box center [239, 144] width 74 height 10
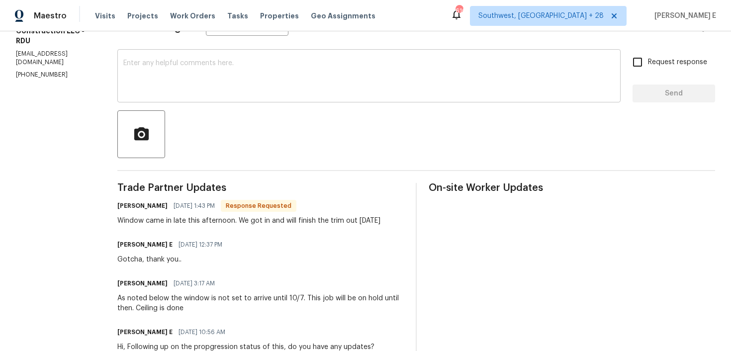
scroll to position [144, 0]
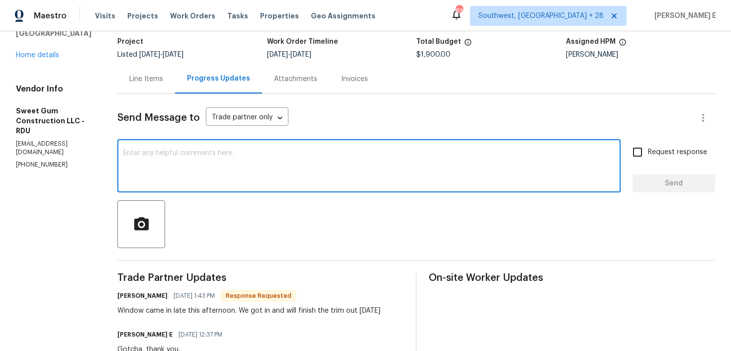
click at [257, 176] on textarea at bounding box center [368, 167] width 491 height 35
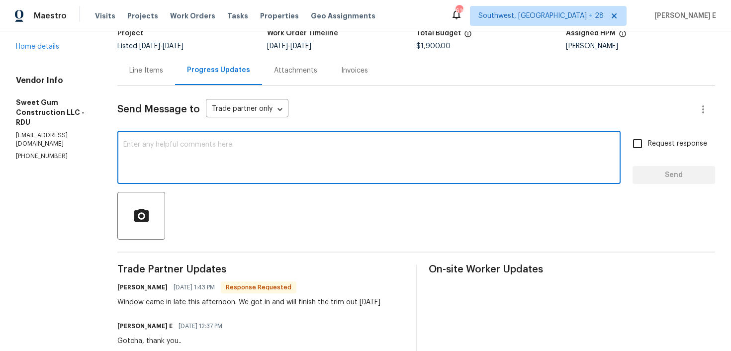
scroll to position [70, 0]
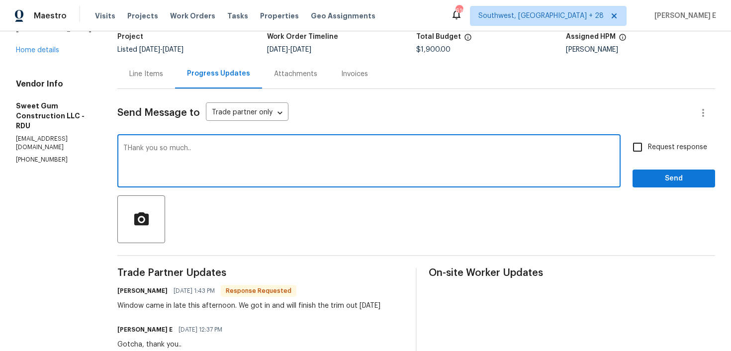
click at [153, 148] on textarea "THank you so much.." at bounding box center [368, 162] width 491 height 35
type textarea "Thank you so much.."
click at [656, 187] on button "Send" at bounding box center [674, 179] width 83 height 18
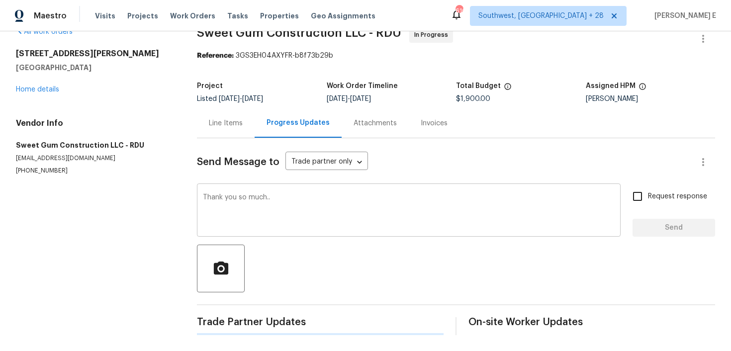
scroll to position [0, 0]
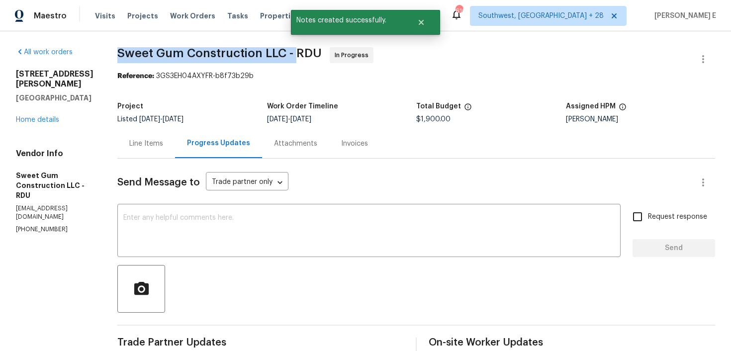
drag, startPoint x: 138, startPoint y: 55, endPoint x: 316, endPoint y: 53, distance: 177.6
copy span "Sweet Gum Construction LLC -"
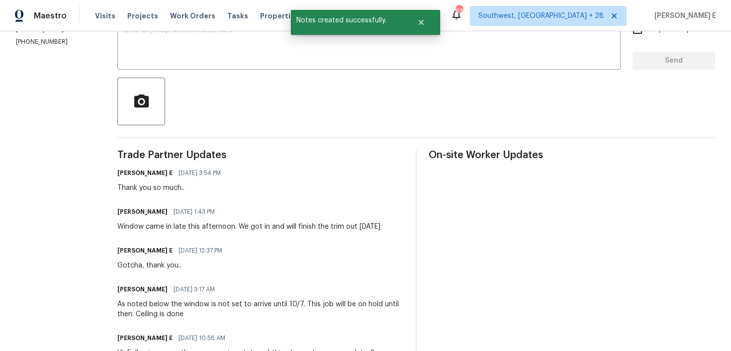
scroll to position [191, 0]
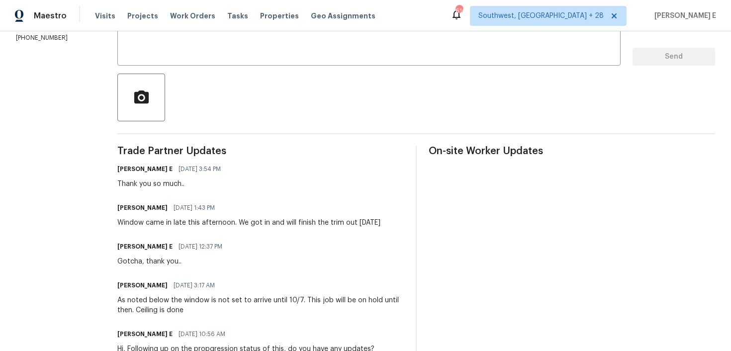
drag, startPoint x: 158, startPoint y: 222, endPoint x: 414, endPoint y: 228, distance: 256.2
copy div "Window came in late this afternoon. We got in and will finish the trim out tomo…"
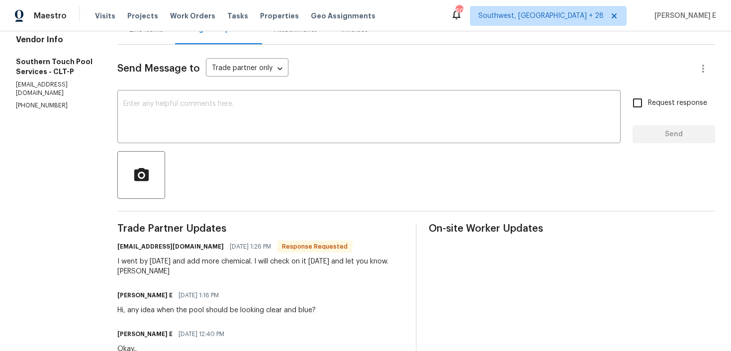
scroll to position [101, 0]
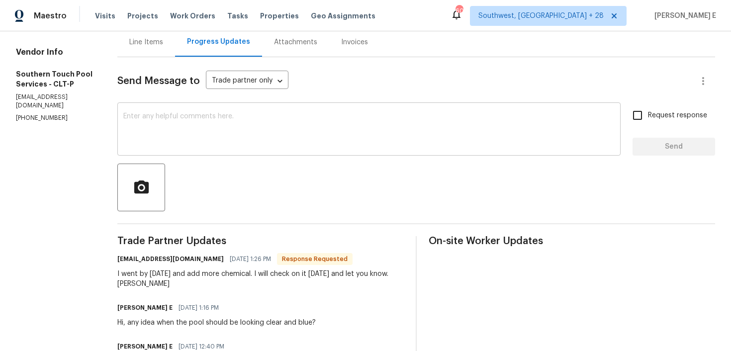
click at [304, 144] on textarea at bounding box center [368, 130] width 491 height 35
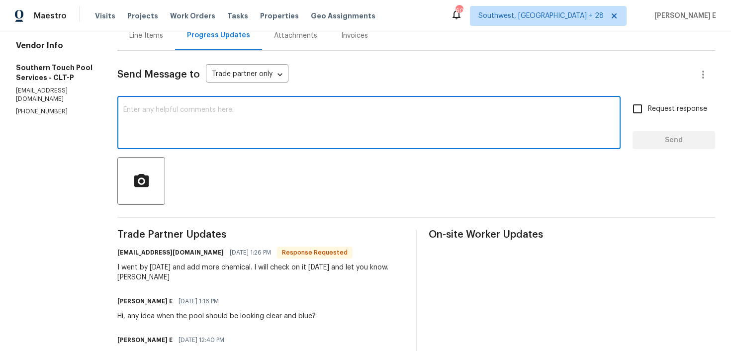
scroll to position [100, 0]
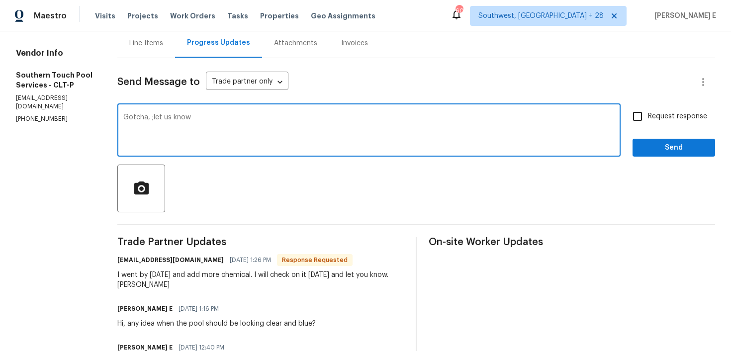
drag, startPoint x: 155, startPoint y: 118, endPoint x: 155, endPoint y: 198, distance: 80.1
click at [155, 128] on textarea "Gotcha, ;let us know" at bounding box center [368, 131] width 491 height 35
drag, startPoint x: 155, startPoint y: 115, endPoint x: 163, endPoint y: 207, distance: 92.9
click at [155, 115] on textarea "Gotcha, ;let us know" at bounding box center [368, 131] width 491 height 35
click at [199, 114] on textarea "Gotcha, let us know" at bounding box center [368, 131] width 491 height 35
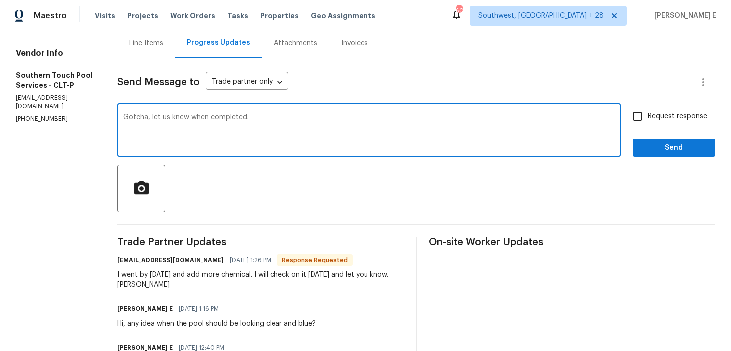
type textarea "Gotcha, let us know when completed."
click at [648, 119] on input "Request response" at bounding box center [637, 116] width 21 height 21
checkbox input "true"
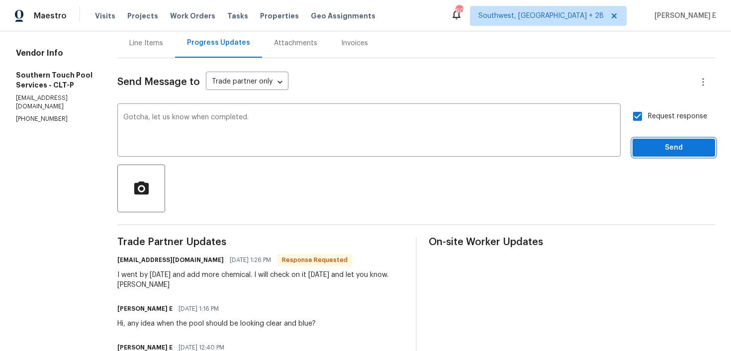
click at [651, 152] on span "Send" at bounding box center [674, 148] width 67 height 12
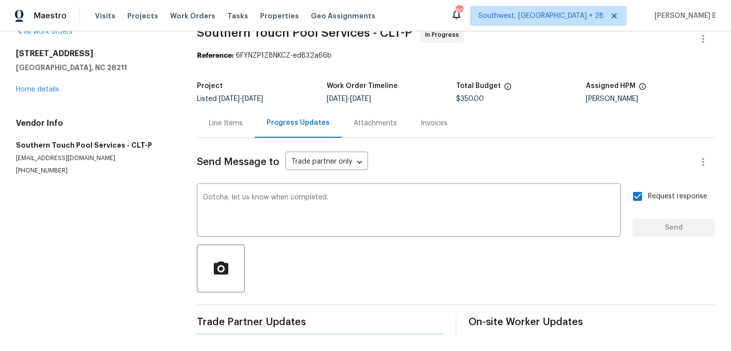
scroll to position [0, 0]
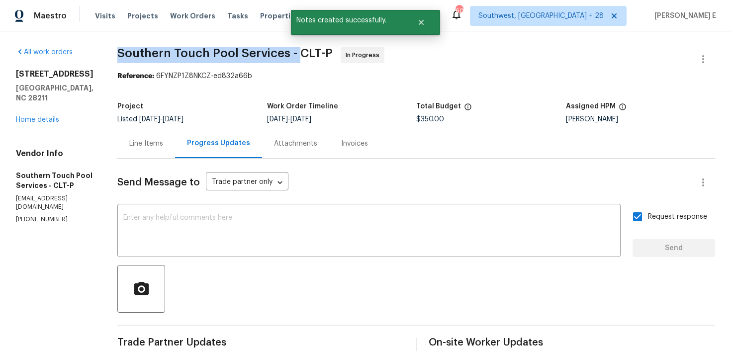
drag, startPoint x: 119, startPoint y: 54, endPoint x: 298, endPoint y: 54, distance: 179.1
click at [298, 54] on span "Southern Touch Pool Services - CLT-P" at bounding box center [224, 53] width 215 height 12
copy span "Southern Touch Pool Services -"
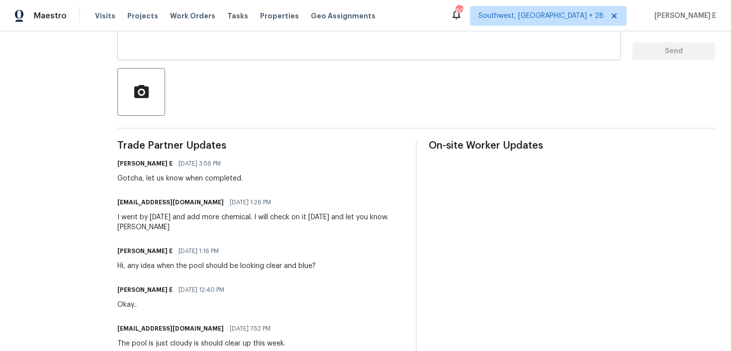
scroll to position [208, 0]
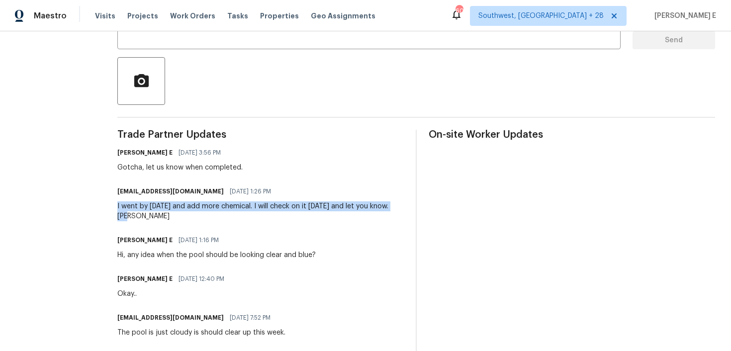
drag, startPoint x: 117, startPoint y: 207, endPoint x: 139, endPoint y: 216, distance: 23.6
copy div "I went by [DATE] and add more chemical. I will check on it [DATE] and let you k…"
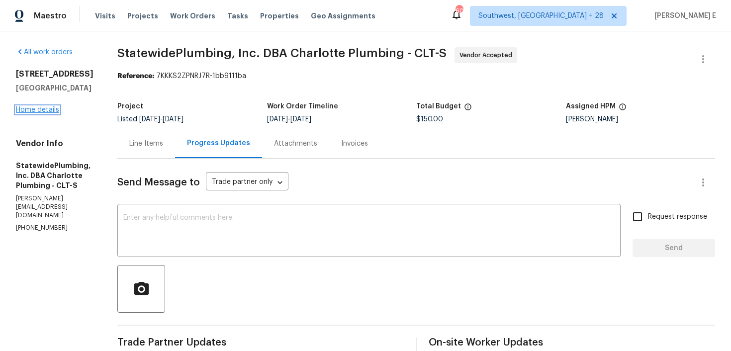
click at [32, 111] on link "Home details" at bounding box center [37, 109] width 43 height 7
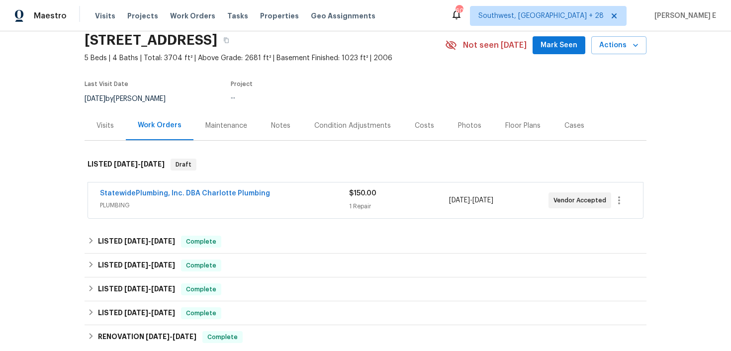
scroll to position [65, 0]
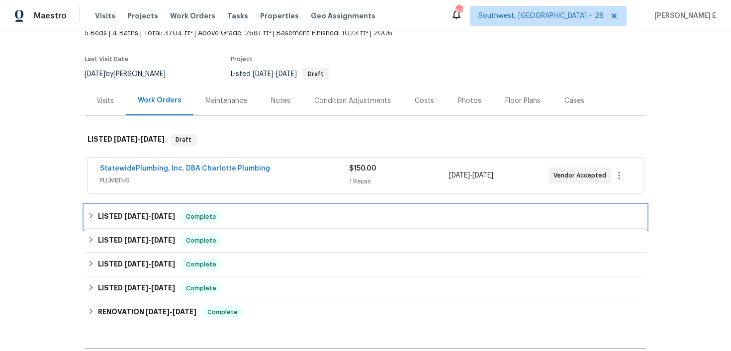
click at [145, 216] on span "10/3/25" at bounding box center [136, 216] width 24 height 7
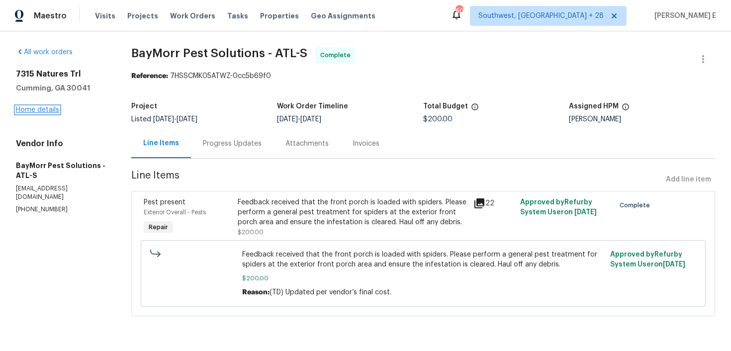
click at [40, 110] on link "Home details" at bounding box center [37, 109] width 43 height 7
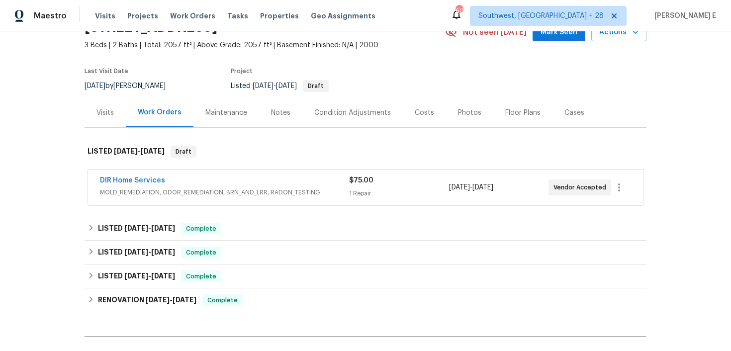
scroll to position [57, 0]
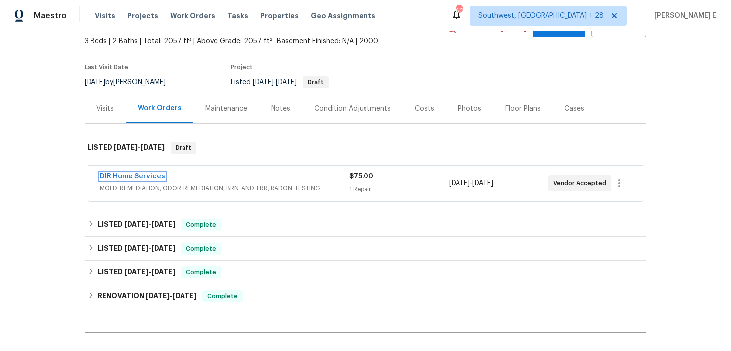
click at [153, 174] on link "DIR Home Services" at bounding box center [132, 176] width 65 height 7
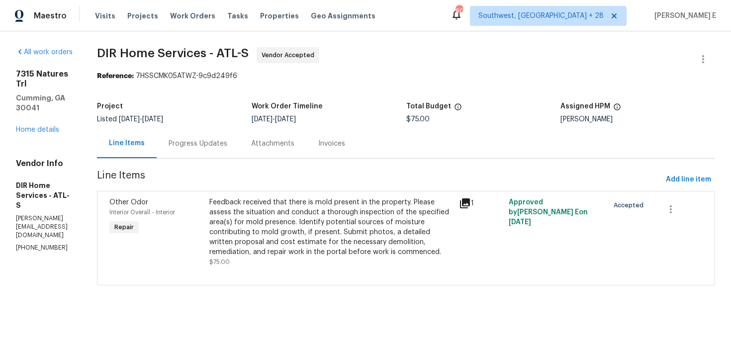
click at [239, 145] on div "Progress Updates" at bounding box center [198, 143] width 83 height 29
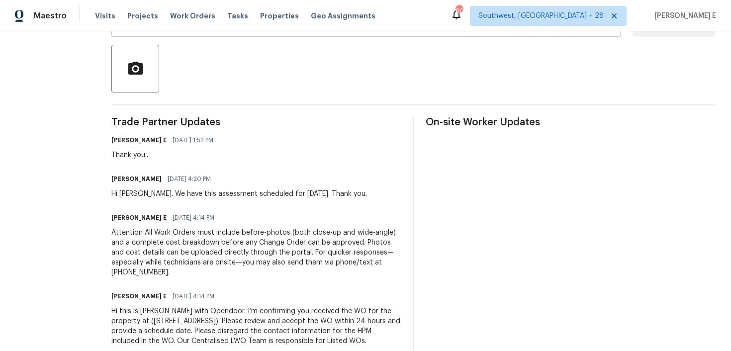
scroll to position [221, 0]
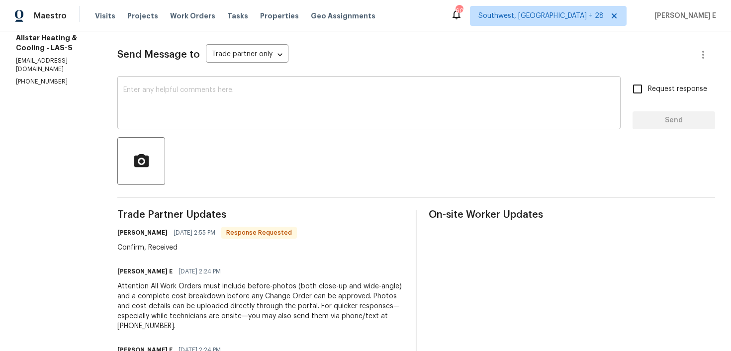
scroll to position [125, 0]
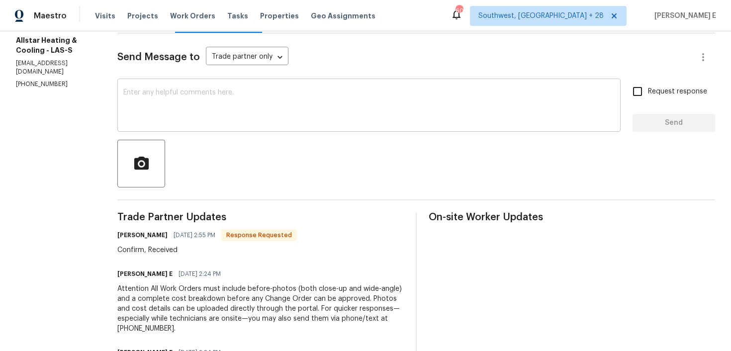
click at [349, 92] on textarea at bounding box center [368, 106] width 491 height 35
click at [130, 89] on div "THank you.. x ​" at bounding box center [368, 106] width 503 height 51
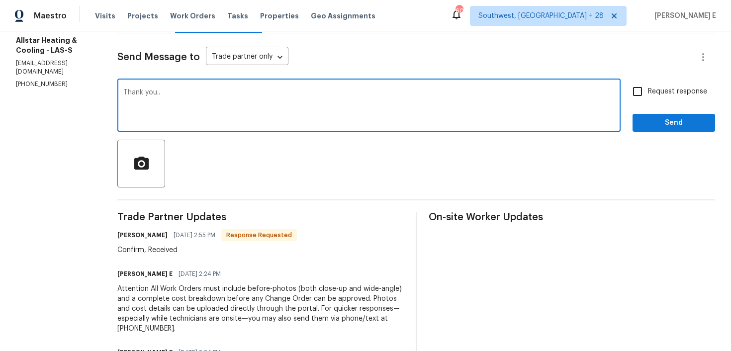
type textarea "Thank you.."
click at [693, 113] on div "Request response Send" at bounding box center [674, 106] width 83 height 51
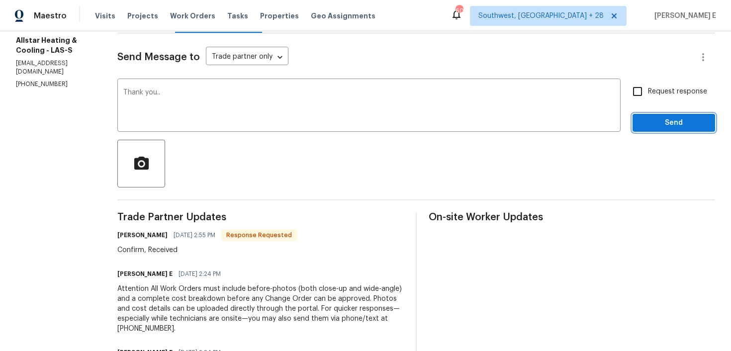
click at [673, 122] on span "Send" at bounding box center [674, 123] width 67 height 12
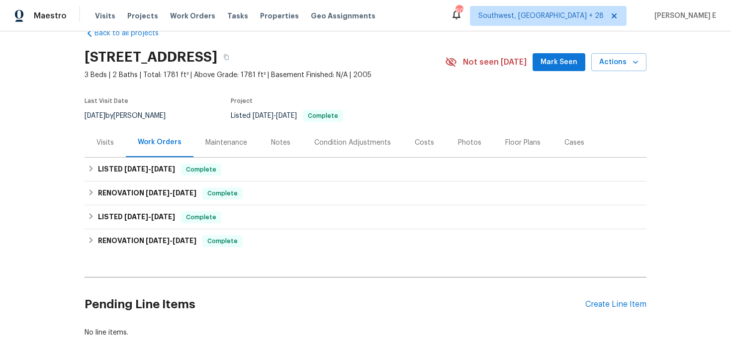
scroll to position [77, 0]
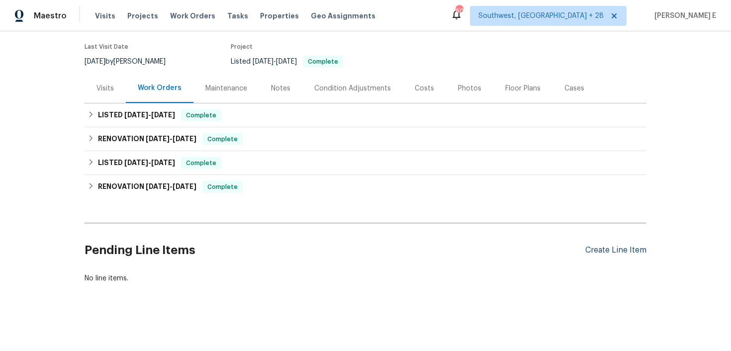
click at [616, 251] on div "Create Line Item" at bounding box center [615, 250] width 61 height 9
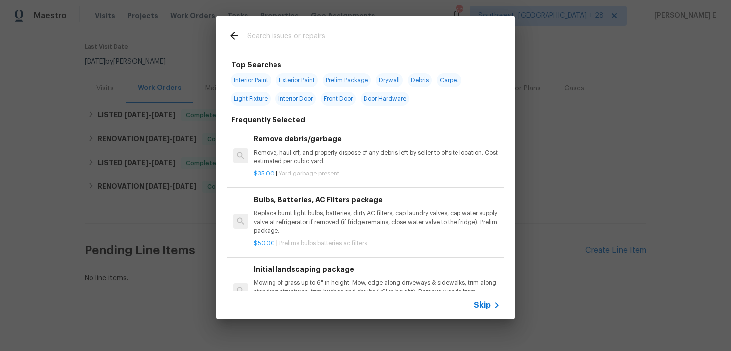
click at [481, 306] on span "Skip" at bounding box center [482, 305] width 17 height 10
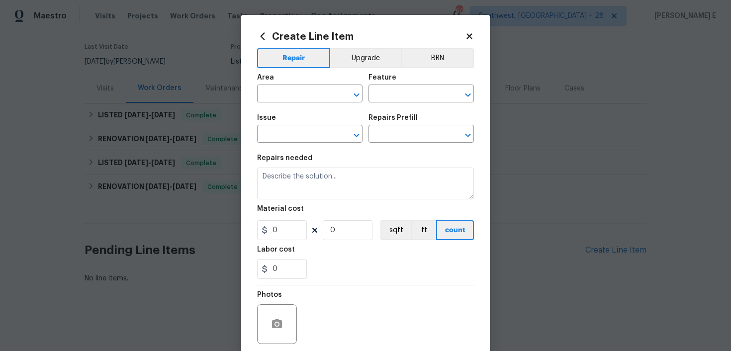
scroll to position [78, 0]
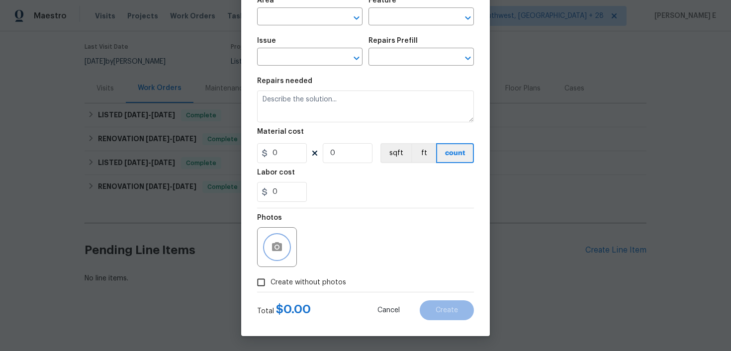
click at [278, 246] on circle "button" at bounding box center [277, 247] width 3 height 3
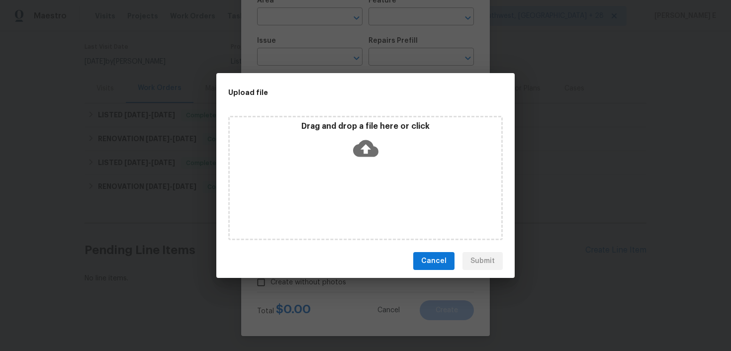
click at [439, 249] on div "Cancel Submit" at bounding box center [365, 261] width 298 height 34
click at [428, 260] on span "Cancel" at bounding box center [433, 261] width 25 height 12
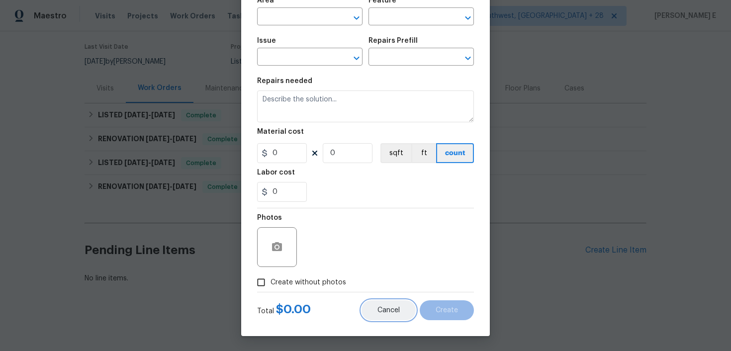
click at [388, 309] on span "Cancel" at bounding box center [388, 310] width 22 height 7
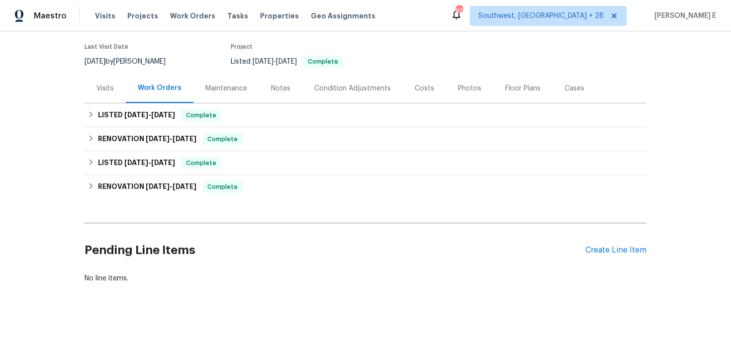
click at [618, 242] on div "Pending Line Items Create Line Item" at bounding box center [366, 250] width 562 height 46
click at [600, 250] on div "Create Line Item" at bounding box center [615, 250] width 61 height 9
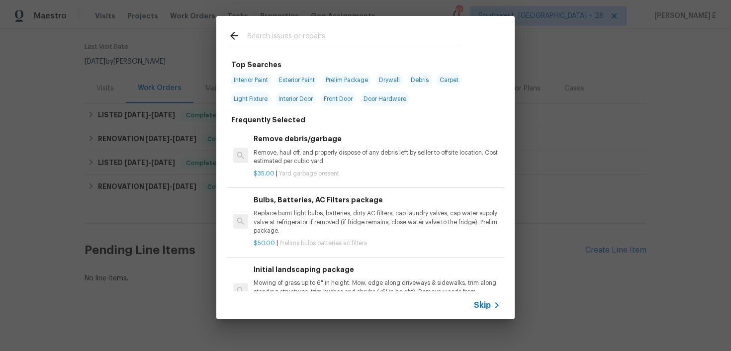
click at [483, 307] on span "Skip" at bounding box center [482, 305] width 17 height 10
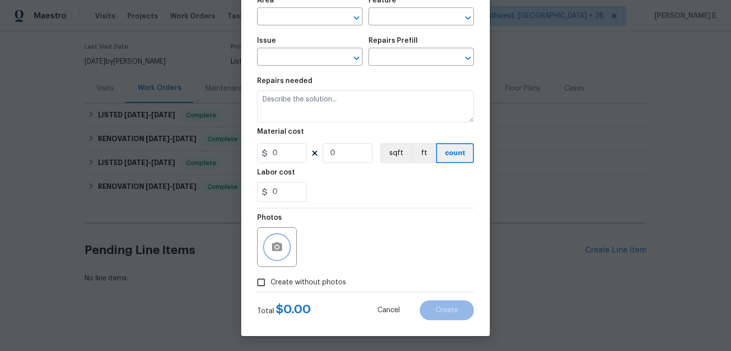
click at [268, 244] on button "button" at bounding box center [277, 247] width 24 height 24
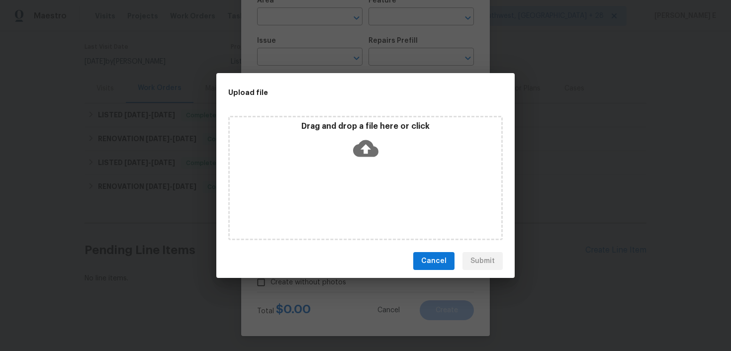
click at [367, 146] on icon at bounding box center [365, 148] width 25 height 25
click at [552, 227] on div "Upload file Drag and drop a file here or click Cancel Submit" at bounding box center [365, 175] width 731 height 351
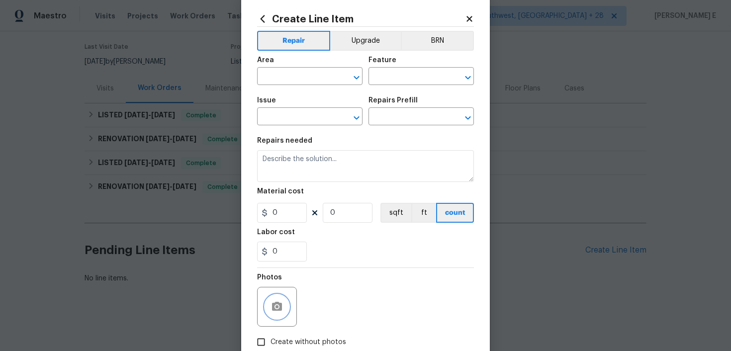
scroll to position [0, 0]
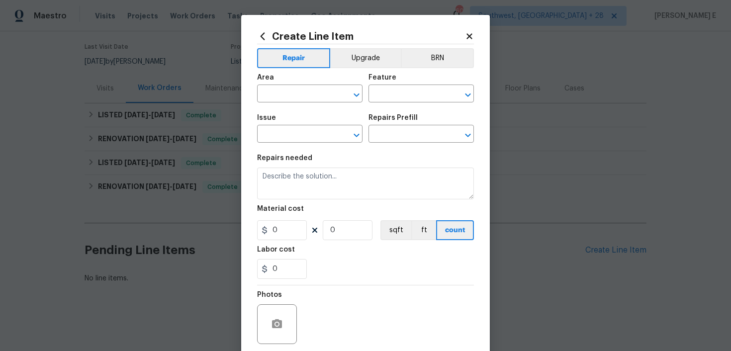
click at [332, 162] on div "Repairs needed" at bounding box center [365, 161] width 217 height 13
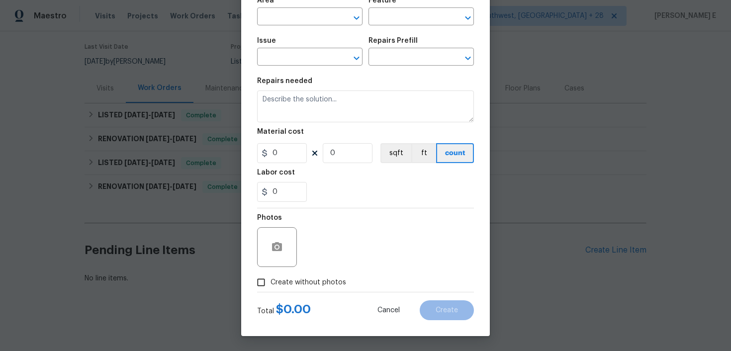
scroll to position [76, 0]
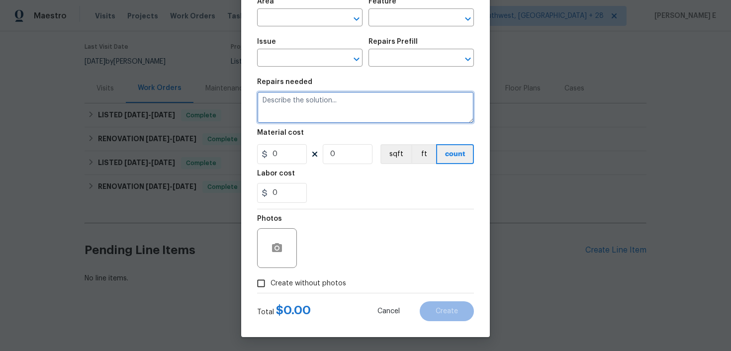
click at [342, 99] on textarea at bounding box center [365, 108] width 217 height 32
paste textarea "Add fill around low spots of backfill as well as around foundation where earth …"
type textarea "Add fill around low spots of backfill as well as around foundation where earth …"
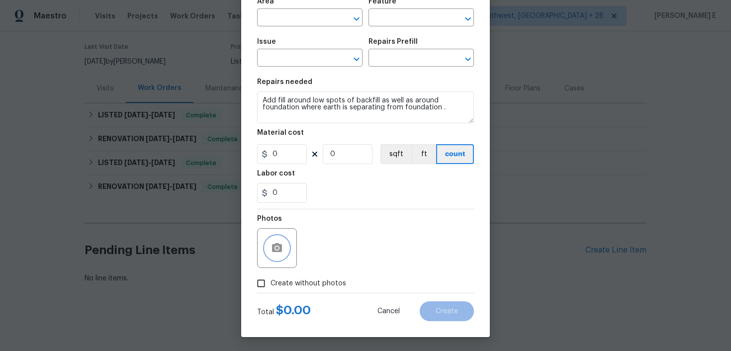
click at [276, 248] on circle "button" at bounding box center [277, 248] width 3 height 3
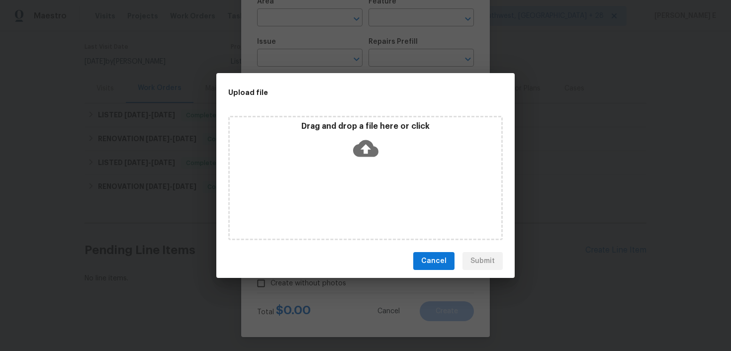
click at [371, 144] on icon at bounding box center [365, 148] width 25 height 17
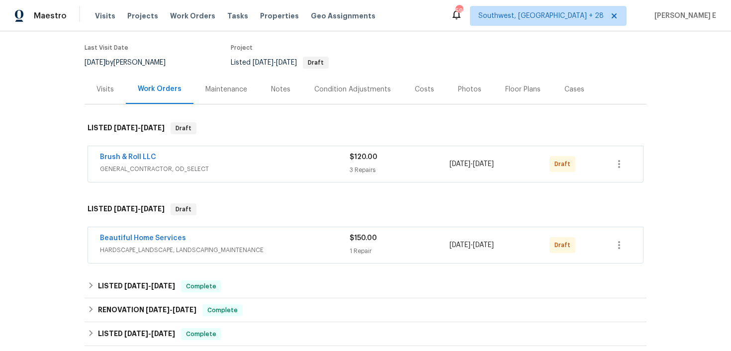
scroll to position [77, 0]
click at [142, 158] on link "Brush & Roll LLC" at bounding box center [128, 156] width 56 height 7
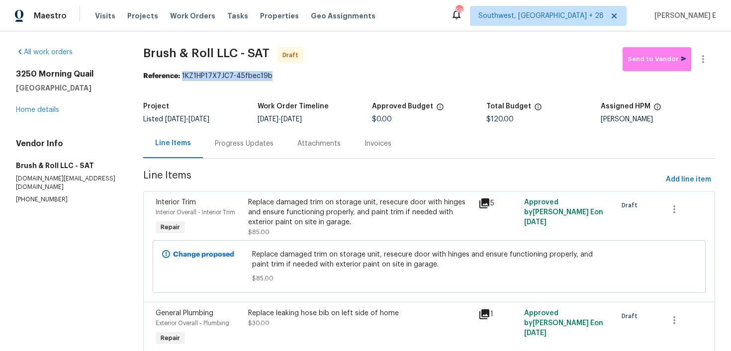
drag, startPoint x: 184, startPoint y: 77, endPoint x: 283, endPoint y: 77, distance: 99.5
click at [283, 77] on div "Reference: 1KZ1HP17X7JC7-45fbec19b" at bounding box center [429, 76] width 572 height 10
copy div "1KZ1HP17X7JC7-45fbec19b"
click at [249, 152] on div "Progress Updates" at bounding box center [244, 143] width 83 height 29
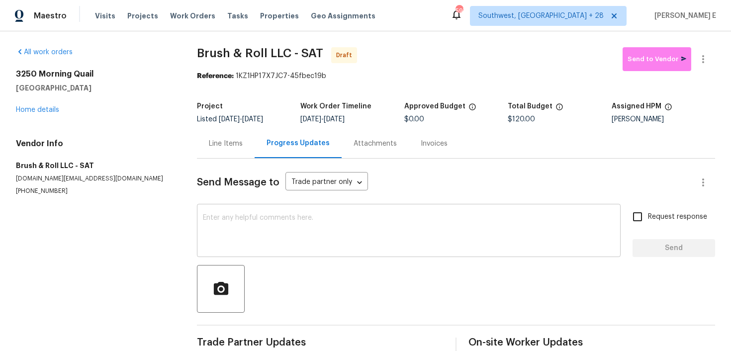
click at [249, 221] on textarea at bounding box center [409, 231] width 412 height 35
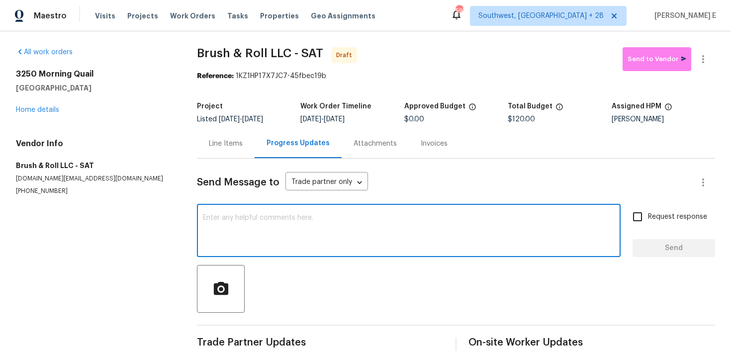
paste textarea "Hi this is [PERSON_NAME] with Opendoor. I’m confirming you received the WO for …"
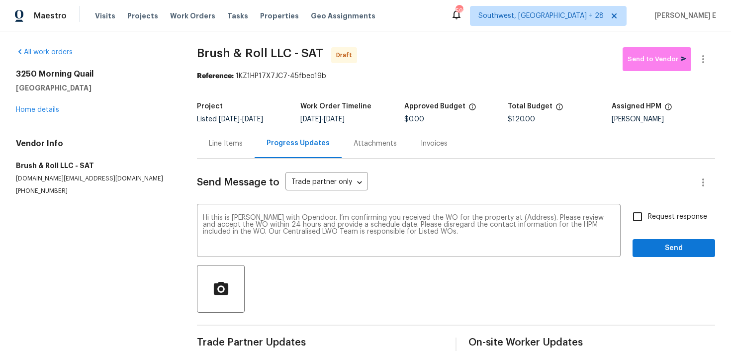
drag, startPoint x: 15, startPoint y: 74, endPoint x: 134, endPoint y: 91, distance: 120.6
click at [134, 91] on div "All work orders [STREET_ADDRESS] Home details Vendor Info Brush & Roll LLC - SA…" at bounding box center [365, 200] width 731 height 338
copy div "[STREET_ADDRESS]"
click at [521, 218] on textarea "Hi this is [PERSON_NAME] with Opendoor. I’m confirming you received the WO for …" at bounding box center [409, 231] width 412 height 35
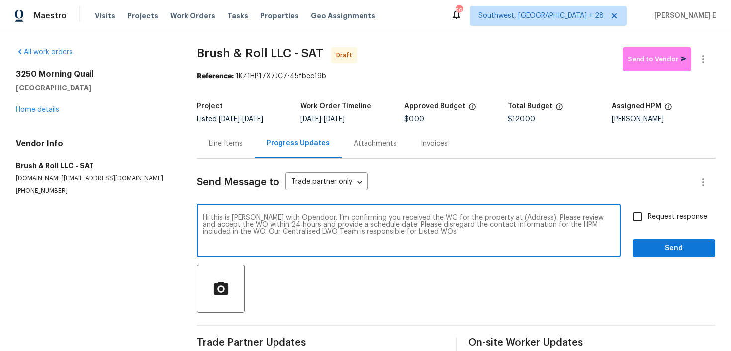
click at [521, 218] on textarea "Hi this is [PERSON_NAME] with Opendoor. I’m confirming you received the WO for …" at bounding box center [409, 231] width 412 height 35
paste textarea "[STREET_ADDRESS]"
type textarea "Hi this is [PERSON_NAME] with Opendoor. I’m confirming you received the WO for …"
click at [683, 213] on span "Request response" at bounding box center [677, 217] width 59 height 10
click at [648, 213] on input "Request response" at bounding box center [637, 216] width 21 height 21
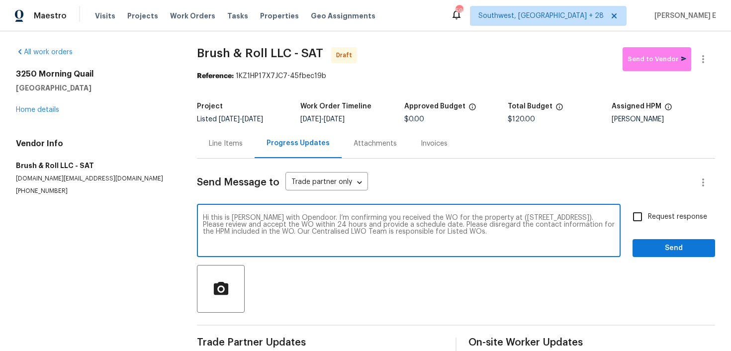
checkbox input "true"
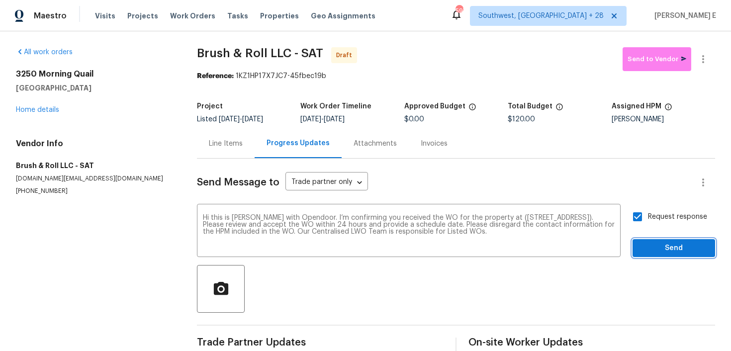
click at [669, 250] on span "Send" at bounding box center [674, 248] width 67 height 12
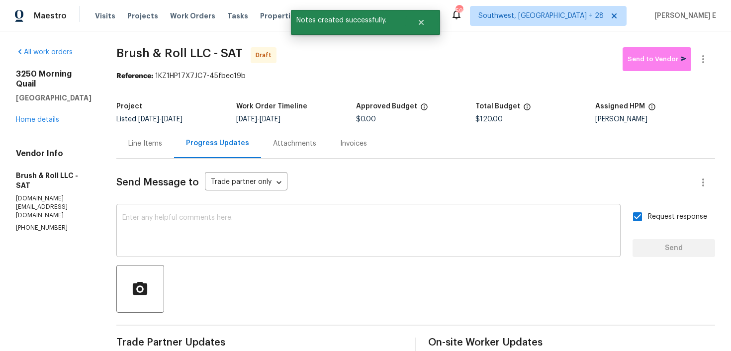
click at [444, 221] on textarea at bounding box center [368, 231] width 492 height 35
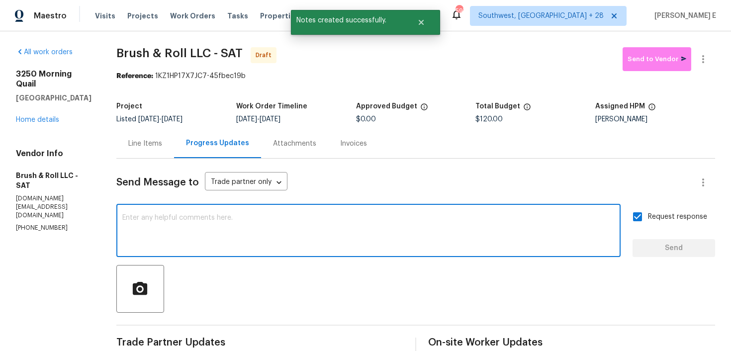
paste textarea "Attention All Work Orders must include before-photos (both close-up and wide-an…"
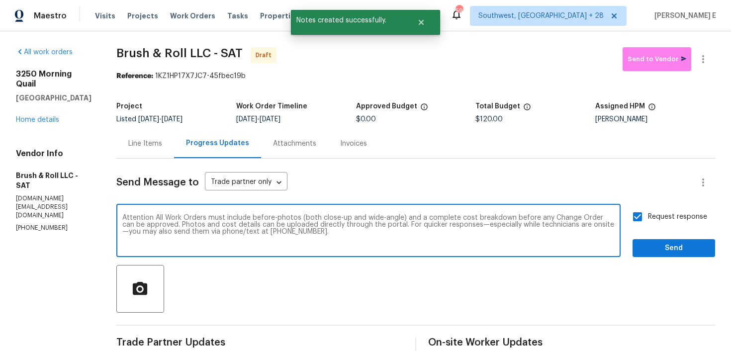
type textarea "Attention All Work Orders must include before-photos (both close-up and wide-an…"
click at [694, 246] on span "Send" at bounding box center [674, 248] width 67 height 12
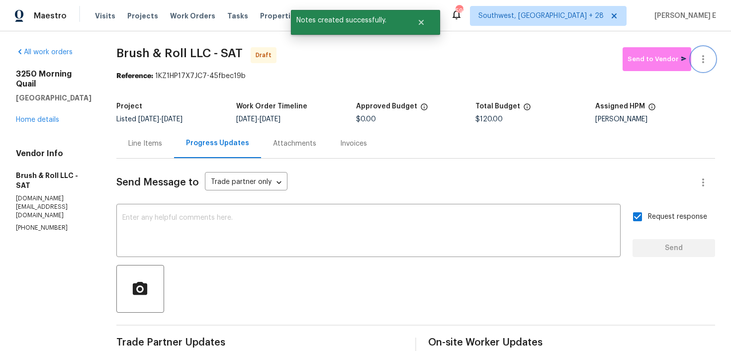
click at [702, 58] on icon "button" at bounding box center [703, 59] width 12 height 12
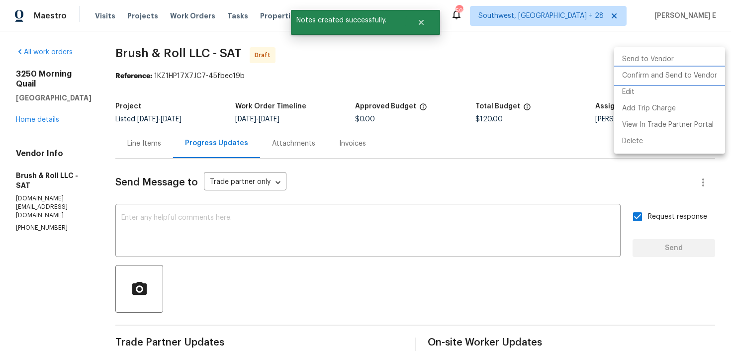
click at [655, 75] on li "Confirm and Send to Vendor" at bounding box center [669, 76] width 111 height 16
click at [402, 115] on div at bounding box center [365, 175] width 731 height 351
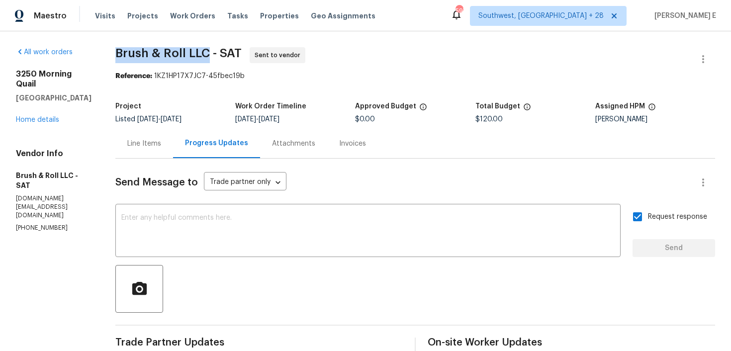
drag, startPoint x: 120, startPoint y: 54, endPoint x: 207, endPoint y: 54, distance: 87.0
click at [207, 54] on span "Brush & Roll LLC - SAT" at bounding box center [178, 53] width 126 height 12
copy span "Brush & Roll LLC"
click at [52, 119] on link "Home details" at bounding box center [37, 119] width 43 height 7
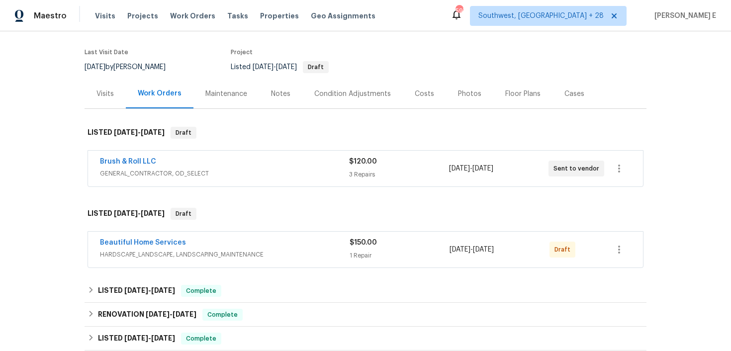
scroll to position [73, 0]
click at [149, 242] on link "Beautiful Home Services" at bounding box center [143, 241] width 86 height 7
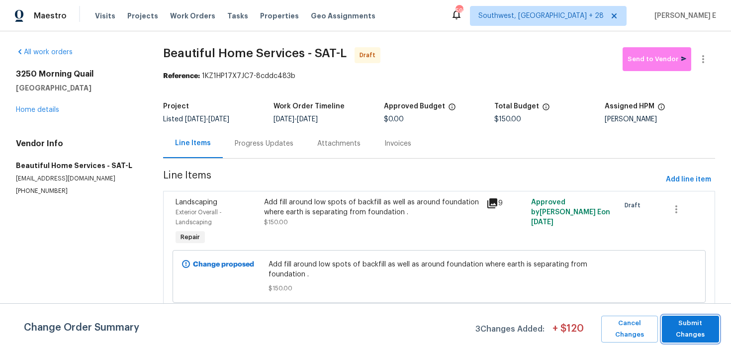
click at [687, 324] on span "Submit Changes" at bounding box center [690, 329] width 47 height 23
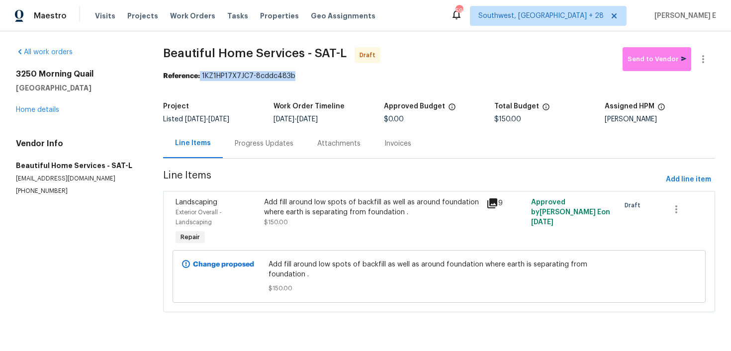
drag, startPoint x: 204, startPoint y: 76, endPoint x: 303, endPoint y: 76, distance: 99.5
click at [303, 76] on div "Reference: 1KZ1HP17X7JC7-8cddc483b" at bounding box center [439, 76] width 552 height 10
copy div "1KZ1HP17X7JC7-8cddc483b"
click at [248, 149] on div "Progress Updates" at bounding box center [264, 143] width 83 height 29
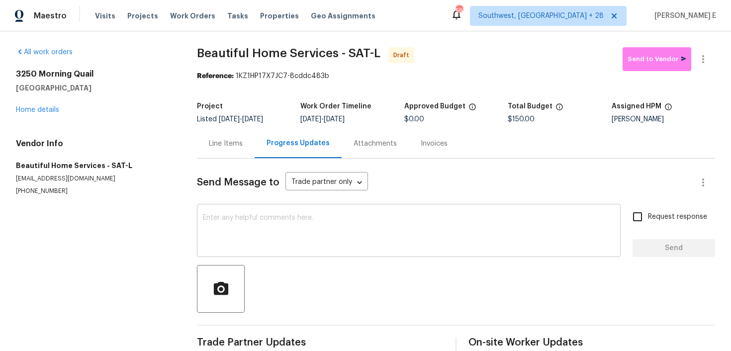
click at [296, 253] on div "x ​" at bounding box center [409, 231] width 424 height 51
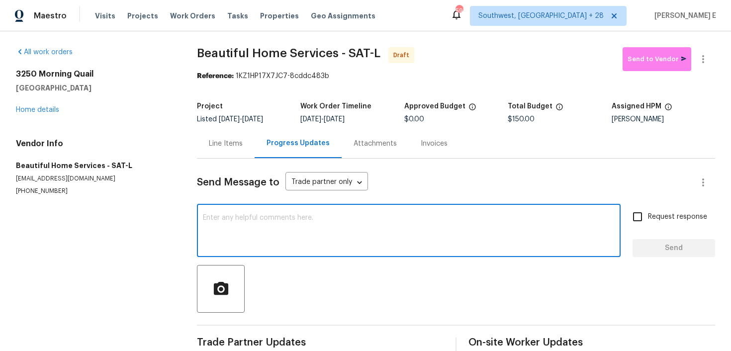
paste textarea "Hi this is [PERSON_NAME] with Opendoor. I’m confirming you received the WO for …"
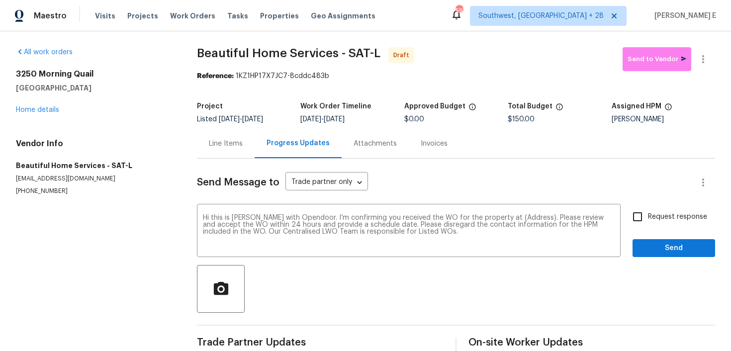
drag, startPoint x: 15, startPoint y: 71, endPoint x: 107, endPoint y: 86, distance: 93.2
click at [107, 86] on div "All work orders [STREET_ADDRESS] Home details Vendor Info Beautiful Home Servic…" at bounding box center [365, 200] width 731 height 338
copy div "[STREET_ADDRESS]"
click at [507, 217] on textarea "Hi this is [PERSON_NAME] with Opendoor. I’m confirming you received the WO for …" at bounding box center [409, 231] width 412 height 35
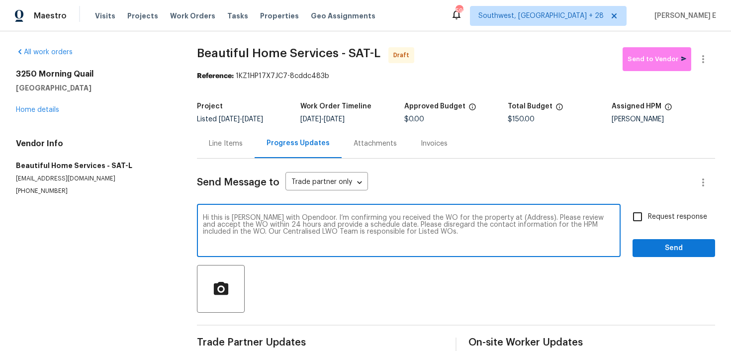
click at [507, 217] on textarea "Hi this is [PERSON_NAME] with Opendoor. I’m confirming you received the WO for …" at bounding box center [409, 231] width 412 height 35
paste textarea "[STREET_ADDRESS]"
type textarea "Hi this is [PERSON_NAME] with Opendoor. I’m confirming you received the WO for …"
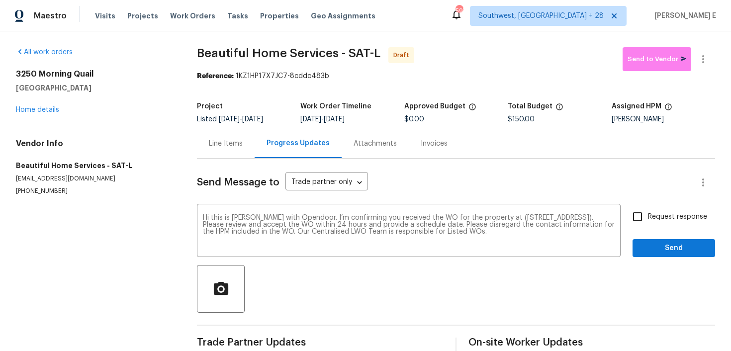
click at [650, 226] on label "Request response" at bounding box center [667, 216] width 80 height 21
click at [648, 226] on input "Request response" at bounding box center [637, 216] width 21 height 21
checkbox input "true"
click at [650, 243] on span "Send" at bounding box center [674, 248] width 67 height 12
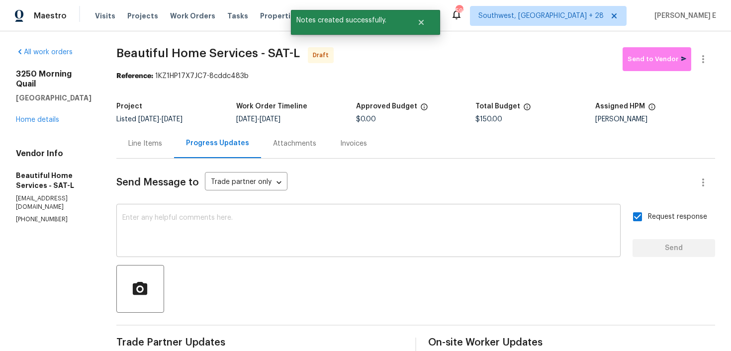
click at [396, 235] on textarea at bounding box center [368, 231] width 492 height 35
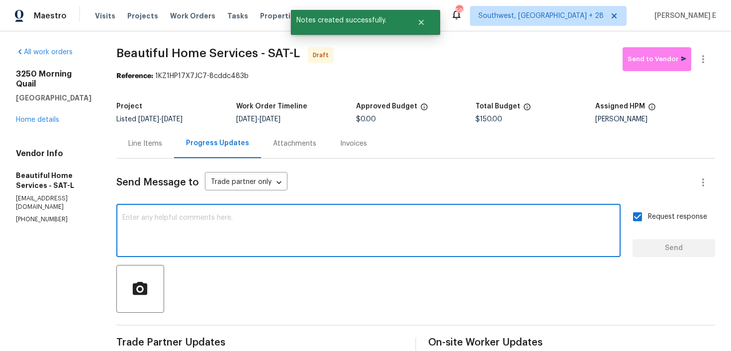
paste textarea "Attention All Work Orders must include before-photos (both close-up and wide-an…"
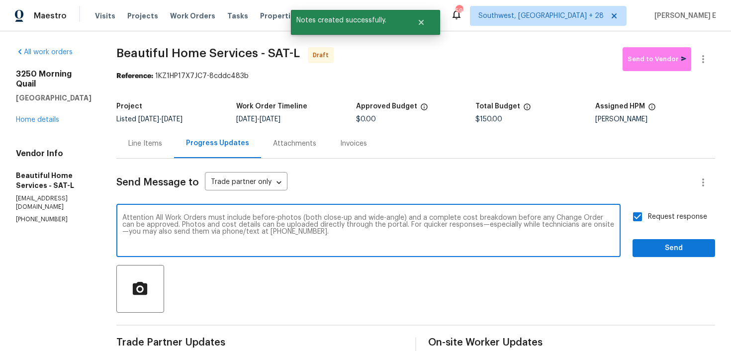
type textarea "Attention All Work Orders must include before-photos (both close-up and wide-an…"
click at [662, 255] on button "Send" at bounding box center [674, 248] width 83 height 18
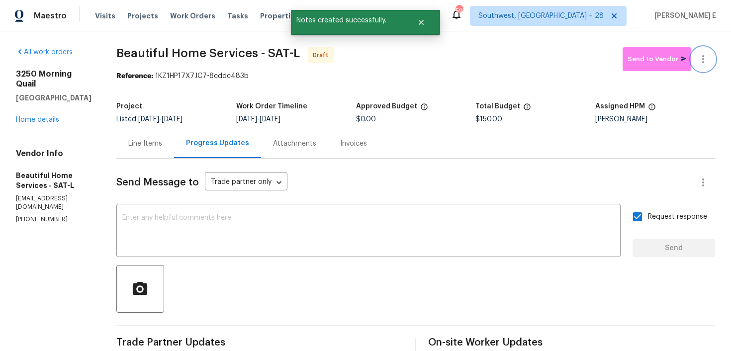
click at [707, 58] on icon "button" at bounding box center [703, 59] width 12 height 12
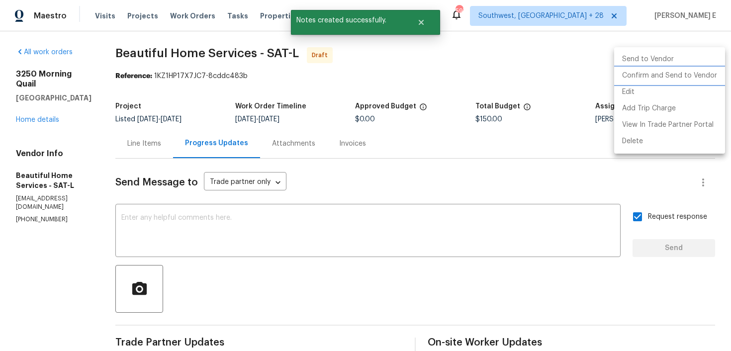
click at [676, 73] on li "Confirm and Send to Vendor" at bounding box center [669, 76] width 111 height 16
click at [464, 110] on div at bounding box center [365, 175] width 731 height 351
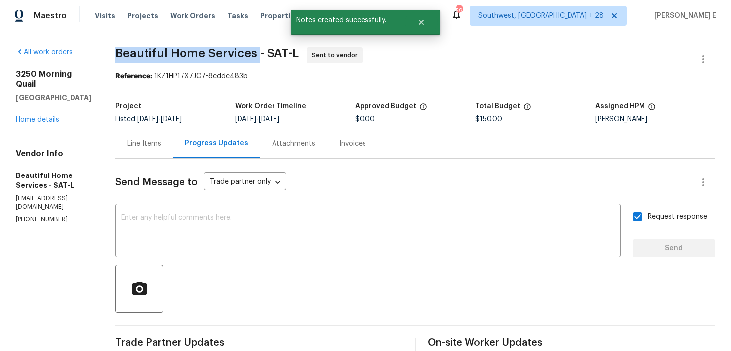
drag, startPoint x: 119, startPoint y: 53, endPoint x: 258, endPoint y: 52, distance: 138.8
click at [258, 52] on span "Beautiful Home Services - SAT-L" at bounding box center [207, 53] width 184 height 12
copy span "Beautiful Home Services"
